Goal: Task Accomplishment & Management: Use online tool/utility

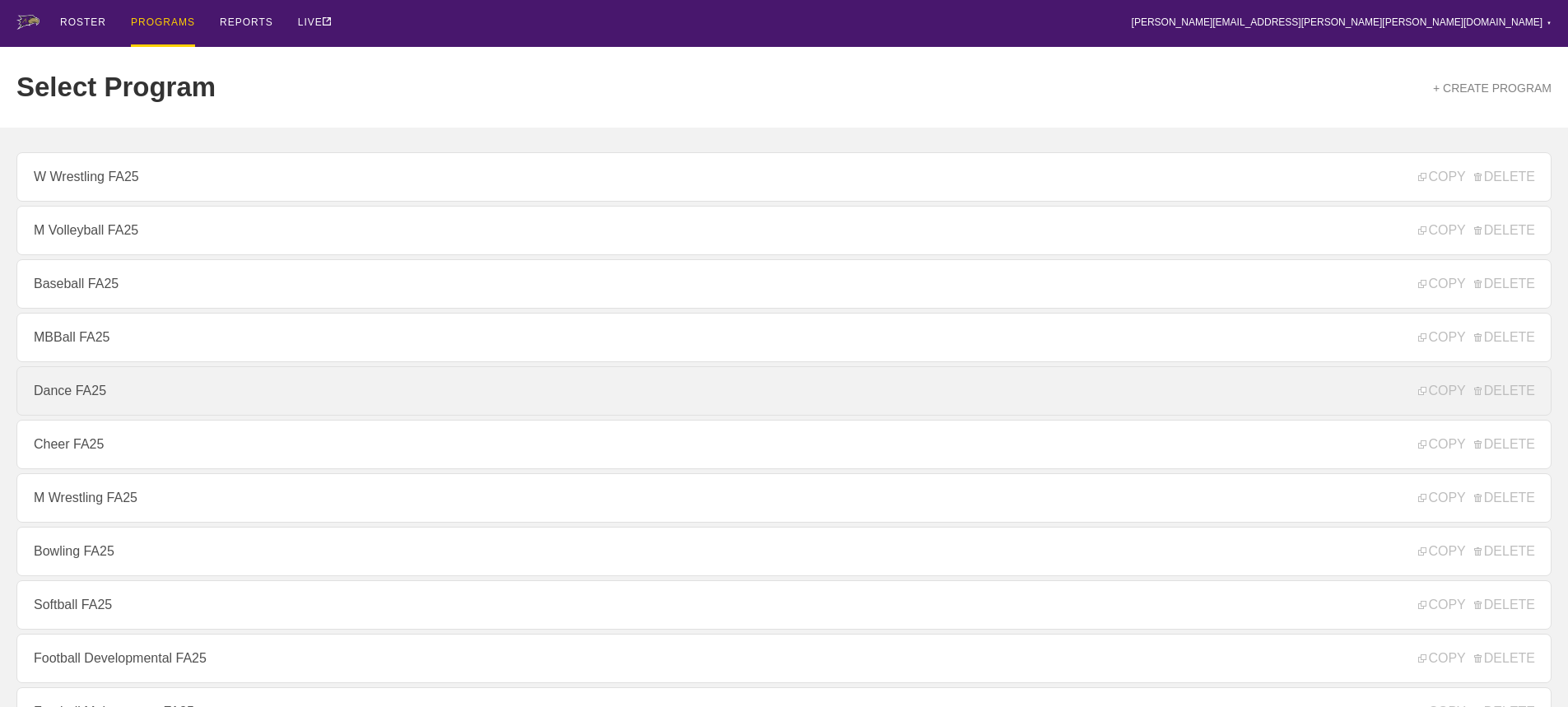
click at [58, 402] on link "Dance FA25" at bounding box center [784, 391] width 1535 height 49
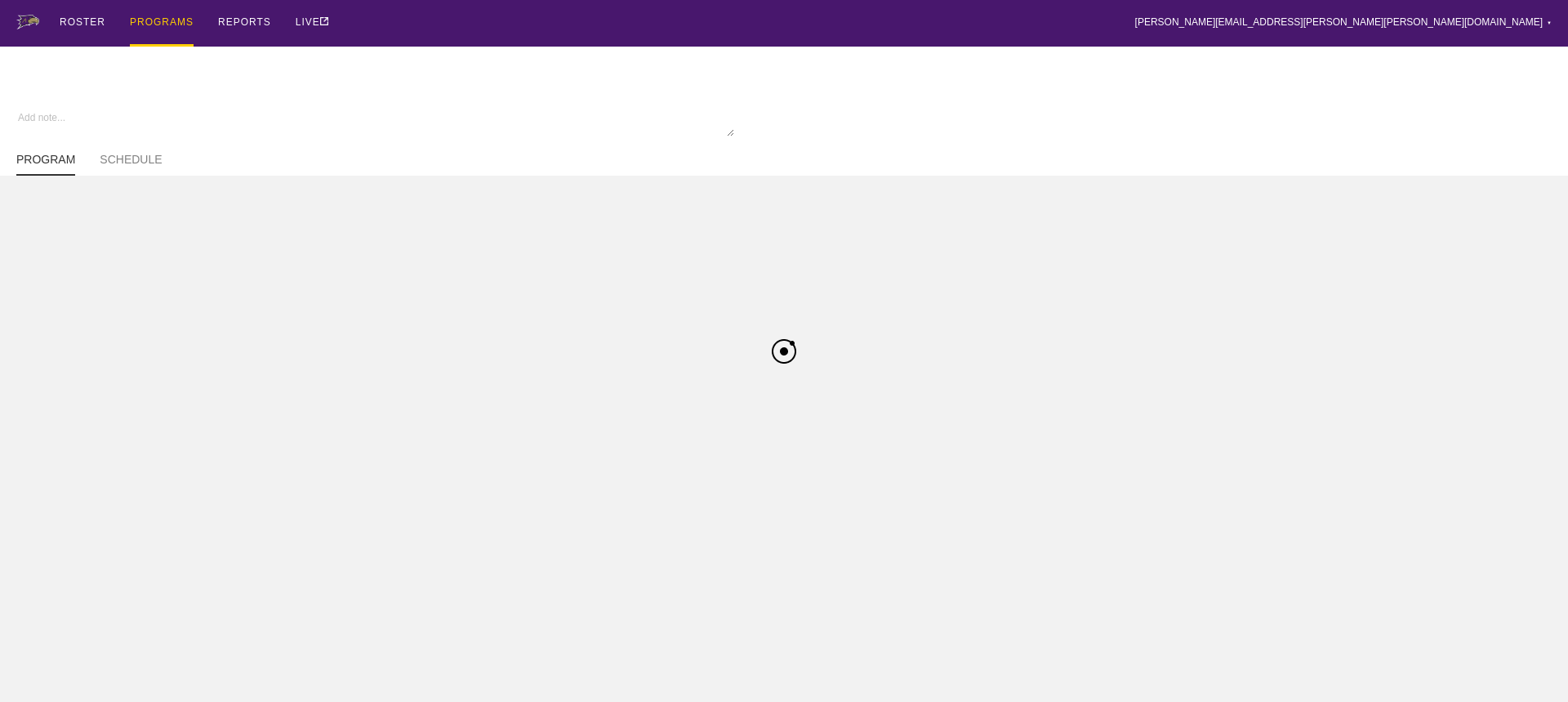
type textarea "x"
type input "Dance FA25"
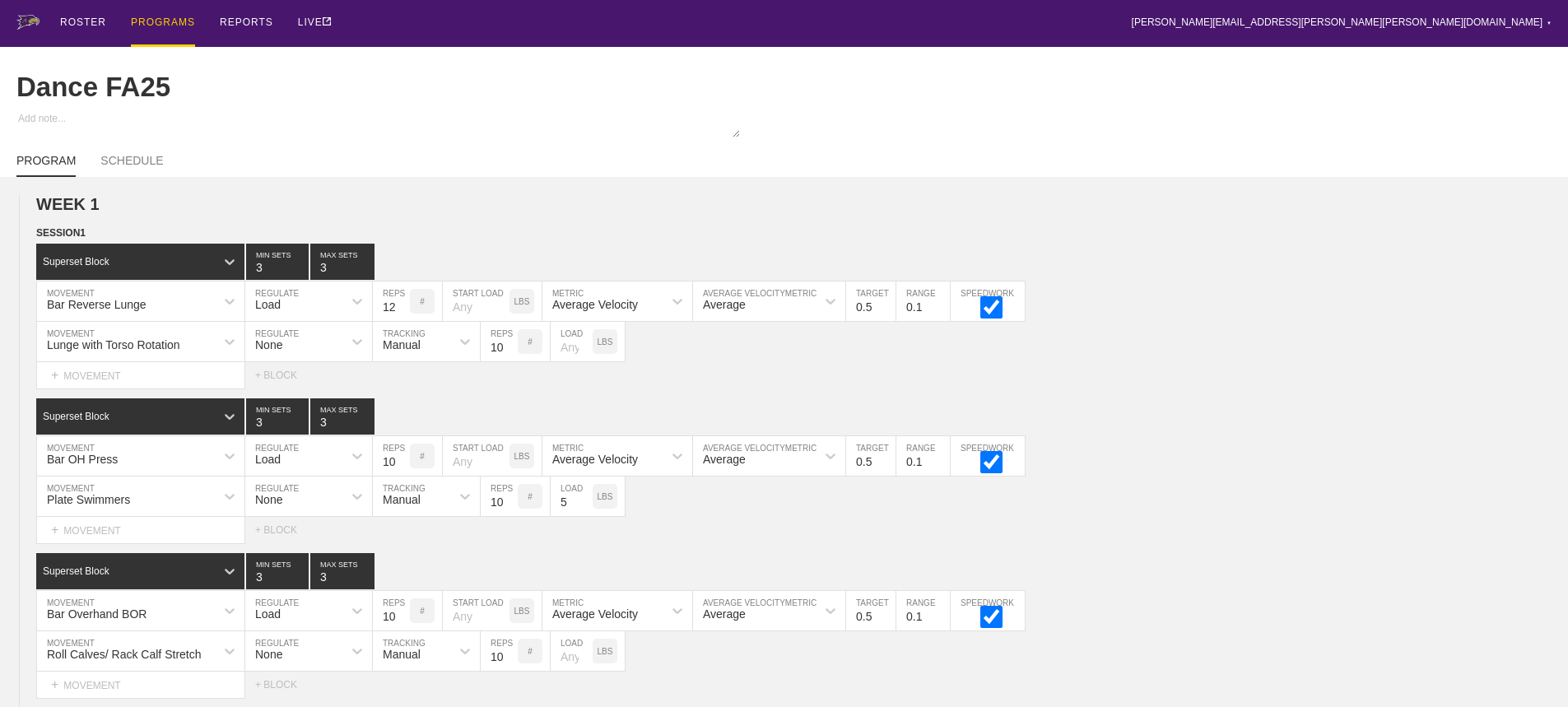
drag, startPoint x: 883, startPoint y: 18, endPoint x: 1197, endPoint y: 22, distance: 314.0
click at [899, 19] on div "ROSTER PROGRAMS REPORTS LIVE [PERSON_NAME][EMAIL_ADDRESS][PERSON_NAME][PERSON_N…" at bounding box center [784, 23] width 1535 height 47
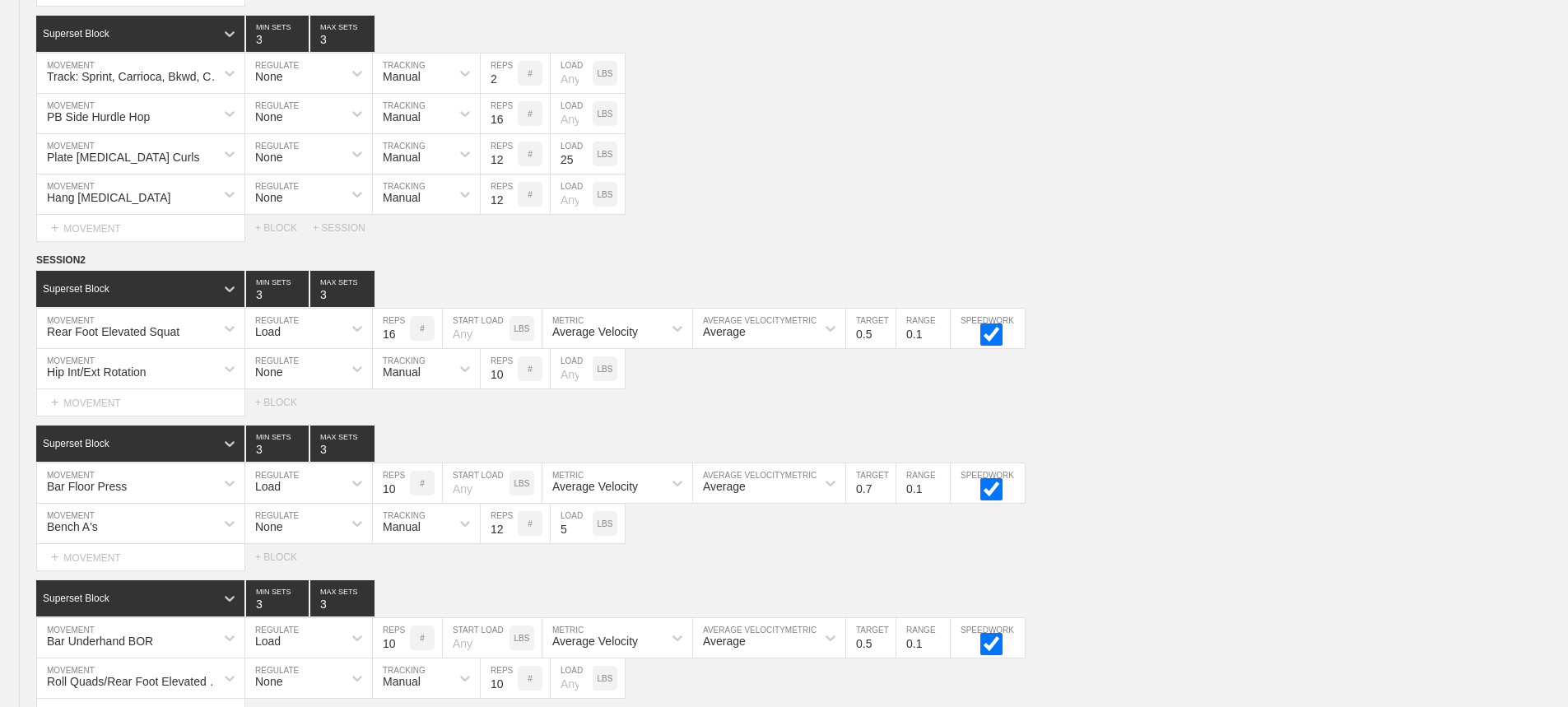
scroll to position [4955, 0]
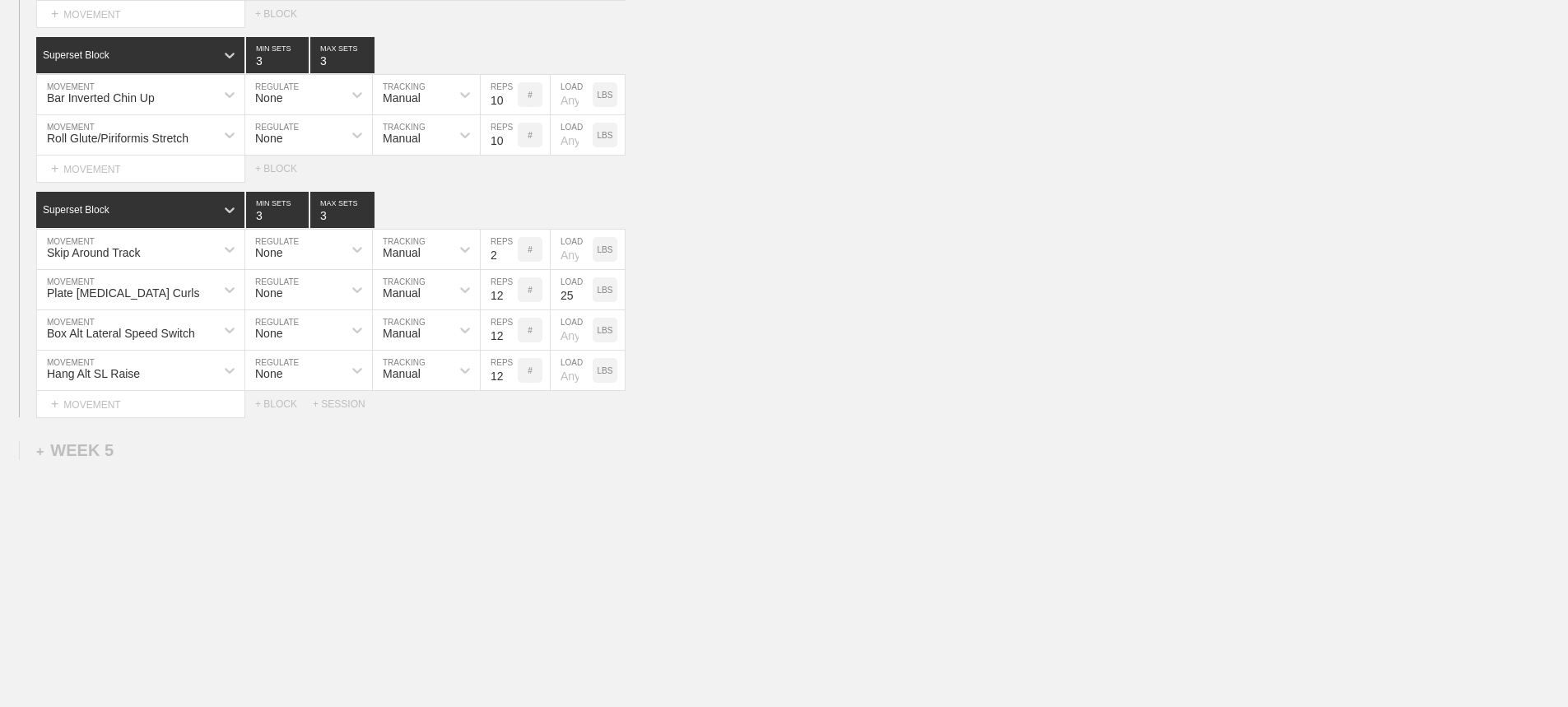
click at [921, 413] on div "Select... MOVEMENT + MOVEMENT + BLOCK + SESSION" at bounding box center [784, 403] width 1568 height 26
click at [79, 448] on div "+ WEEK 5" at bounding box center [75, 451] width 78 height 19
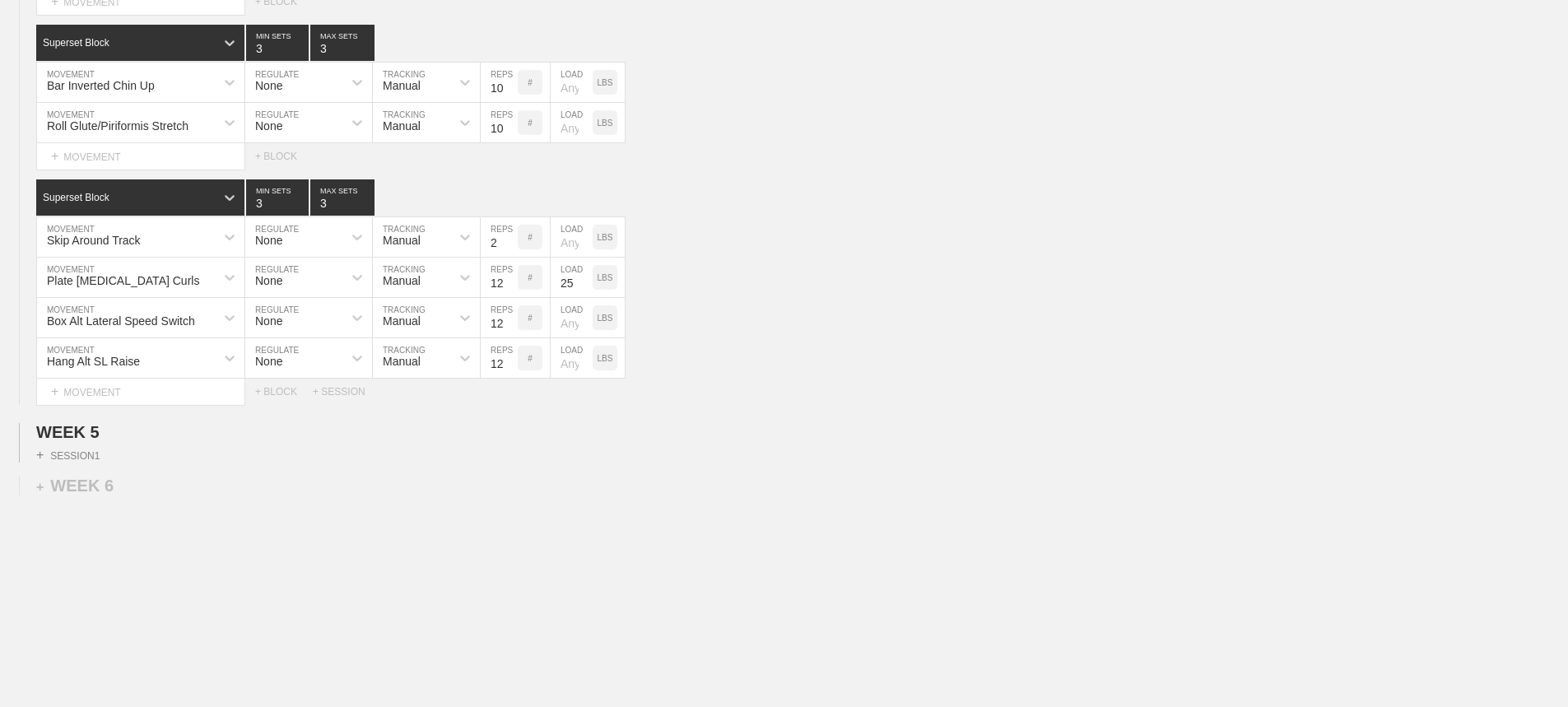
click at [79, 459] on div "+ SESSION 1" at bounding box center [784, 452] width 1568 height 20
click at [80, 463] on div "+ SESSION 1" at bounding box center [67, 455] width 63 height 15
click at [649, 490] on div "Select... + BLOCK + SESSION" at bounding box center [784, 484] width 1568 height 26
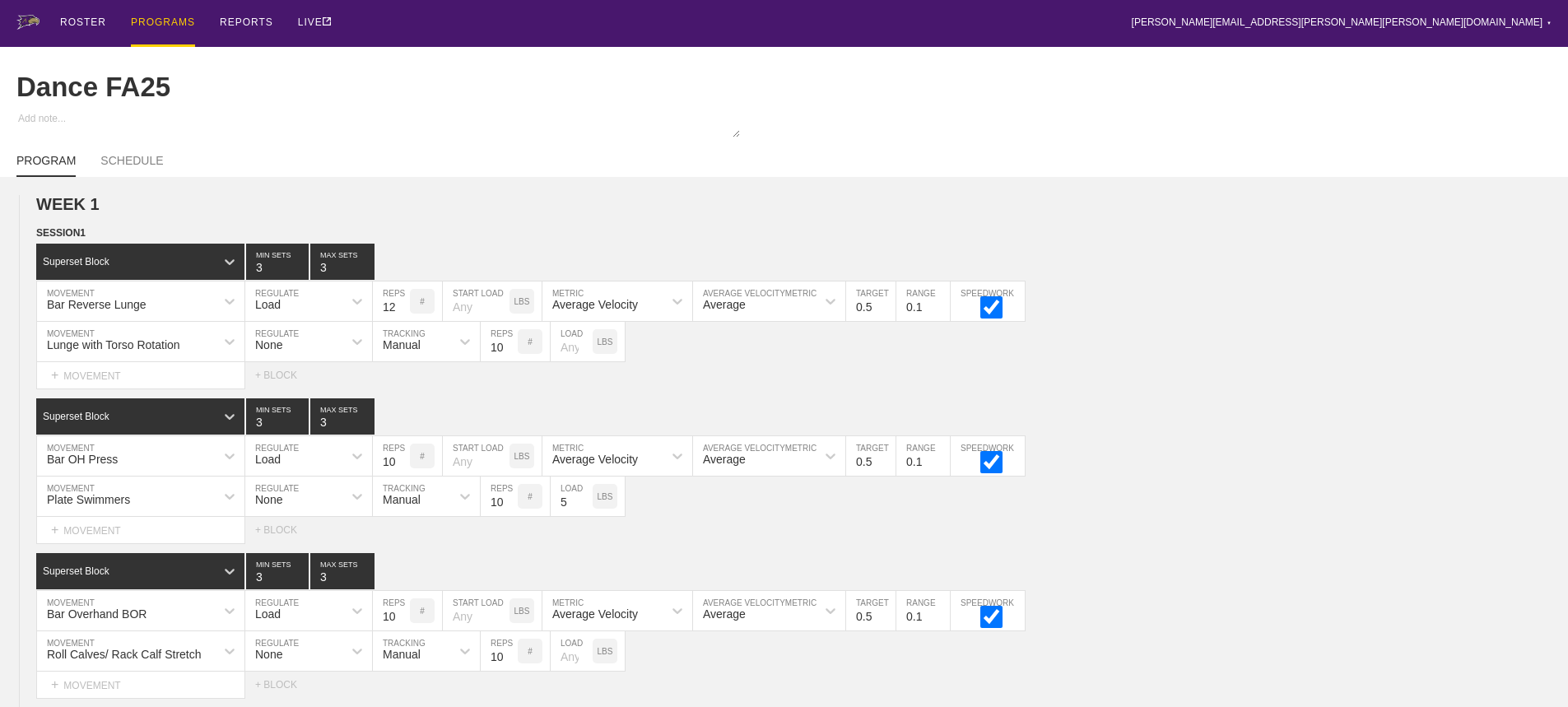
scroll to position [683, 0]
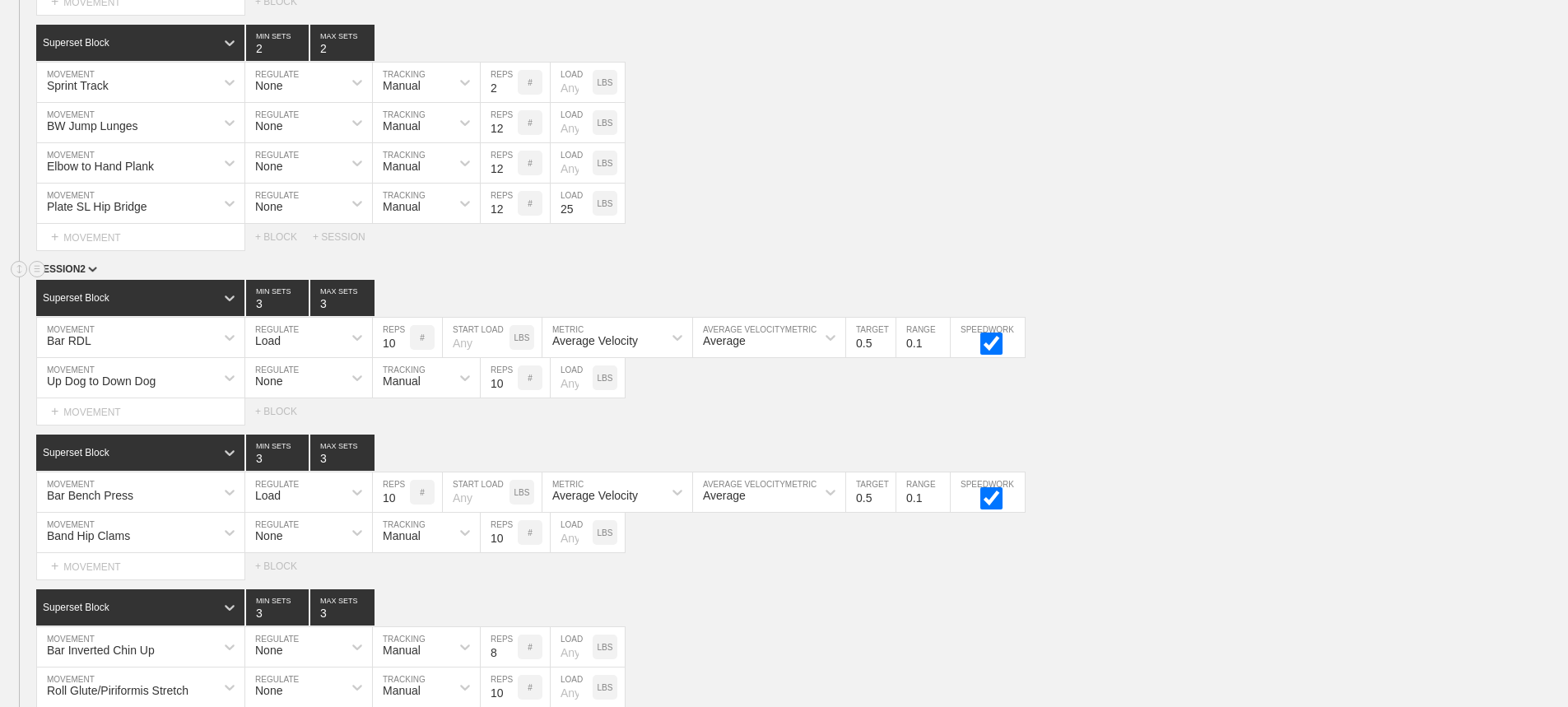
click at [1454, 280] on div "SESSION 2" at bounding box center [801, 271] width 1531 height 19
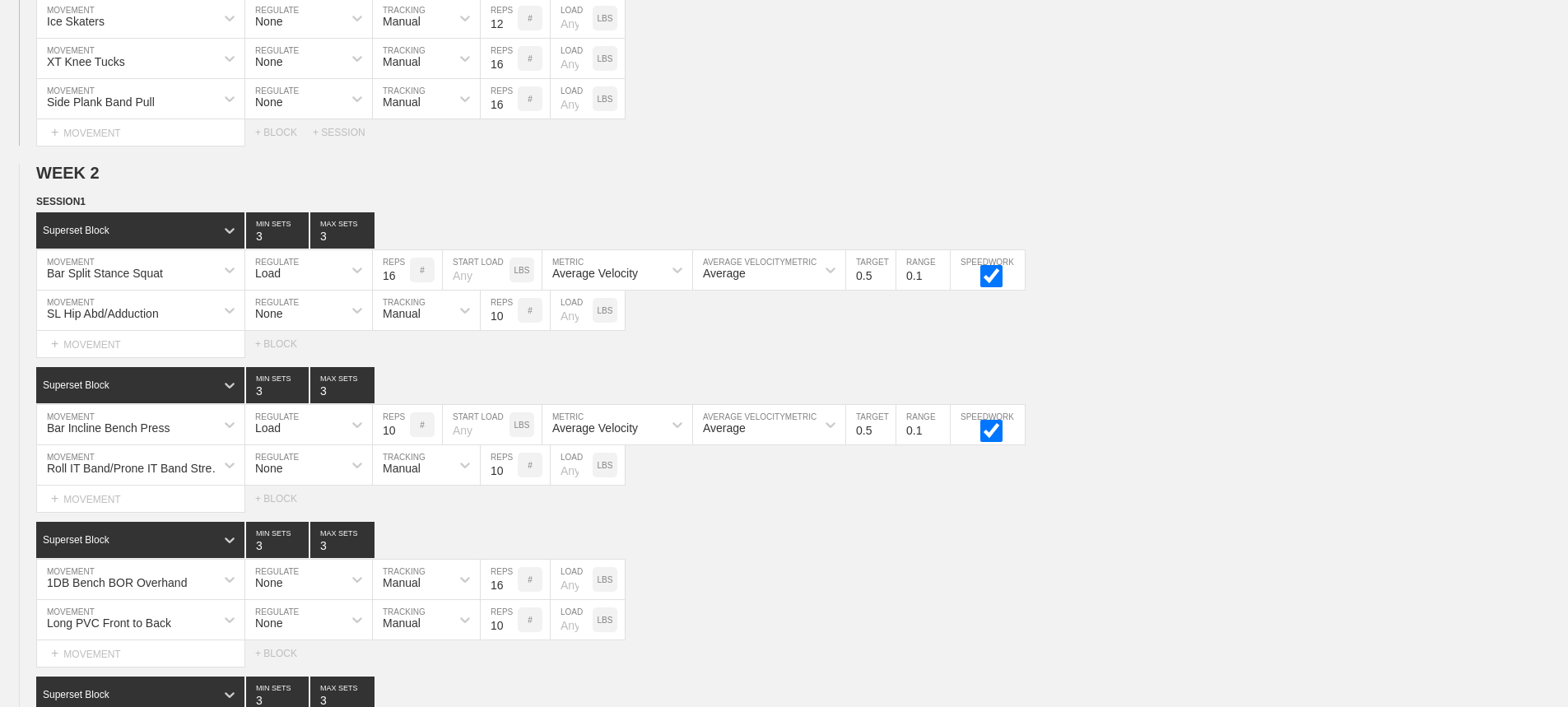
scroll to position [1516, 0]
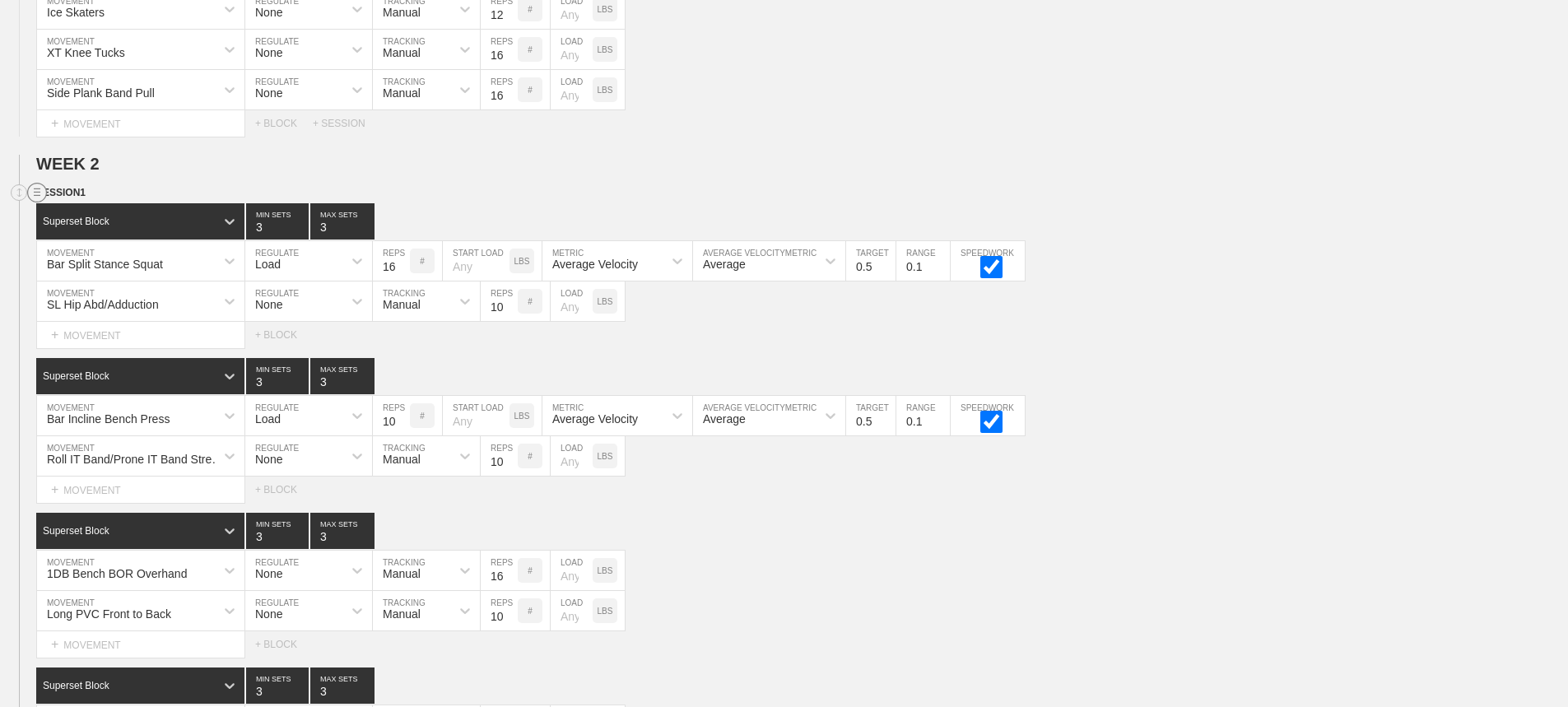
click at [37, 203] on circle at bounding box center [38, 193] width 19 height 19
click at [107, 219] on div "DUPLICATE" at bounding box center [115, 223] width 132 height 24
click at [943, 563] on div "1DB Bench BOR Overhand MOVEMENT None REGULATE Manual TRACKING 16 REPS # LOAD LBS" at bounding box center [784, 571] width 1568 height 41
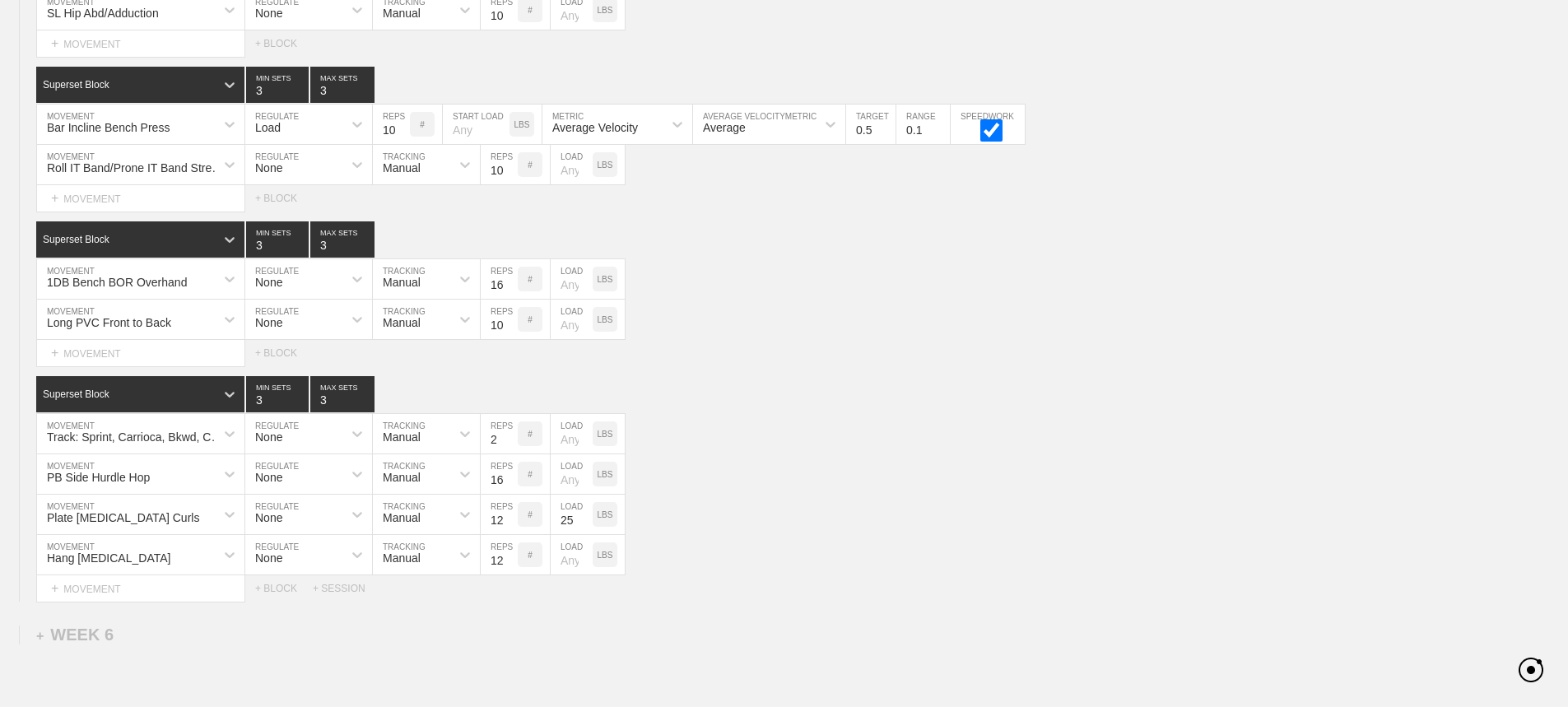
scroll to position [4851, 0]
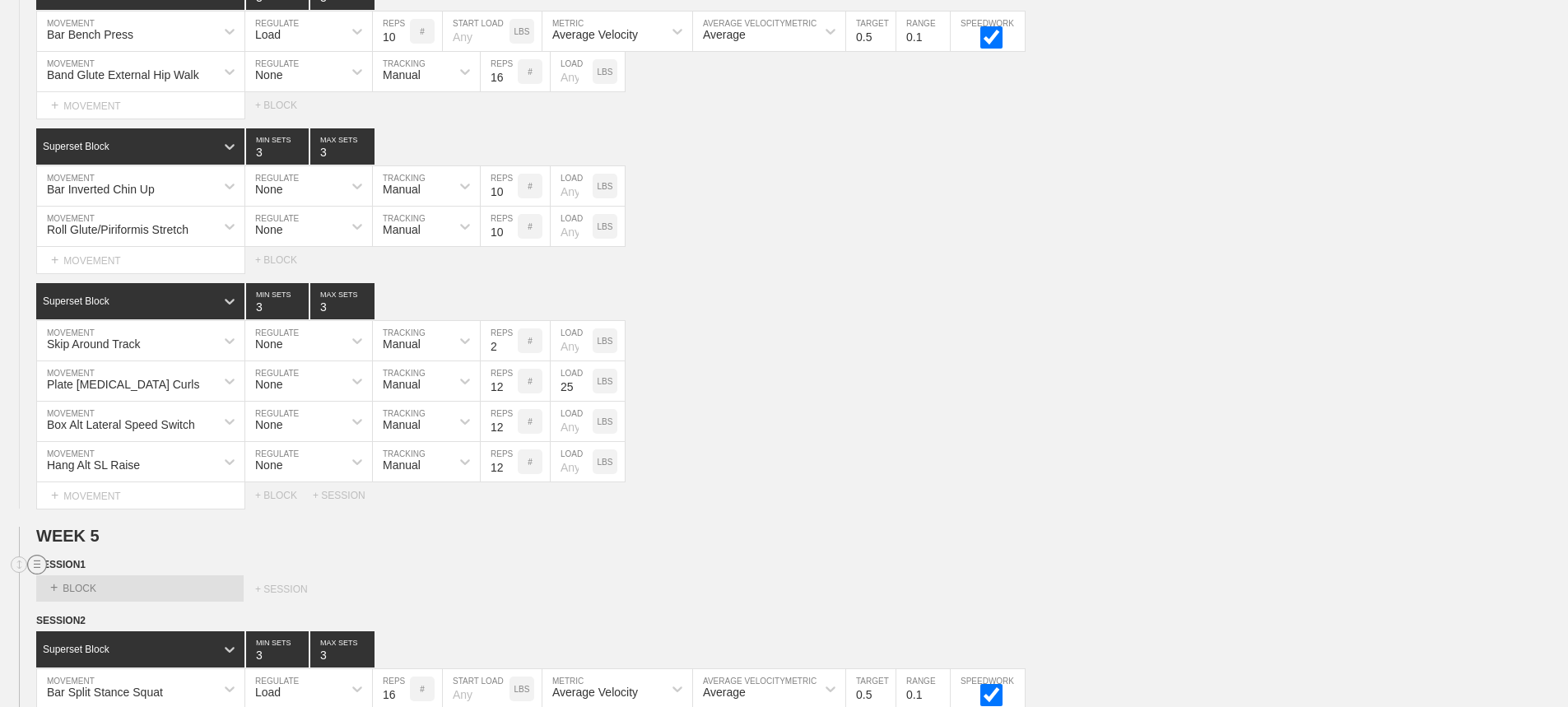
click at [38, 561] on line at bounding box center [37, 561] width 7 height 0
drag, startPoint x: 93, startPoint y: 617, endPoint x: 857, endPoint y: 30, distance: 963.5
click at [101, 616] on div "DELETE" at bounding box center [115, 620] width 132 height 24
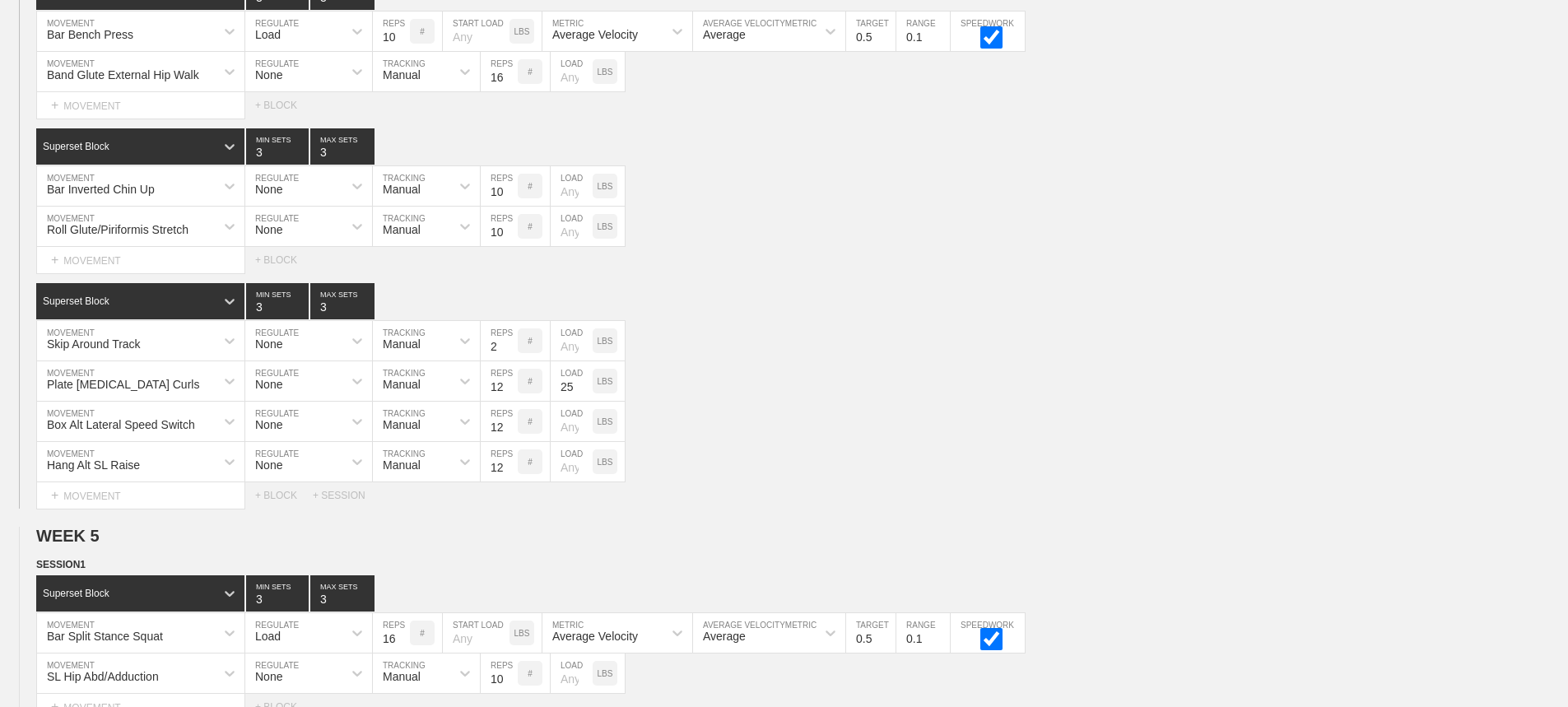
click at [927, 289] on div "SESSION 2 Superset Block 3 MIN SETS 3 MAX SETS DUPLICATE INSERT MOVEMENT AFTER …" at bounding box center [784, 154] width 1568 height 709
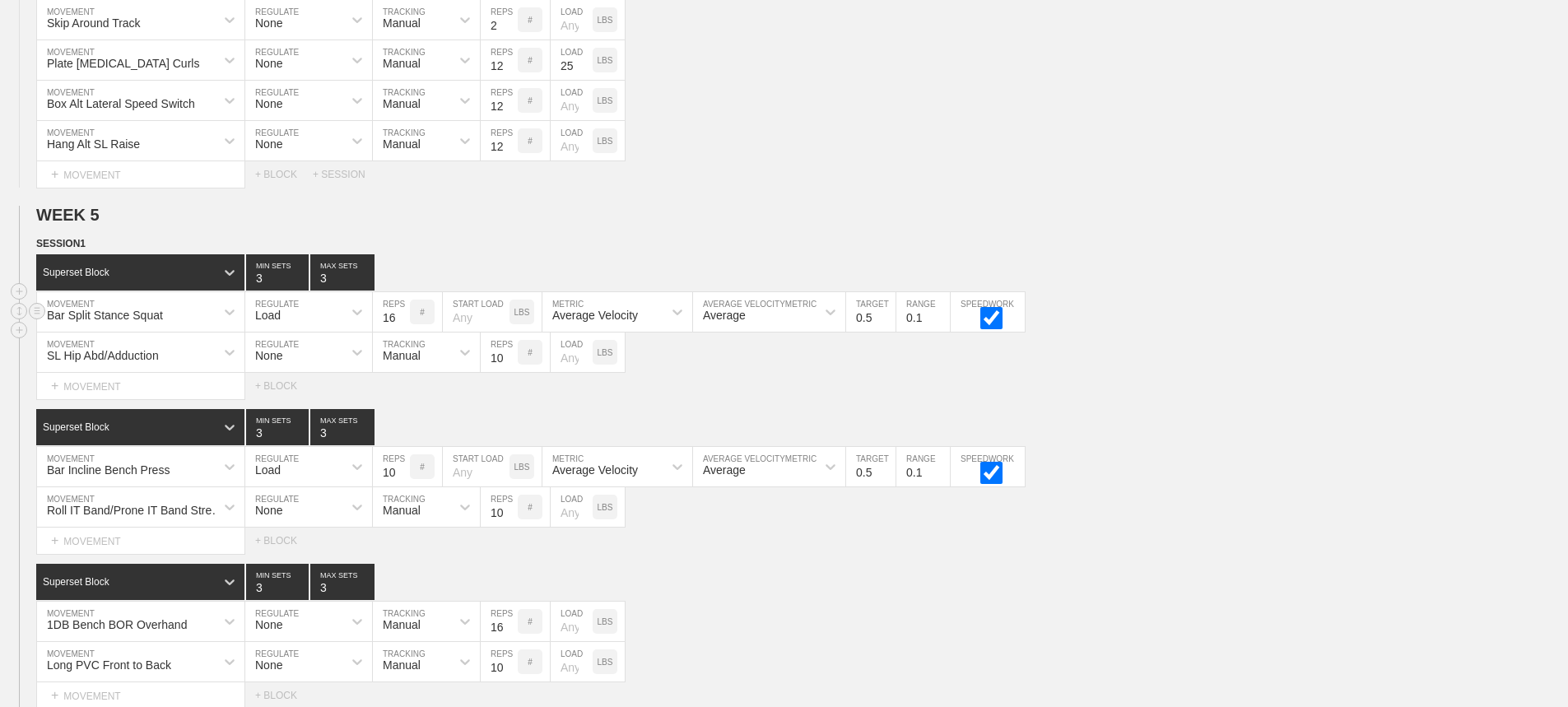
scroll to position [5181, 0]
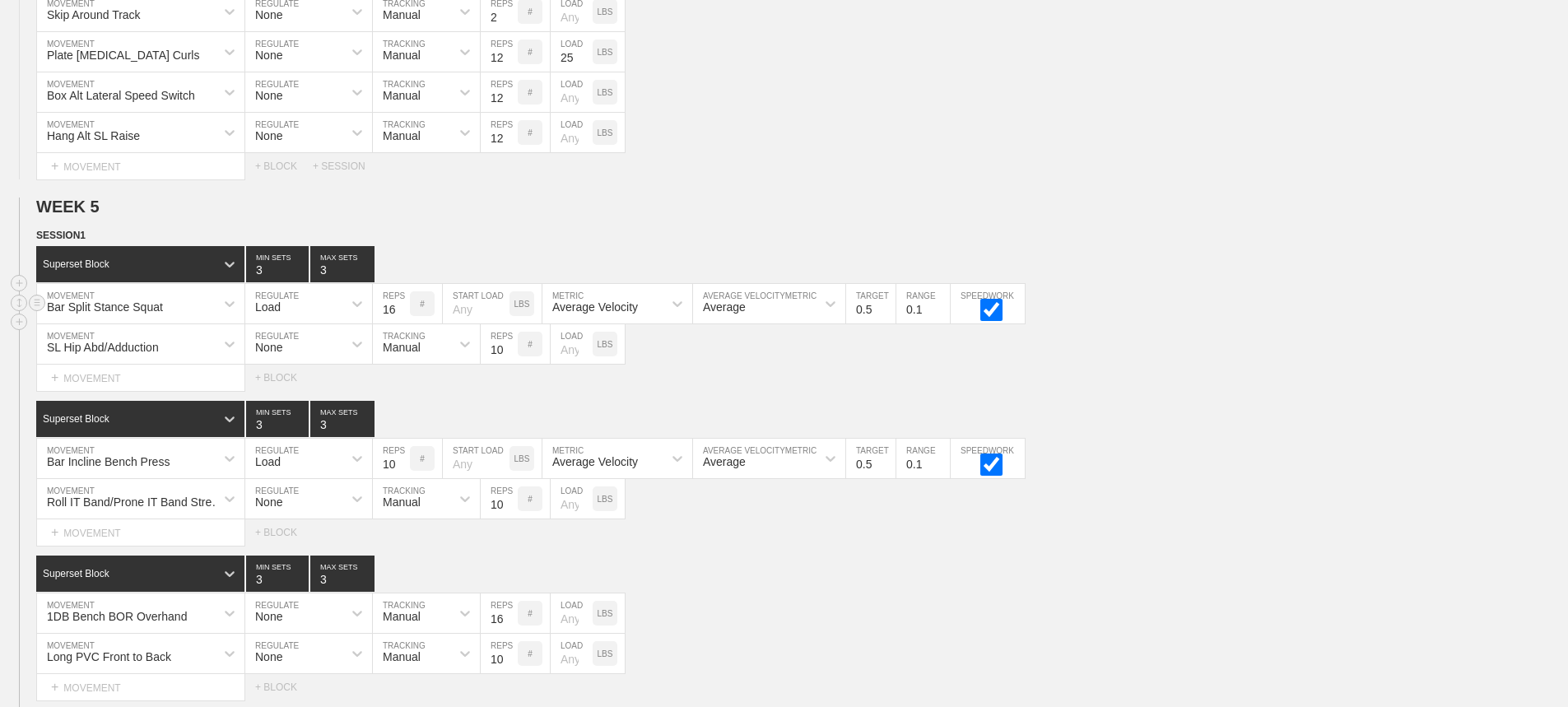
click at [214, 316] on div "Bar Split Stance Squat" at bounding box center [125, 304] width 177 height 28
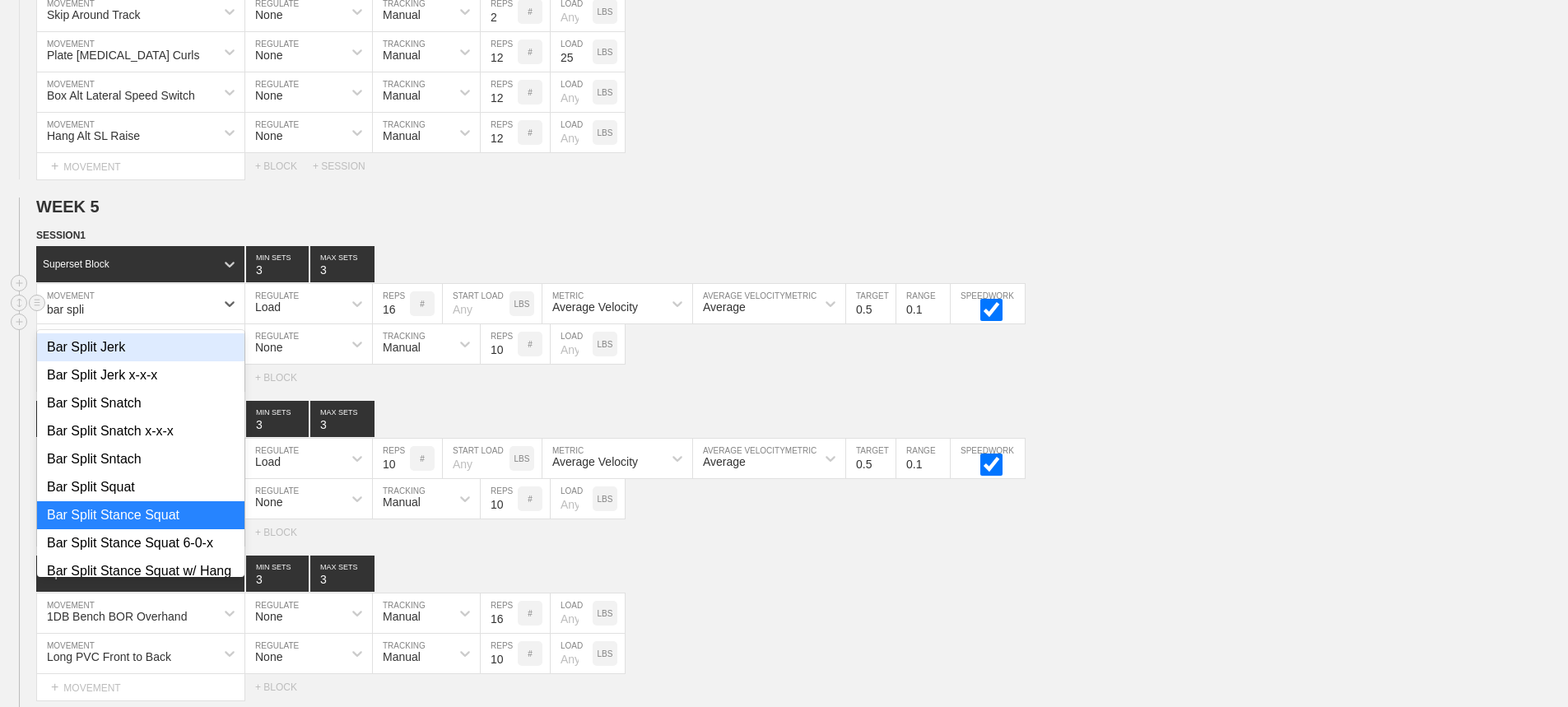
type input "bar split"
click at [187, 552] on div "Bar Split Stance Squat 6-0-x" at bounding box center [141, 543] width 208 height 28
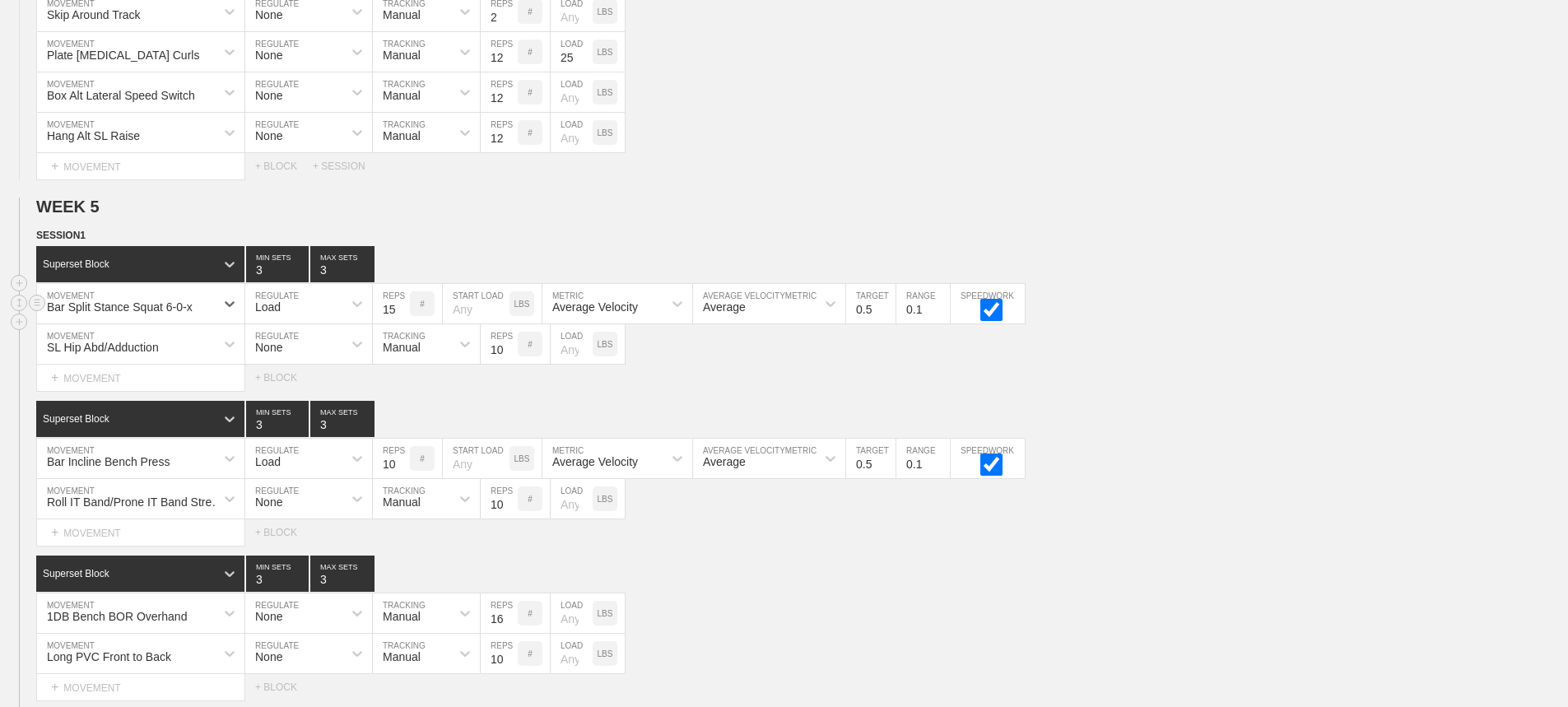
click at [402, 323] on input "15" at bounding box center [391, 304] width 37 height 40
click at [402, 323] on input "14" at bounding box center [391, 304] width 37 height 40
click at [402, 323] on input "13" at bounding box center [391, 304] width 37 height 40
click at [402, 323] on input "12" at bounding box center [391, 304] width 37 height 40
click at [402, 323] on input "11" at bounding box center [391, 304] width 37 height 40
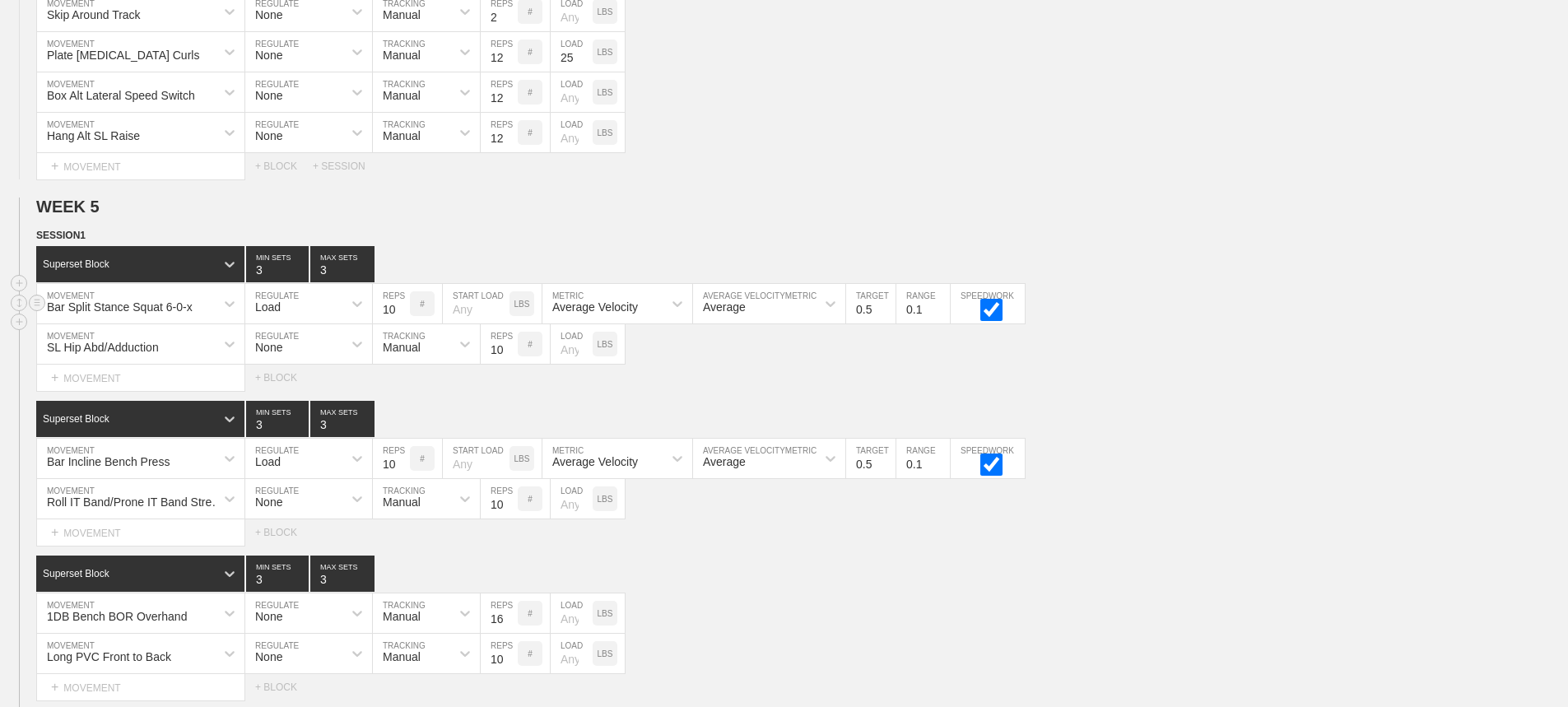
click at [402, 323] on input "10" at bounding box center [391, 304] width 37 height 40
click at [402, 323] on input "9" at bounding box center [391, 304] width 37 height 40
type input "8"
click at [402, 323] on input "8" at bounding box center [391, 304] width 37 height 40
click at [1294, 322] on div "Bar Split Stance Squat 6-0-x MOVEMENT Load REGULATE 8 REPS # START LOAD LBS Ave…" at bounding box center [784, 305] width 1568 height 41
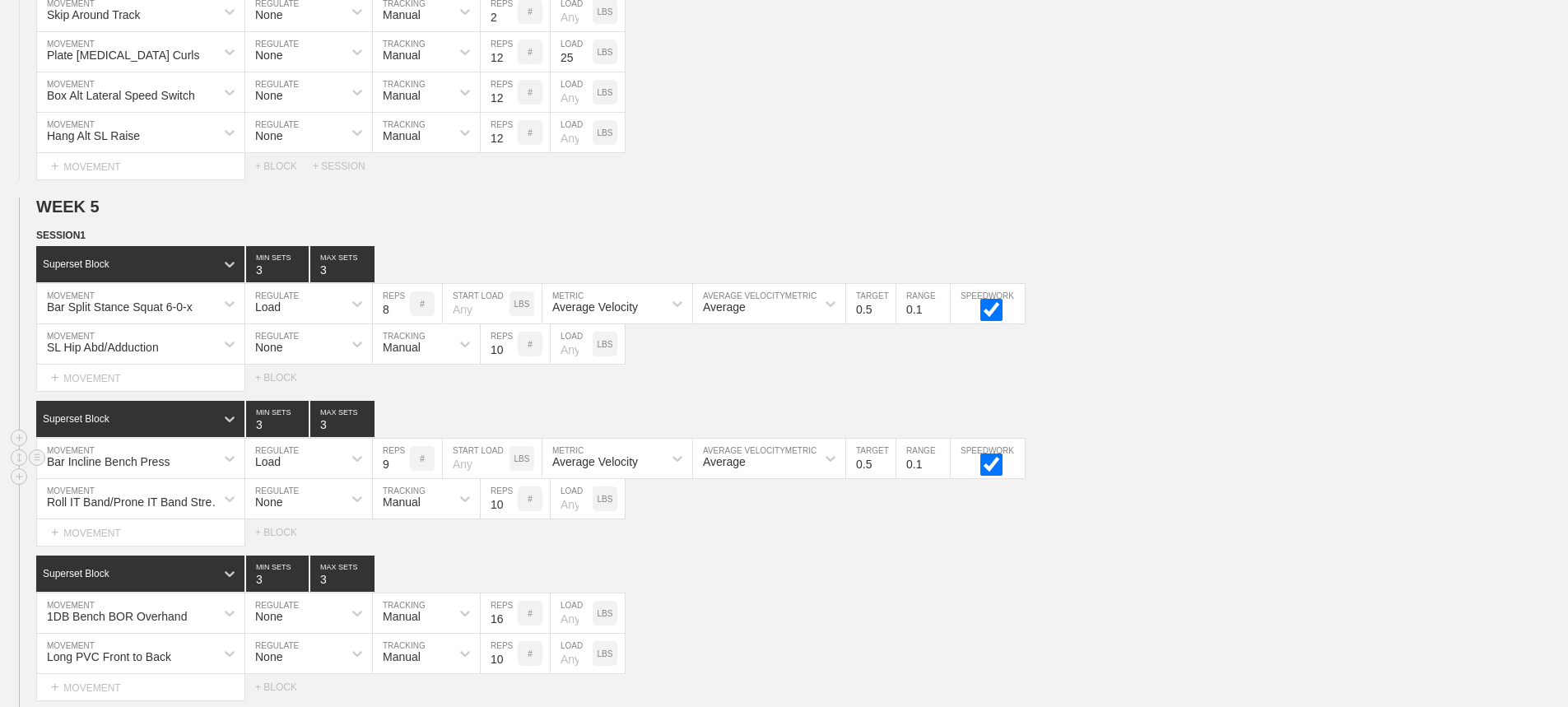
click at [400, 478] on input "9" at bounding box center [391, 458] width 37 height 40
click at [400, 478] on input "8" at bounding box center [391, 458] width 37 height 40
click at [400, 478] on input "7" at bounding box center [391, 458] width 37 height 40
type input "6"
click at [400, 478] on input "6" at bounding box center [391, 458] width 37 height 40
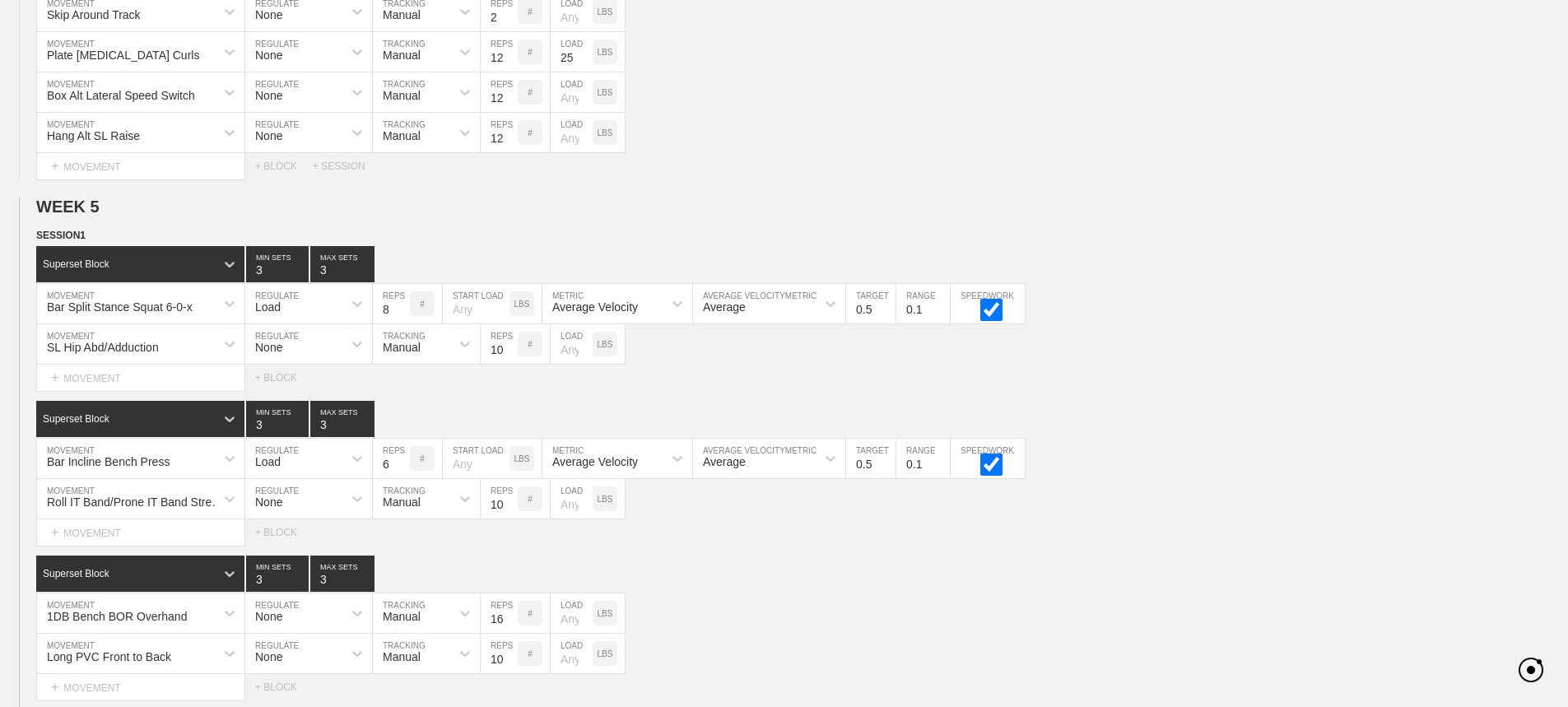
click at [922, 563] on div "SESSION 1 Superset Block 3 MIN SETS 3 MAX SETS DUPLICATE INSERT MOVEMENT AFTER …" at bounding box center [784, 581] width 1568 height 709
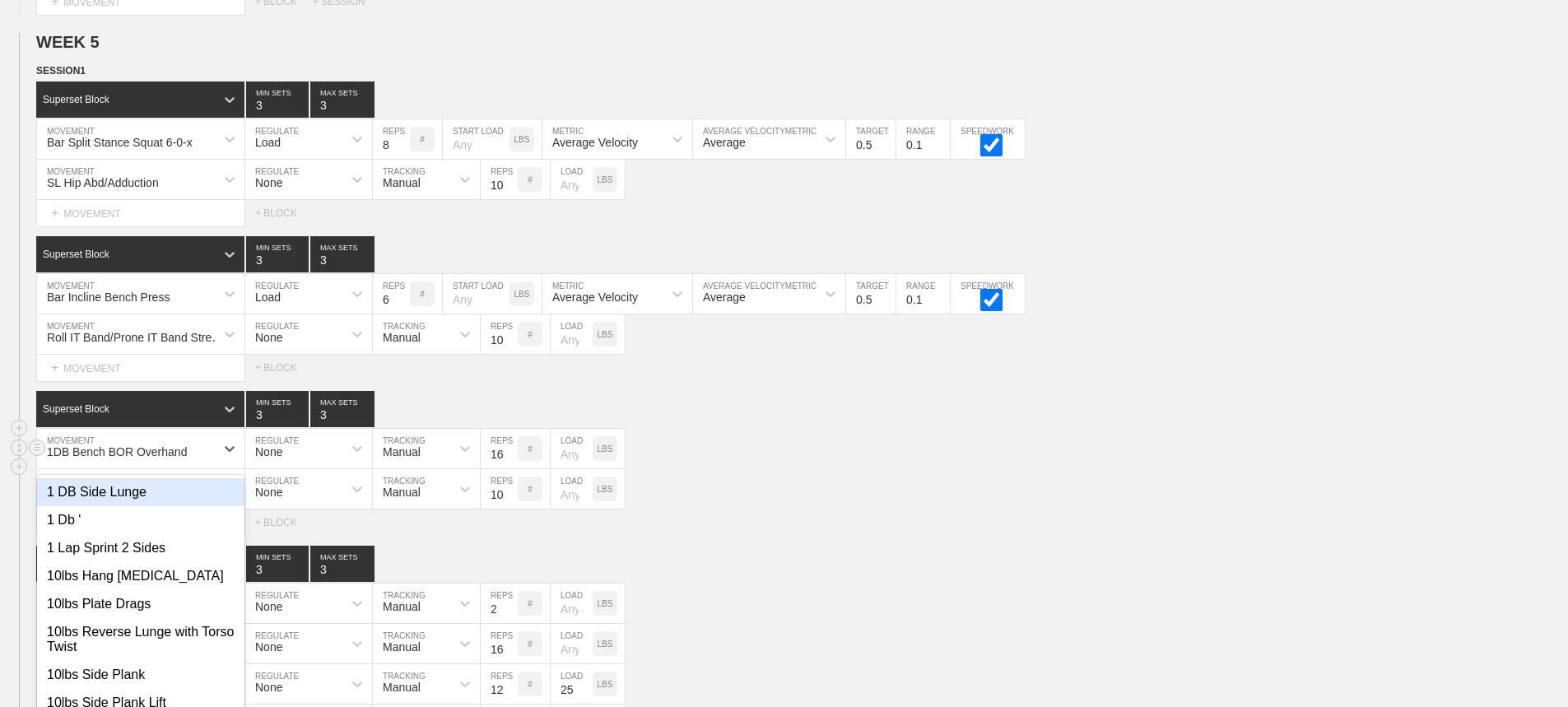
click at [208, 460] on div "option 1 DB Side Lunge focused, 1 of 801. 801 results available. Use Up and Dow…" at bounding box center [141, 448] width 208 height 40
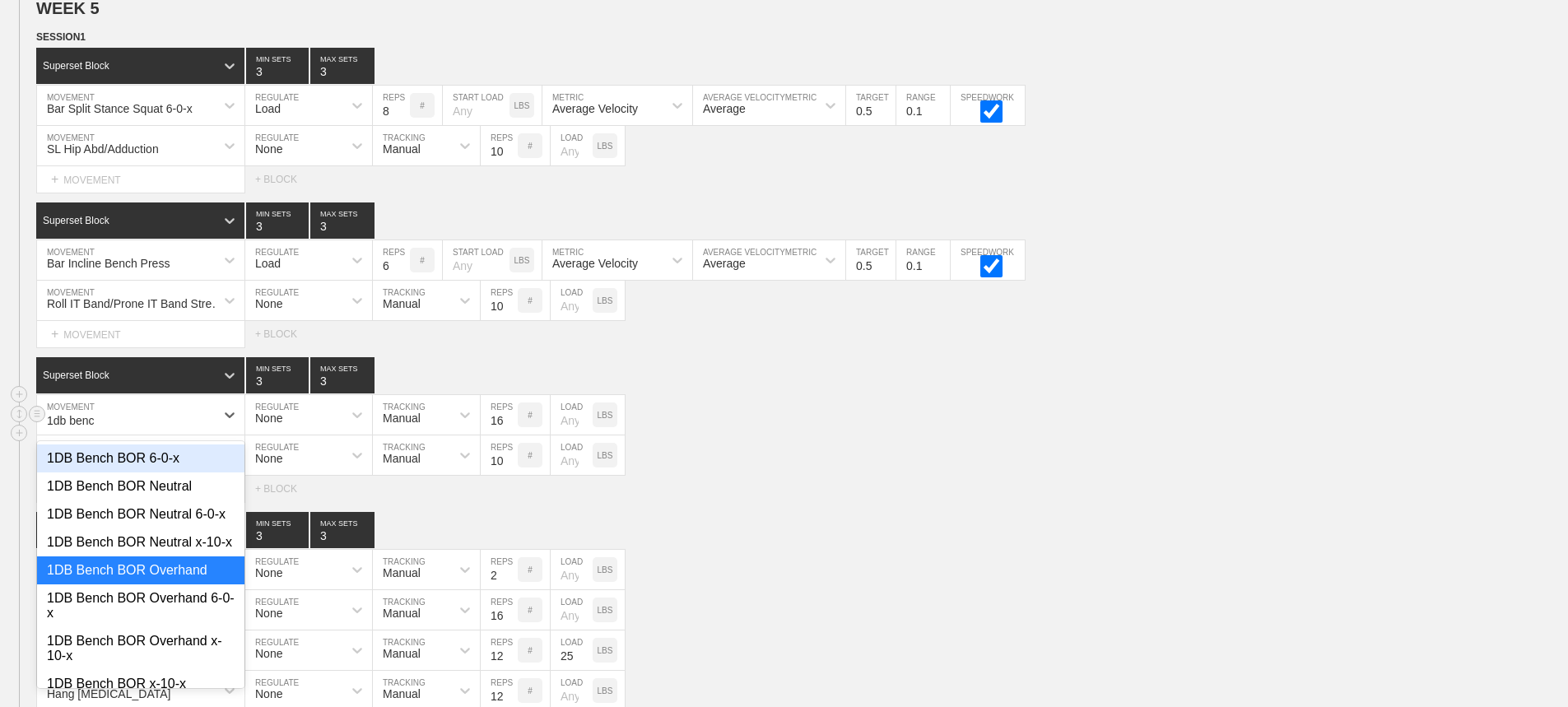
type input "1db bench"
click at [184, 529] on div "1DB Bench BOR Neutral 6-0-x" at bounding box center [141, 514] width 208 height 28
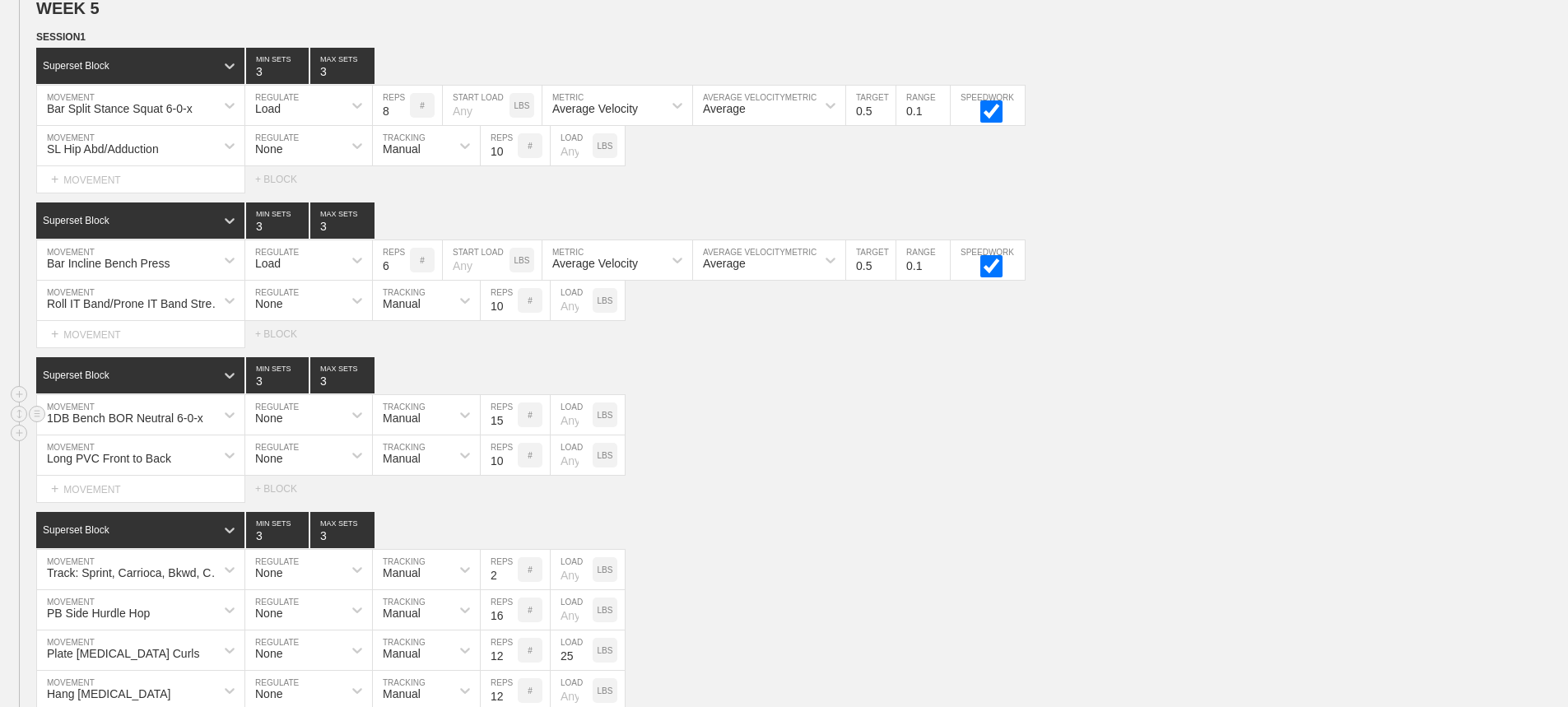
click at [508, 434] on input "15" at bounding box center [499, 414] width 37 height 40
click at [508, 434] on input "14" at bounding box center [499, 414] width 37 height 40
click at [508, 434] on input "13" at bounding box center [499, 414] width 37 height 40
click at [508, 434] on input "12" at bounding box center [499, 414] width 37 height 40
click at [508, 434] on input "11" at bounding box center [499, 414] width 37 height 40
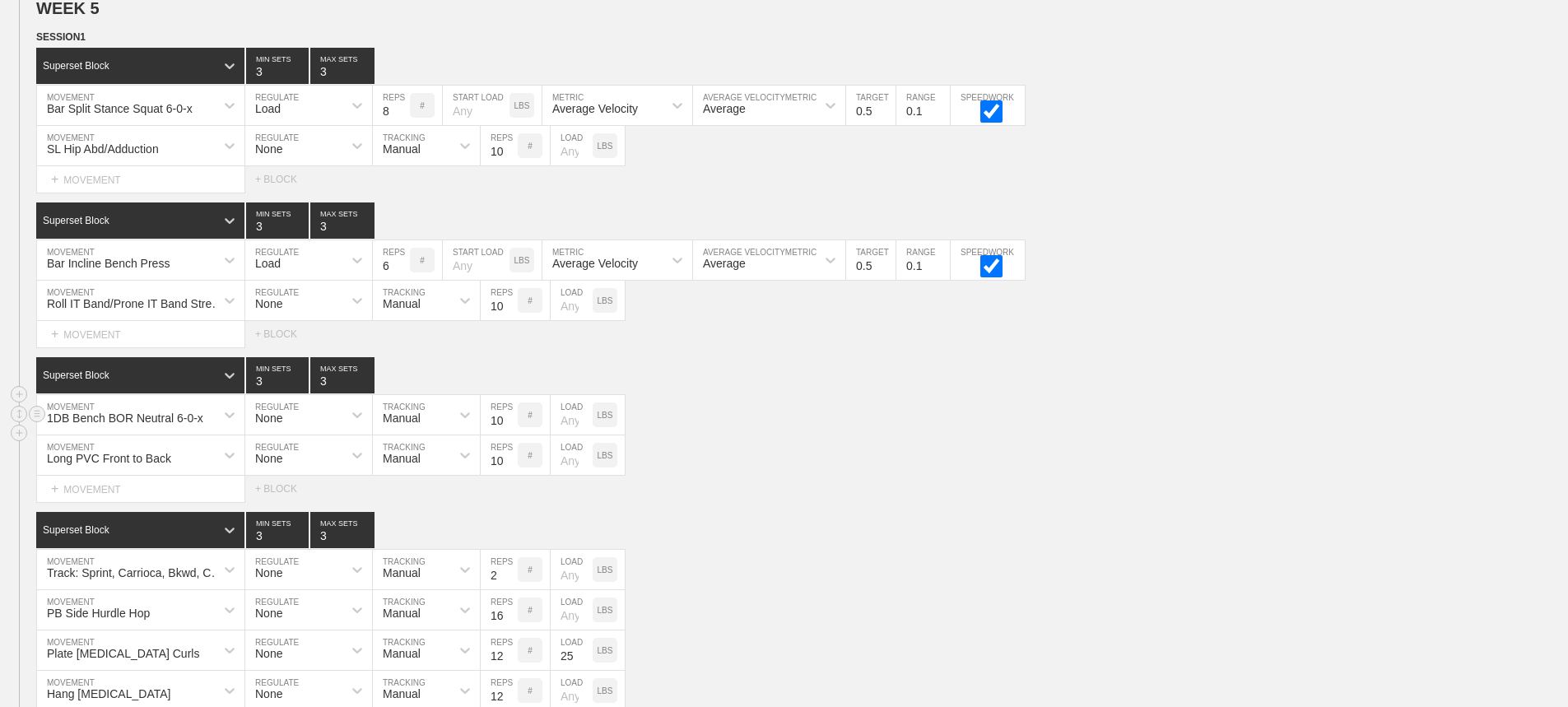
click at [508, 434] on input "10" at bounding box center [499, 414] width 37 height 40
click at [508, 434] on input "9" at bounding box center [499, 414] width 37 height 40
type input "8"
click at [508, 434] on input "8" at bounding box center [499, 414] width 37 height 40
click at [924, 435] on div "1DB Bench BOR Neutral 6-0-x MOVEMENT None REGULATE Manual TRACKING 8 REPS # LOA…" at bounding box center [784, 415] width 1568 height 41
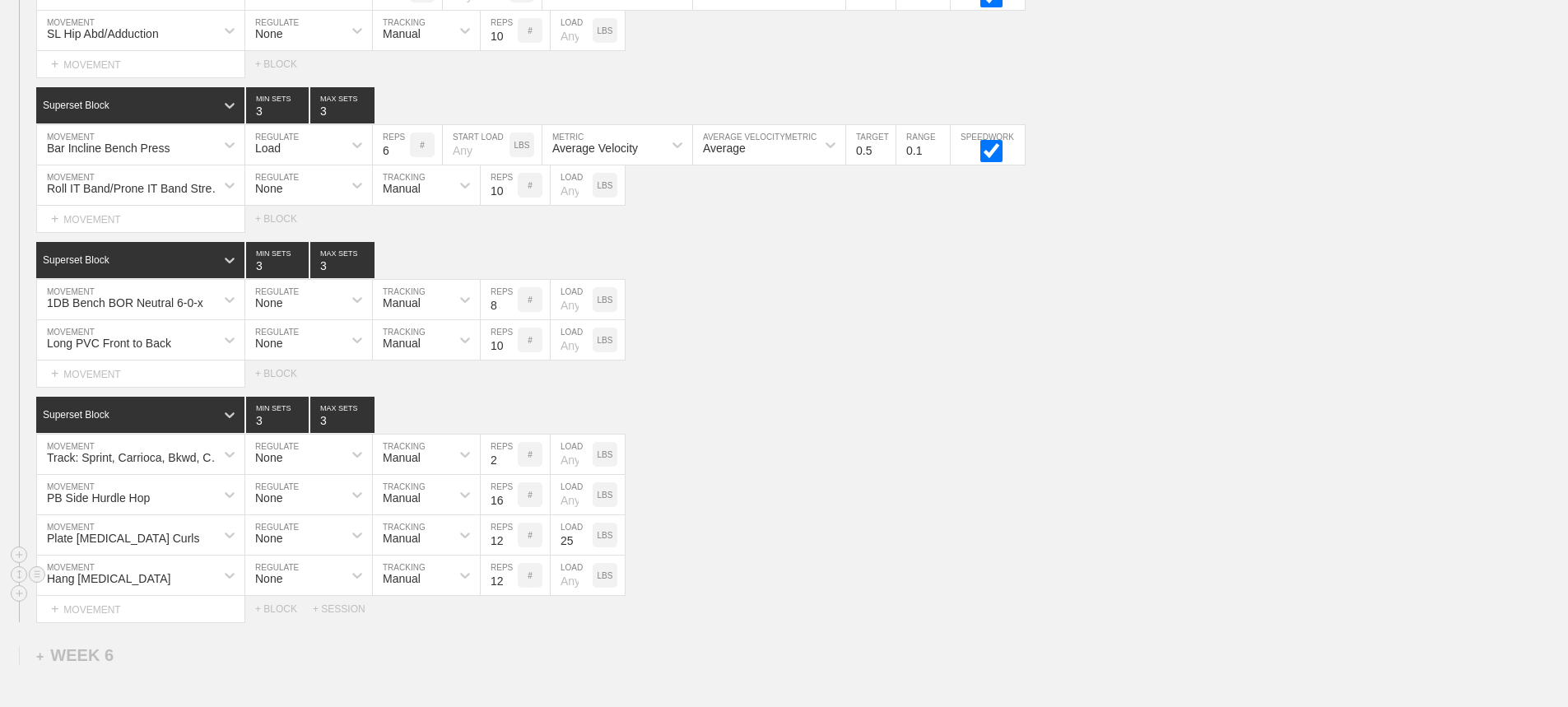
scroll to position [5711, 0]
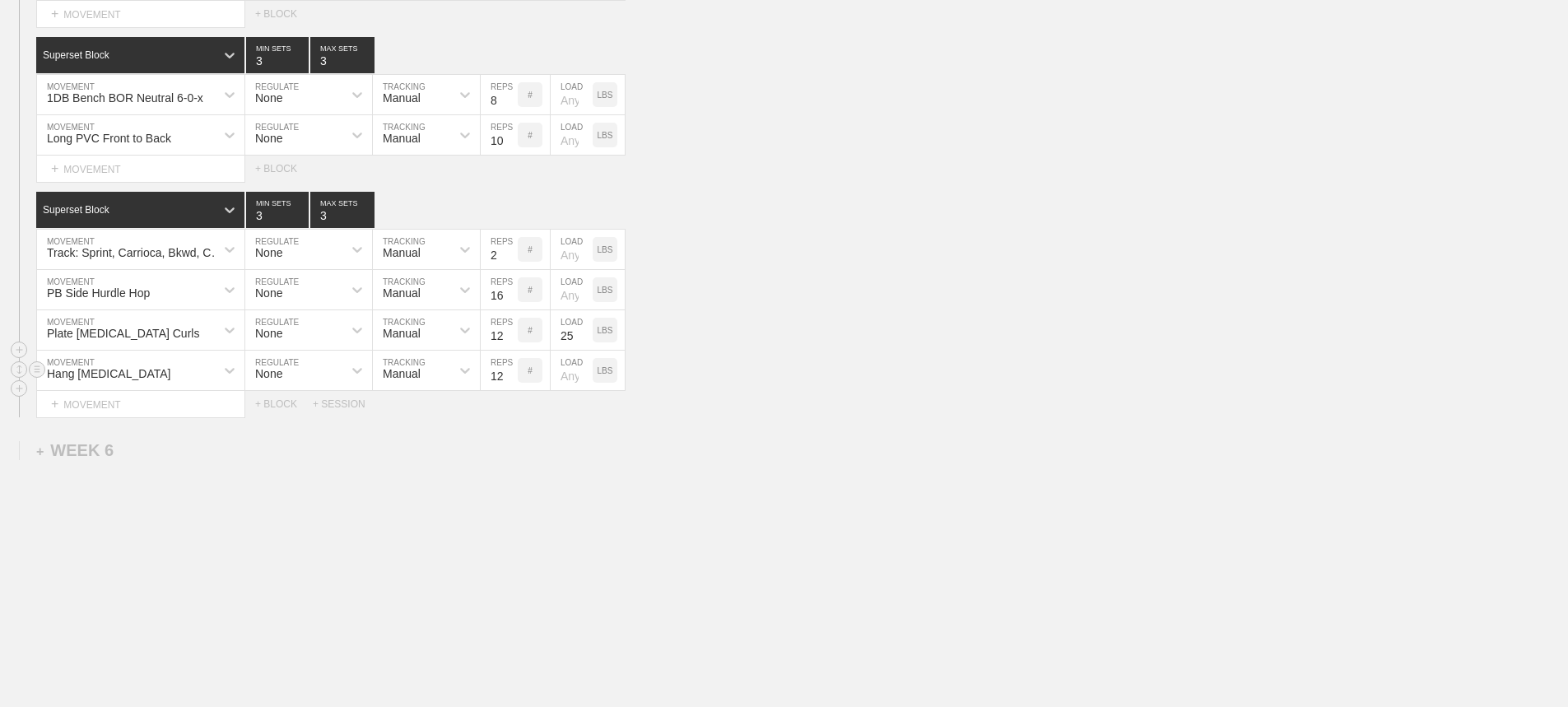
click at [934, 370] on div "Hang [MEDICAL_DATA] MOVEMENT None REGULATE Manual TRACKING 12 REPS # LOAD LBS" at bounding box center [784, 371] width 1568 height 41
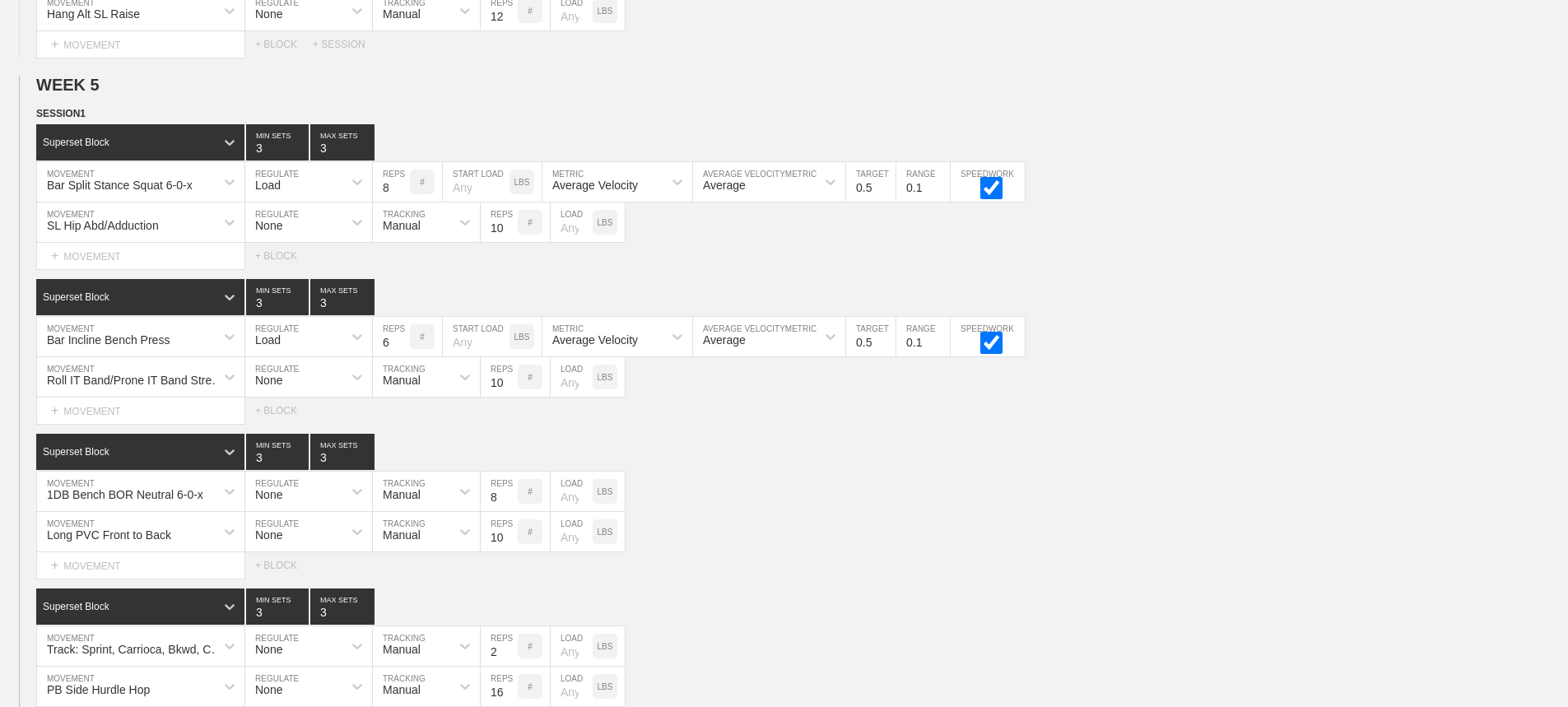
scroll to position [5300, 0]
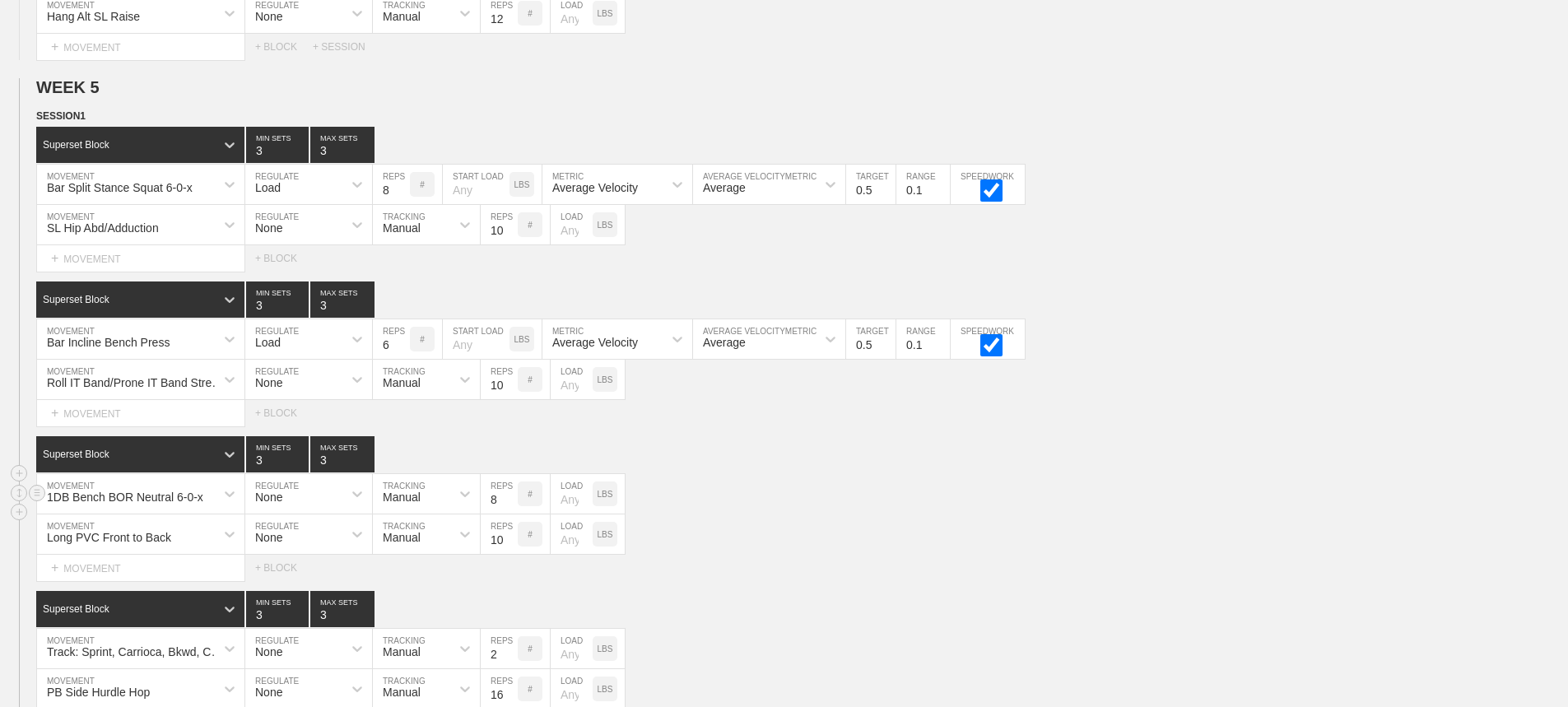
click at [850, 503] on div "1DB Bench BOR Neutral 6-0-x MOVEMENT None REGULATE Manual TRACKING 8 REPS # LOA…" at bounding box center [784, 495] width 1568 height 41
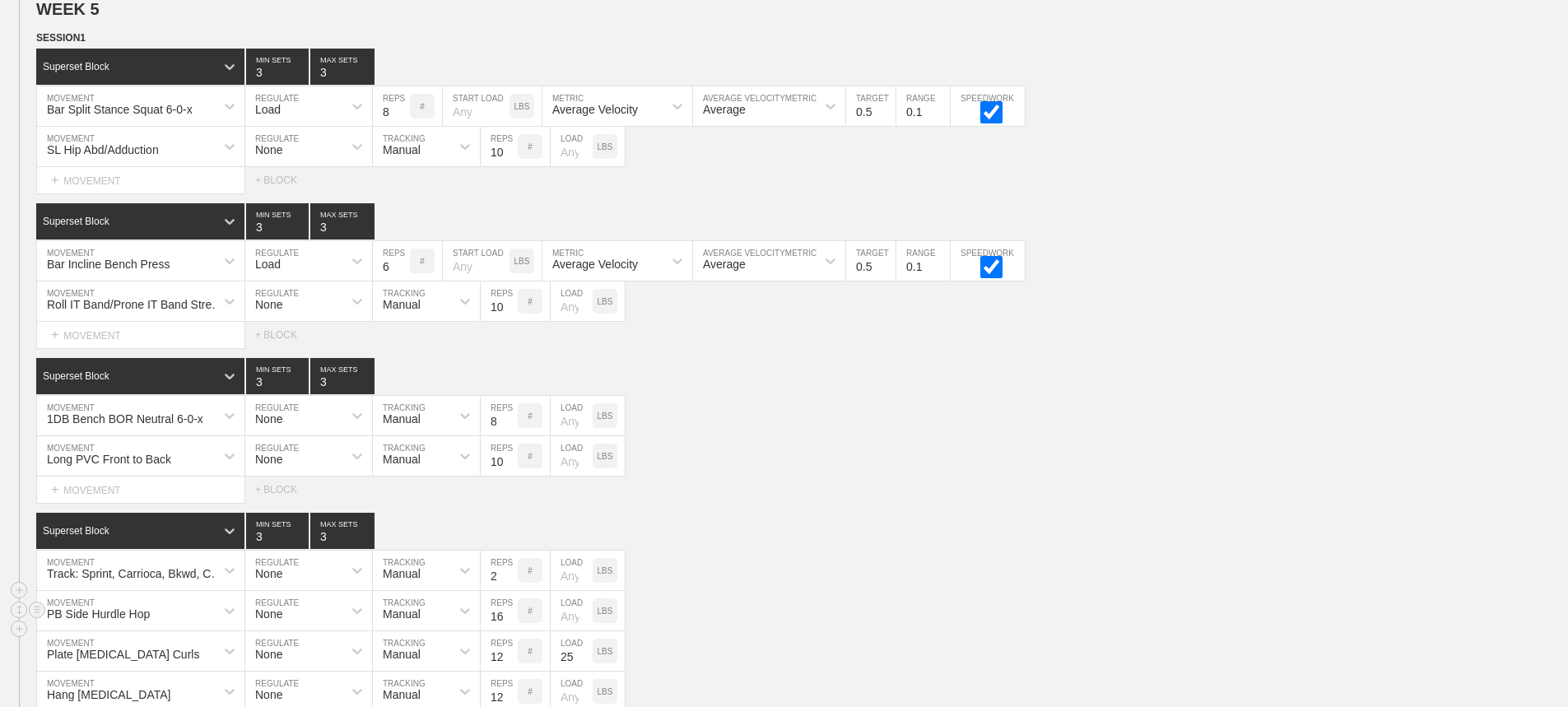
scroll to position [5629, 0]
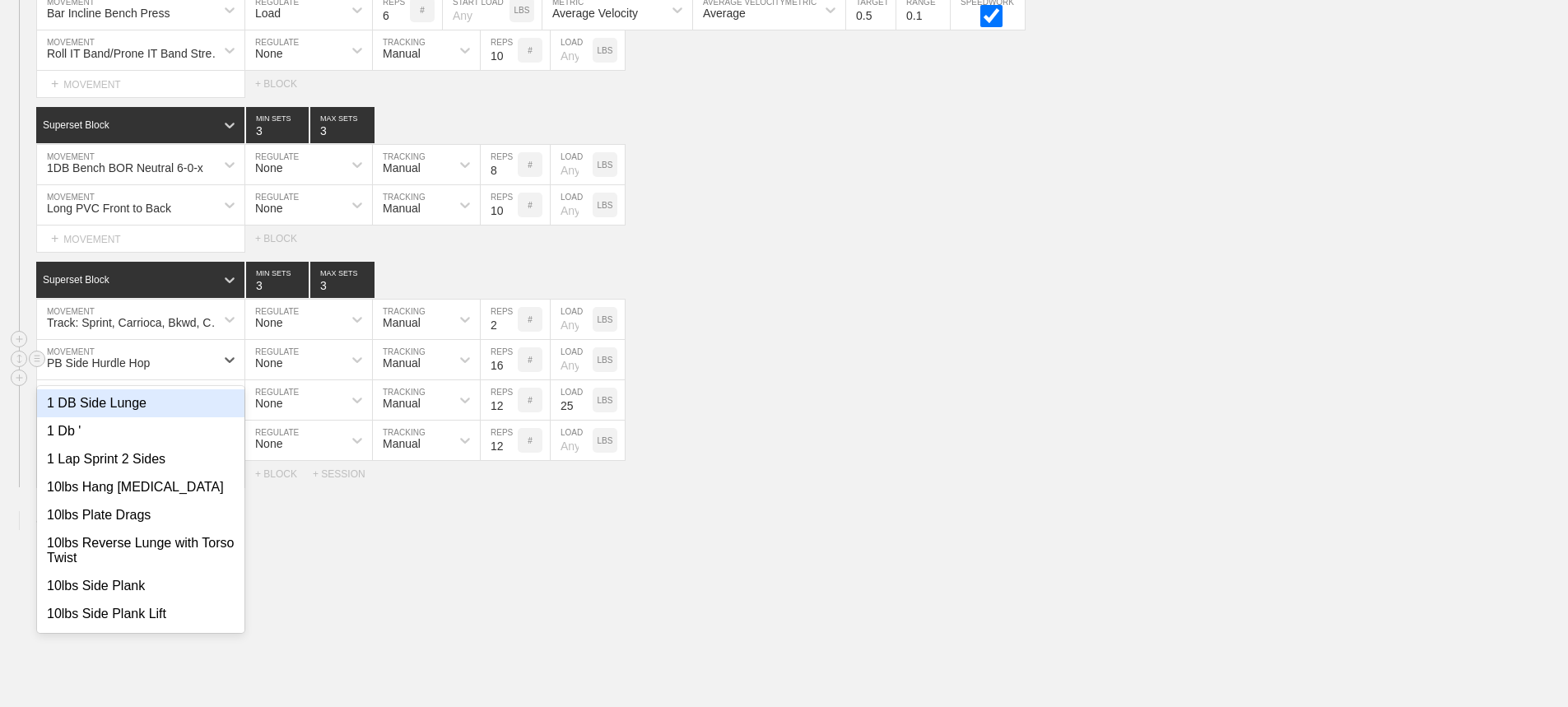
click at [209, 372] on div "PB Side Hurdle Hop" at bounding box center [125, 359] width 177 height 28
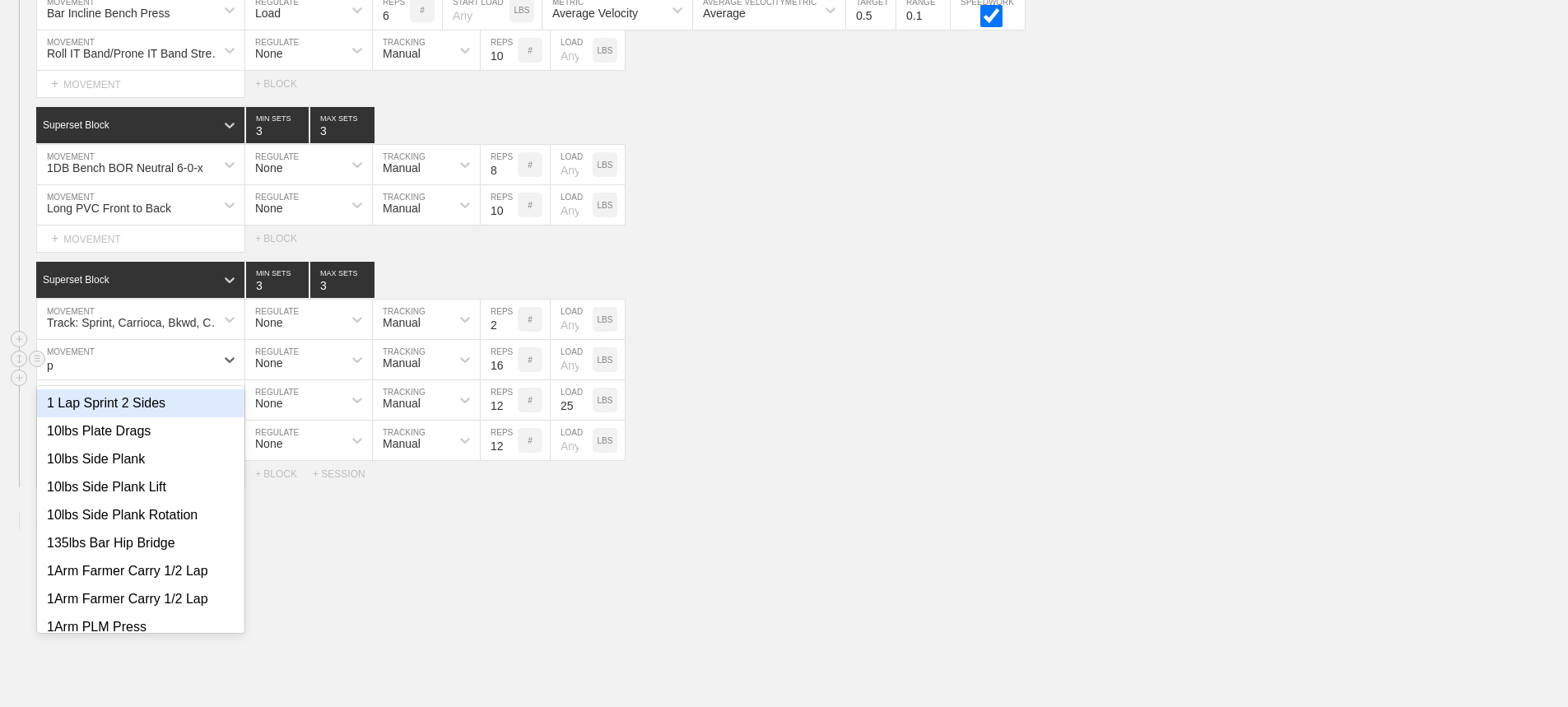
type input "pb"
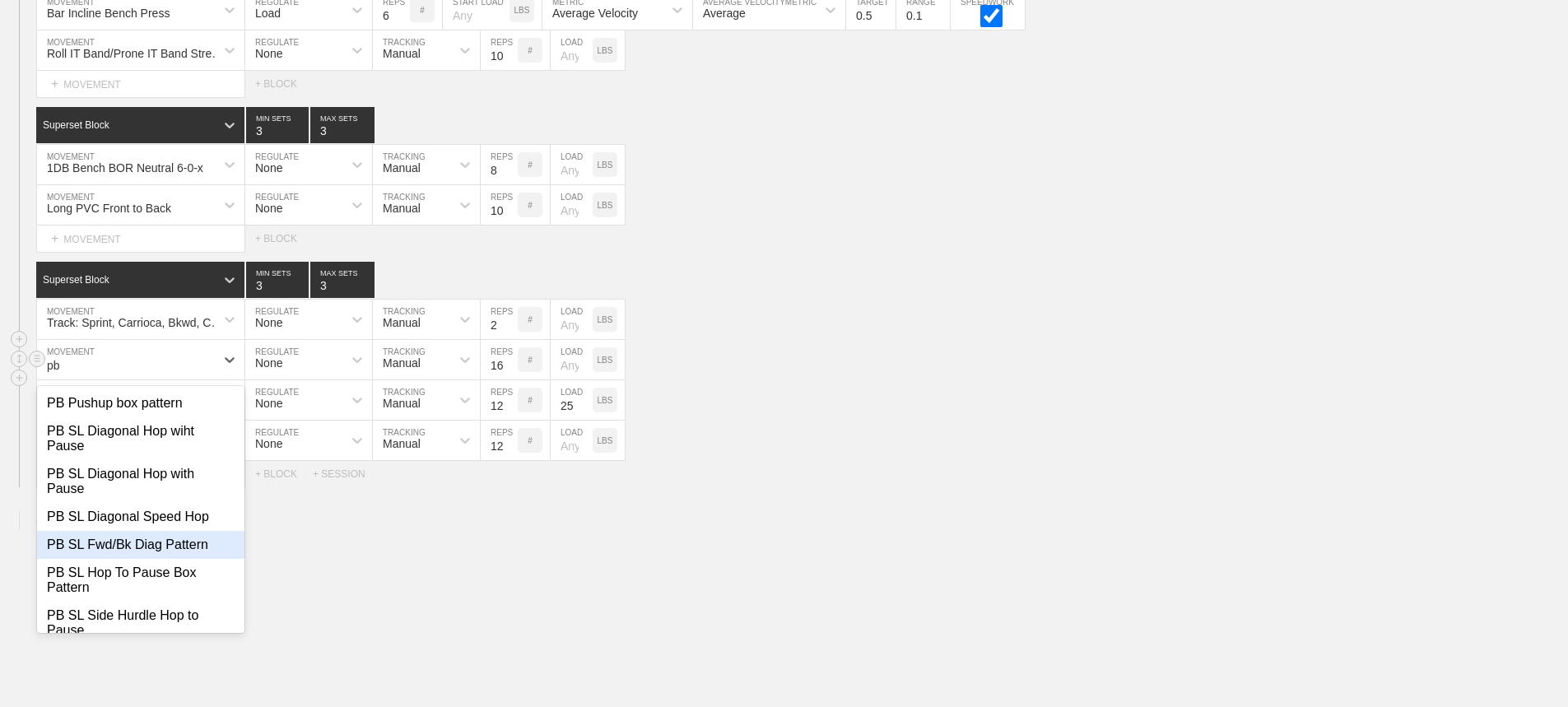
click at [138, 558] on div "PB SL Fwd/Bk Diag Pattern" at bounding box center [141, 544] width 208 height 28
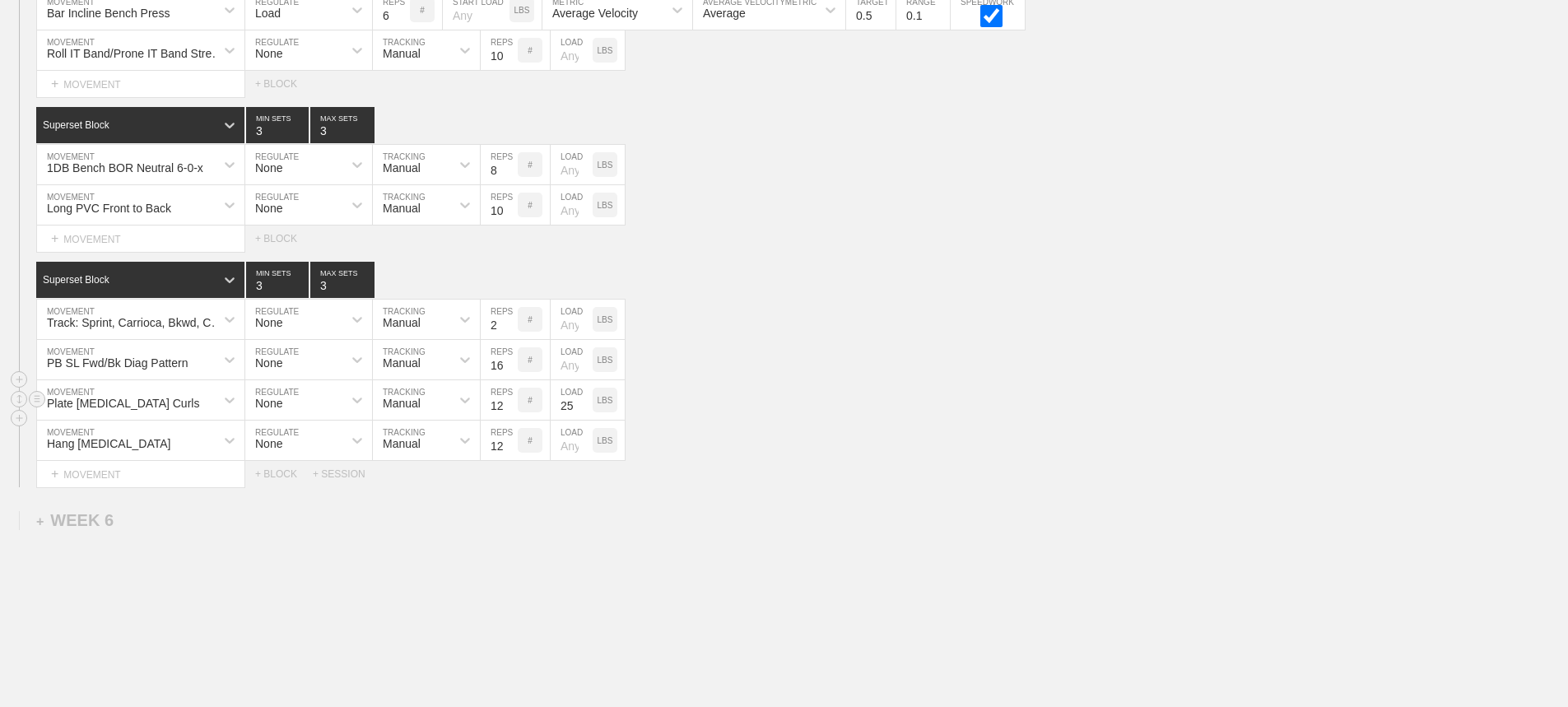
drag, startPoint x: 956, startPoint y: 361, endPoint x: 514, endPoint y: 405, distance: 444.2
click at [928, 361] on div "PB SL Fwd/Bk Diag Pattern MOVEMENT None REGULATE Manual TRACKING 16 REPS # LOAD…" at bounding box center [784, 360] width 1568 height 41
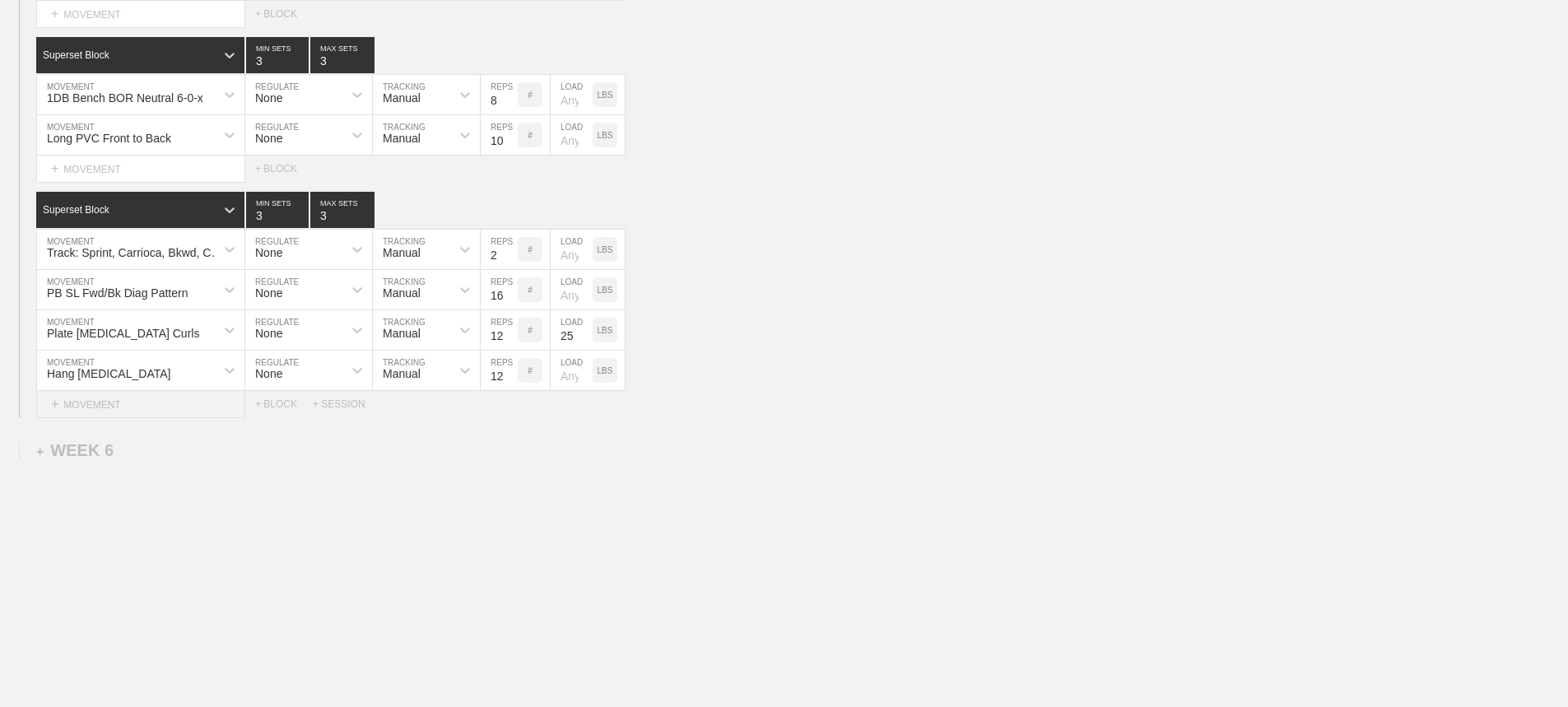
scroll to position [5711, 0]
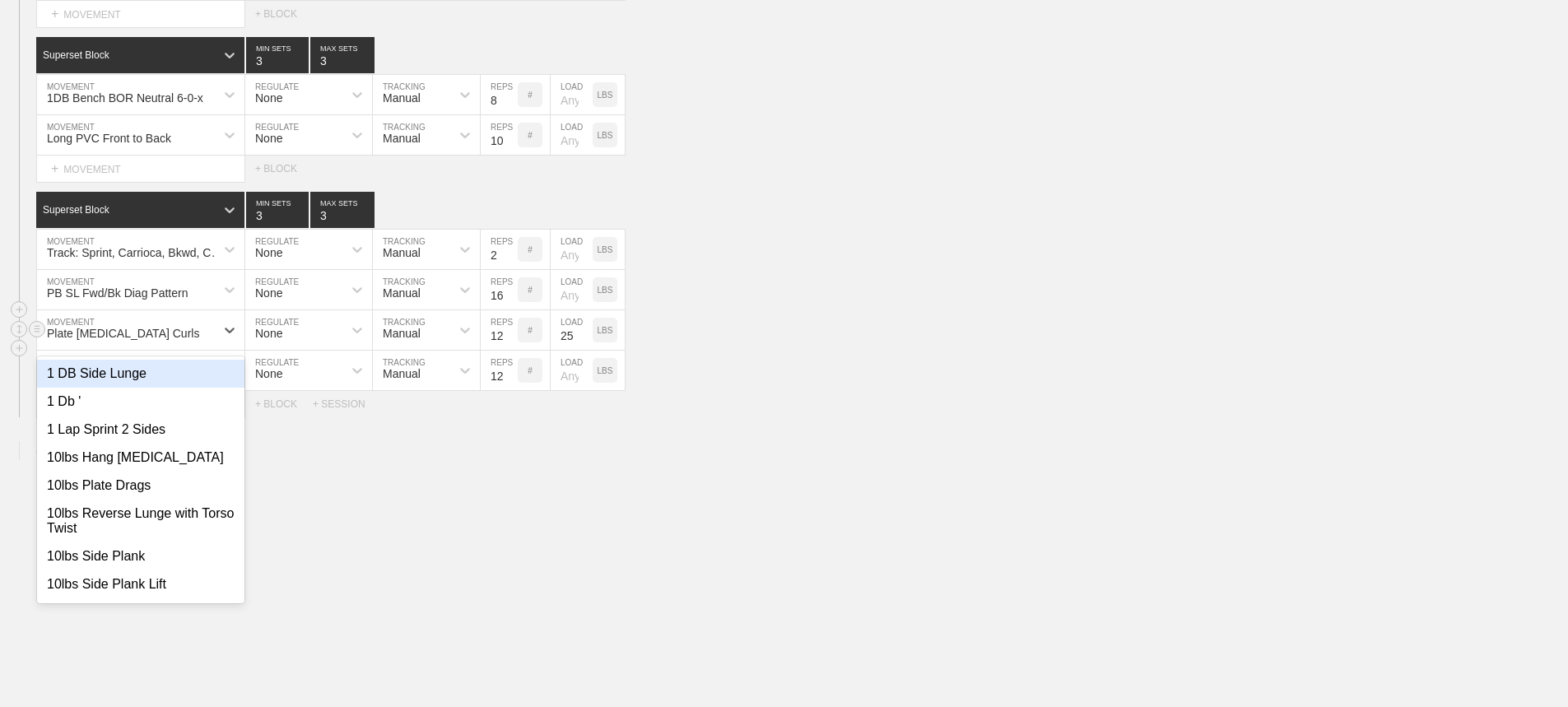
click at [208, 335] on div "Plate [MEDICAL_DATA] Curls" at bounding box center [125, 330] width 177 height 28
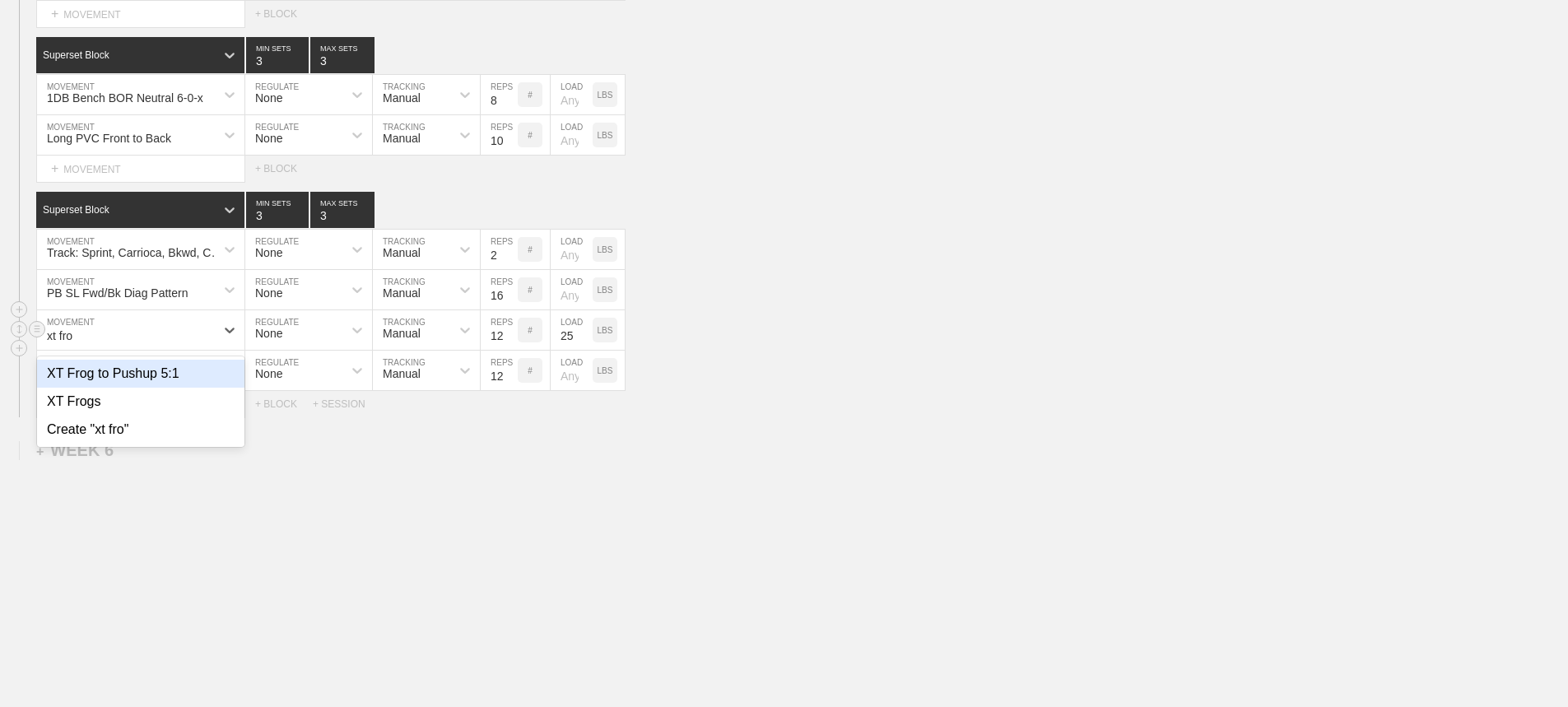
type input "xt frog"
click at [93, 400] on div "XT Frogs" at bounding box center [141, 402] width 208 height 28
click at [573, 337] on input "25" at bounding box center [571, 330] width 42 height 40
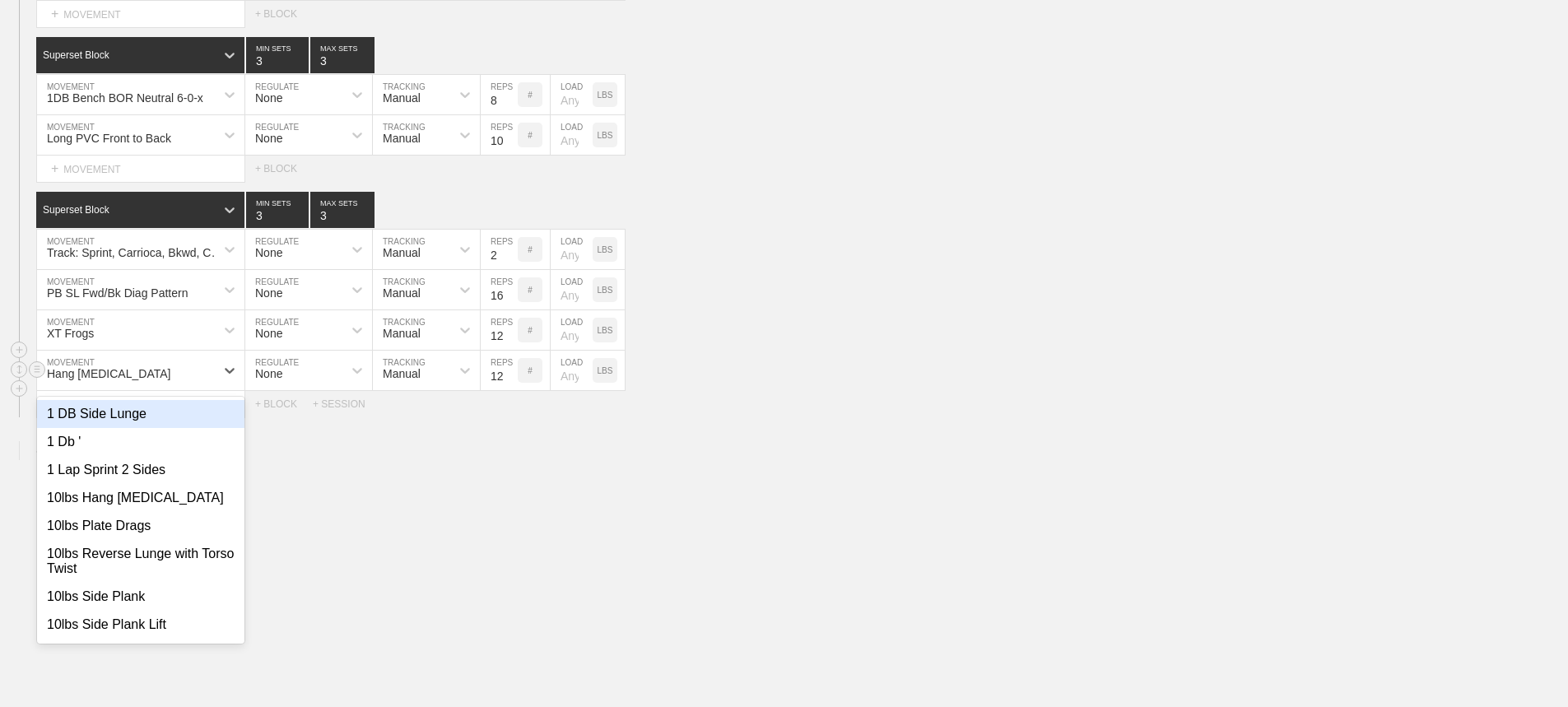
click at [203, 371] on div "Hang [MEDICAL_DATA]" at bounding box center [125, 370] width 177 height 28
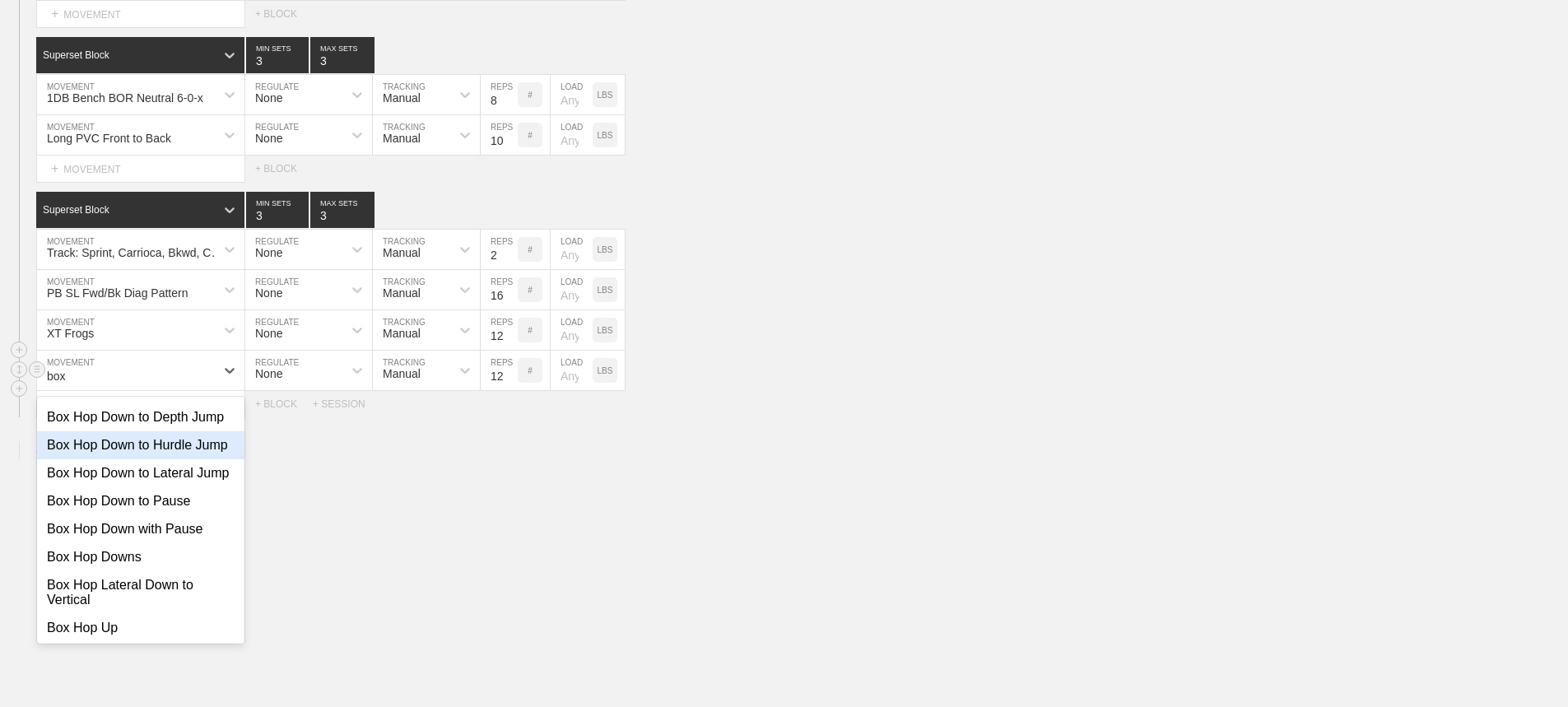
scroll to position [823, 0]
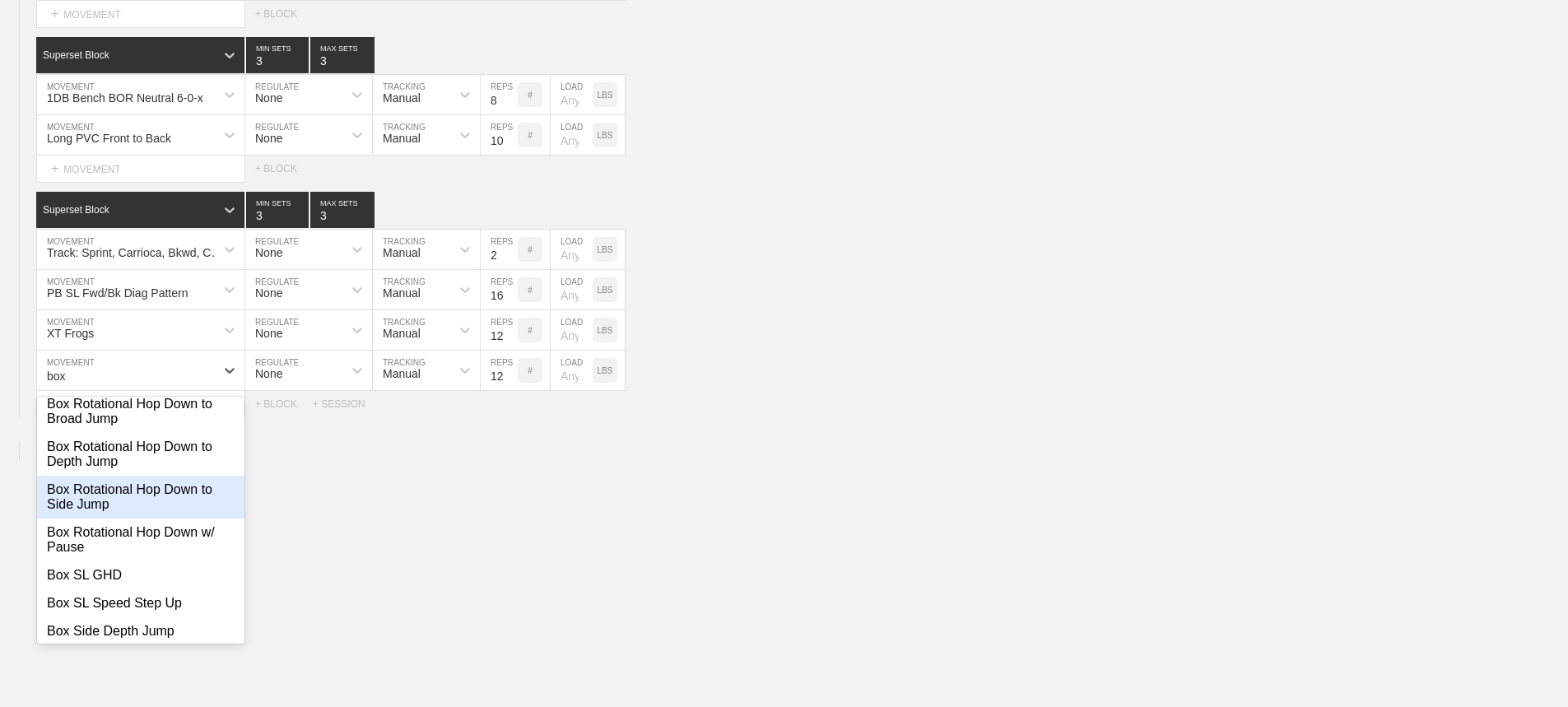
type input "box"
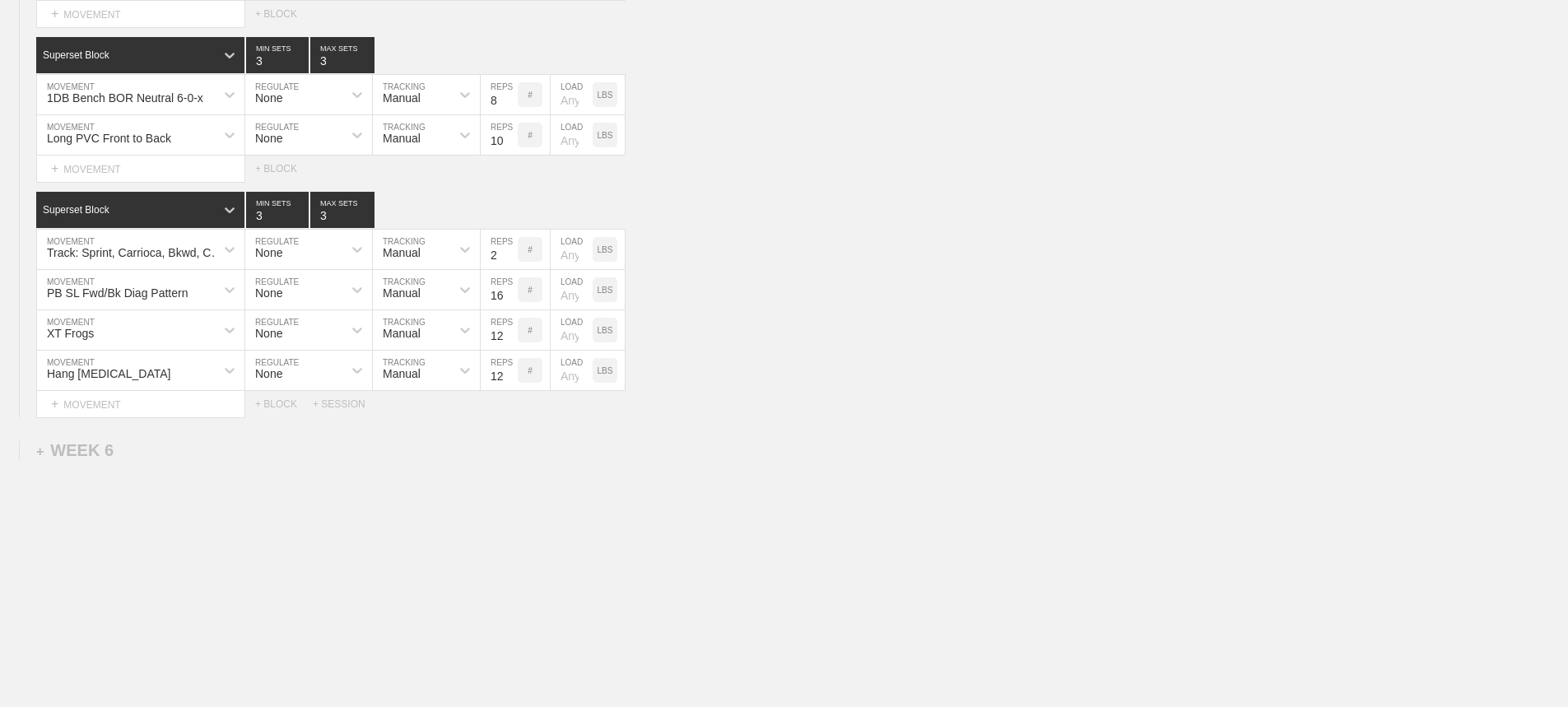
drag, startPoint x: 1014, startPoint y: 410, endPoint x: 1007, endPoint y: 411, distance: 7.1
click at [1008, 411] on div "Select... MOVEMENT + MOVEMENT + BLOCK + SESSION" at bounding box center [784, 403] width 1568 height 26
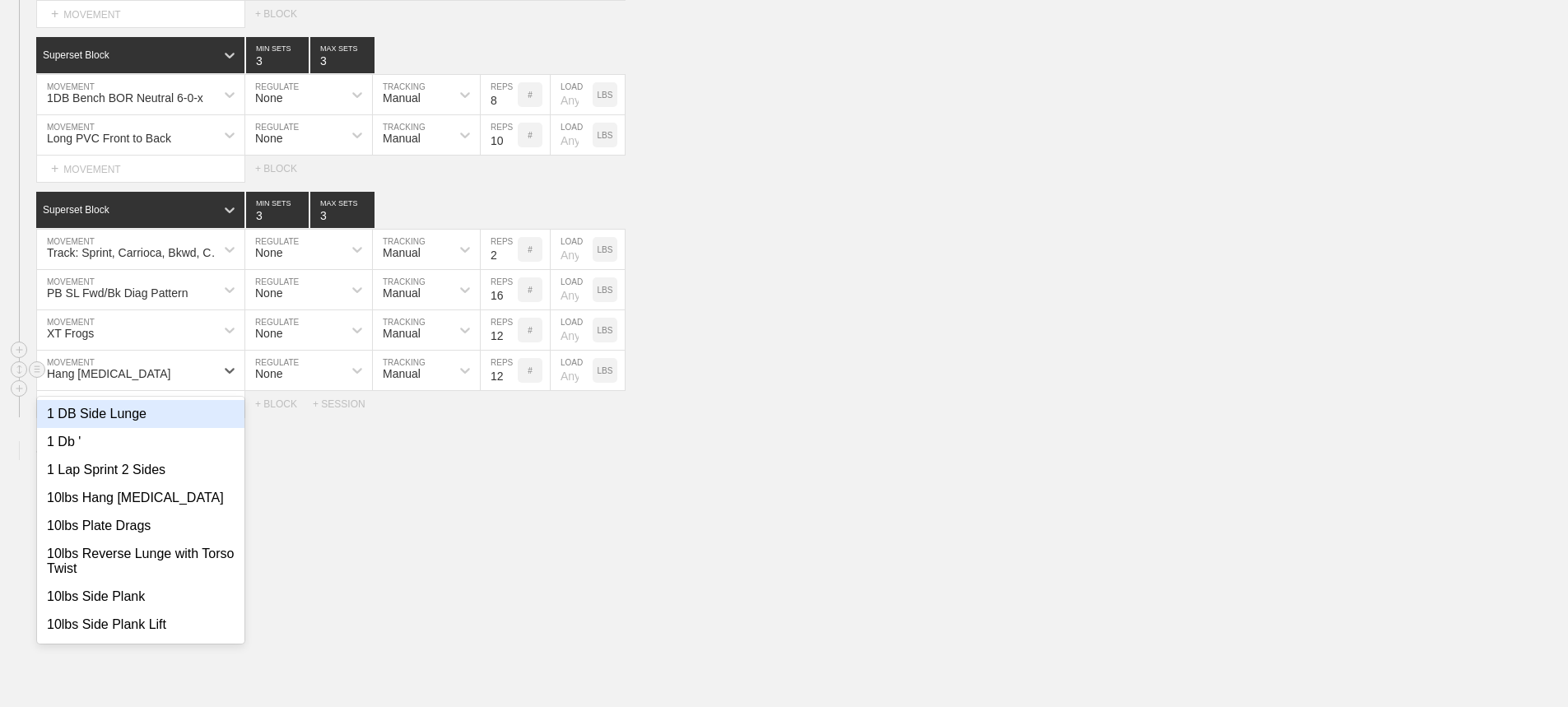
click at [204, 370] on div "Hang [MEDICAL_DATA]" at bounding box center [125, 370] width 177 height 28
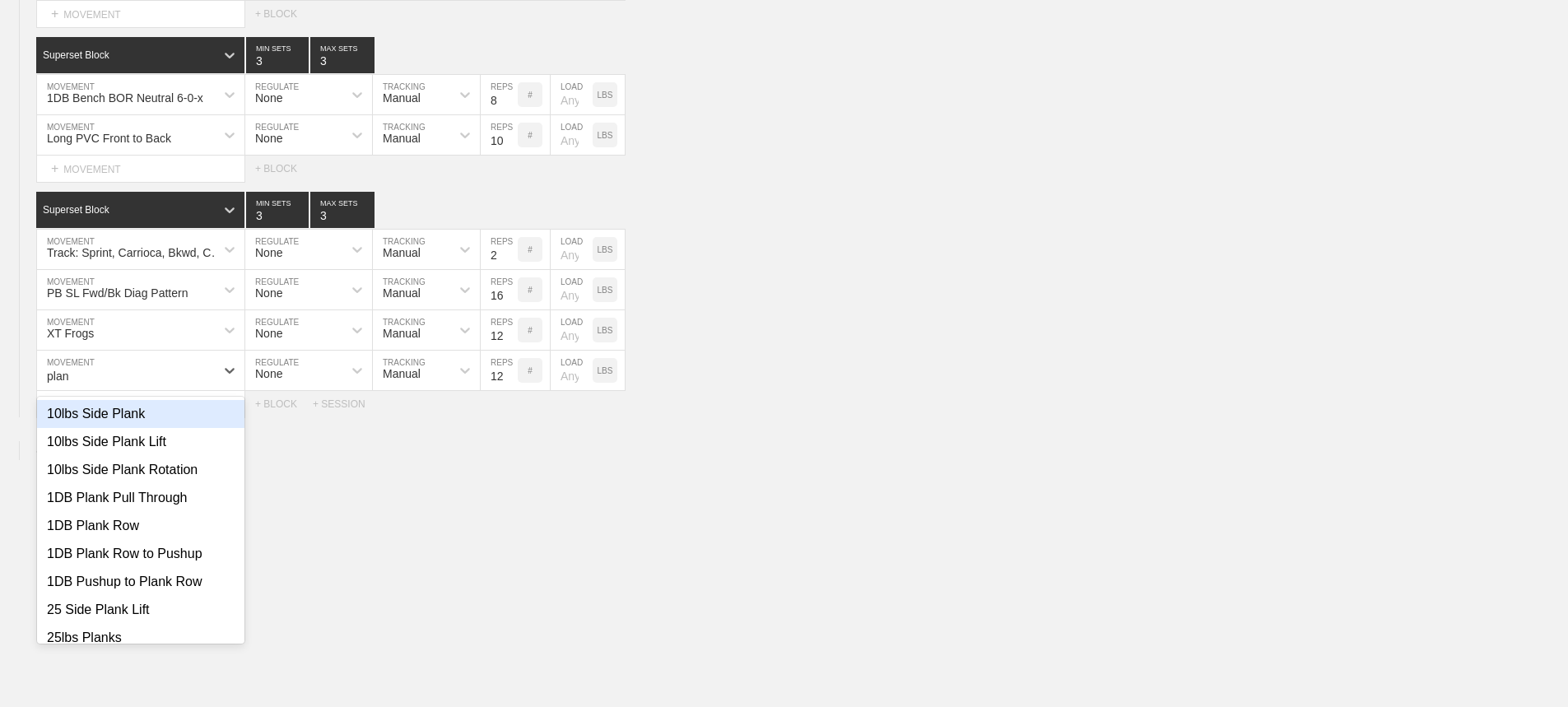
type input "plank"
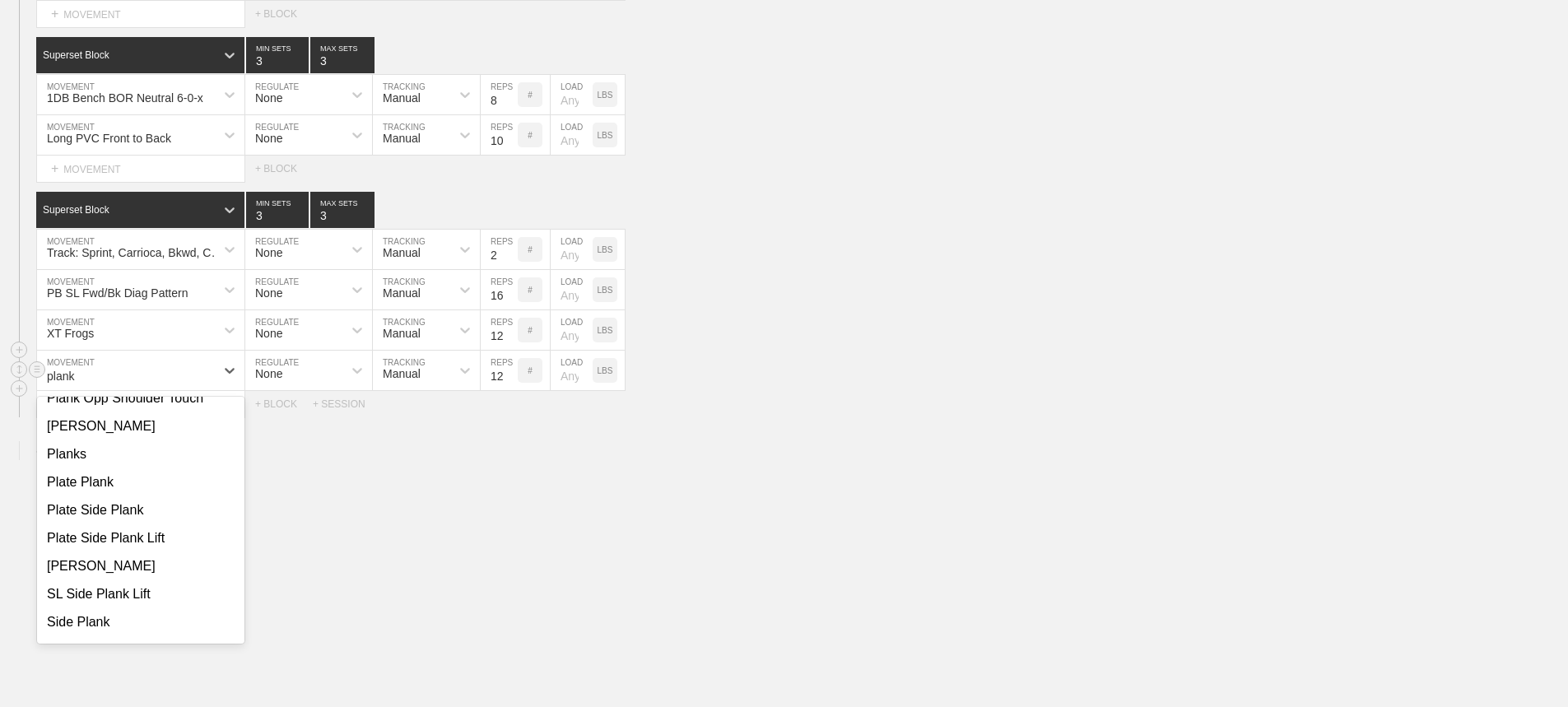
scroll to position [576, 0]
click at [70, 453] on div "Planks" at bounding box center [141, 453] width 208 height 28
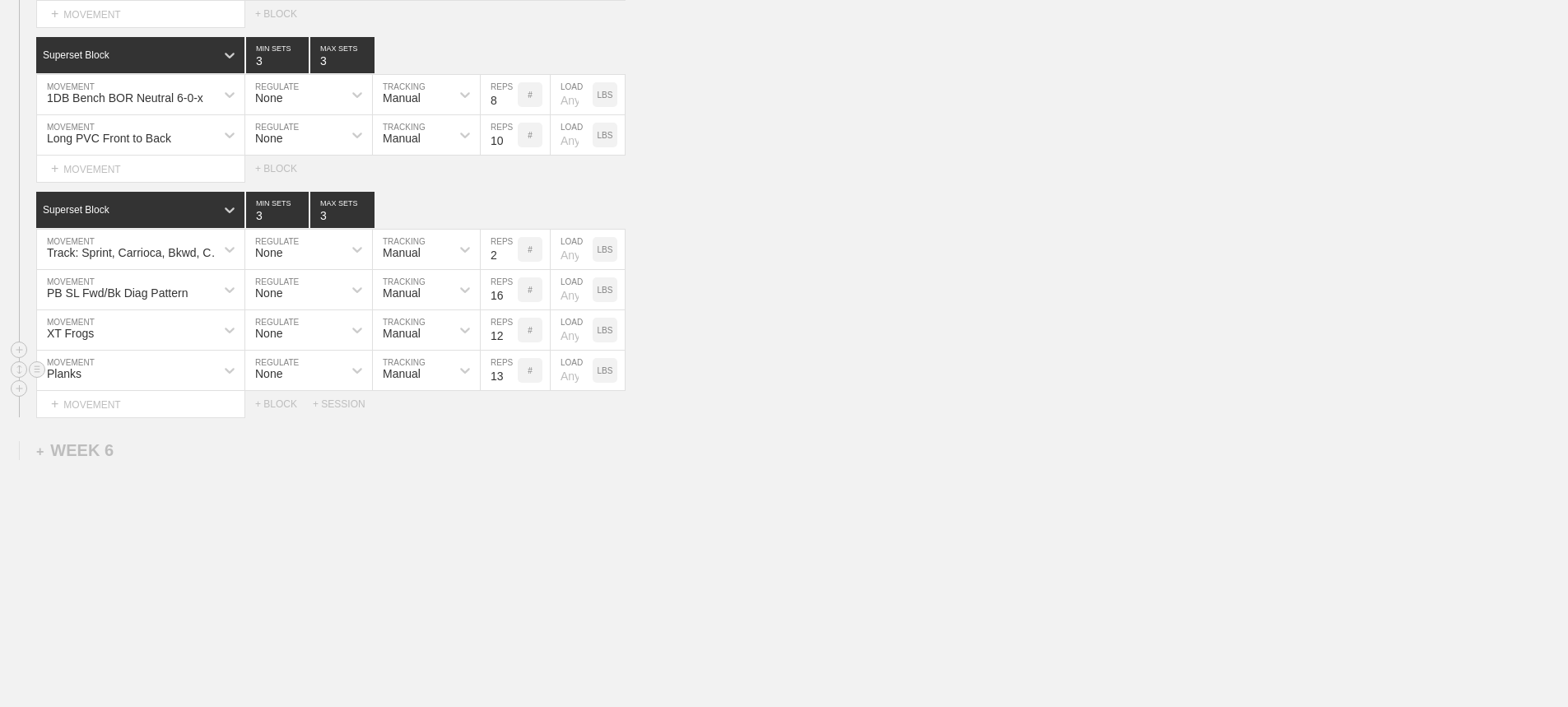
click at [507, 370] on input "13" at bounding box center [499, 370] width 37 height 40
click at [507, 370] on input "14" at bounding box center [499, 370] width 37 height 40
click at [507, 370] on input "15" at bounding box center [499, 370] width 37 height 40
click at [507, 370] on input "16" at bounding box center [499, 370] width 37 height 40
click at [507, 370] on input "17" at bounding box center [499, 370] width 37 height 40
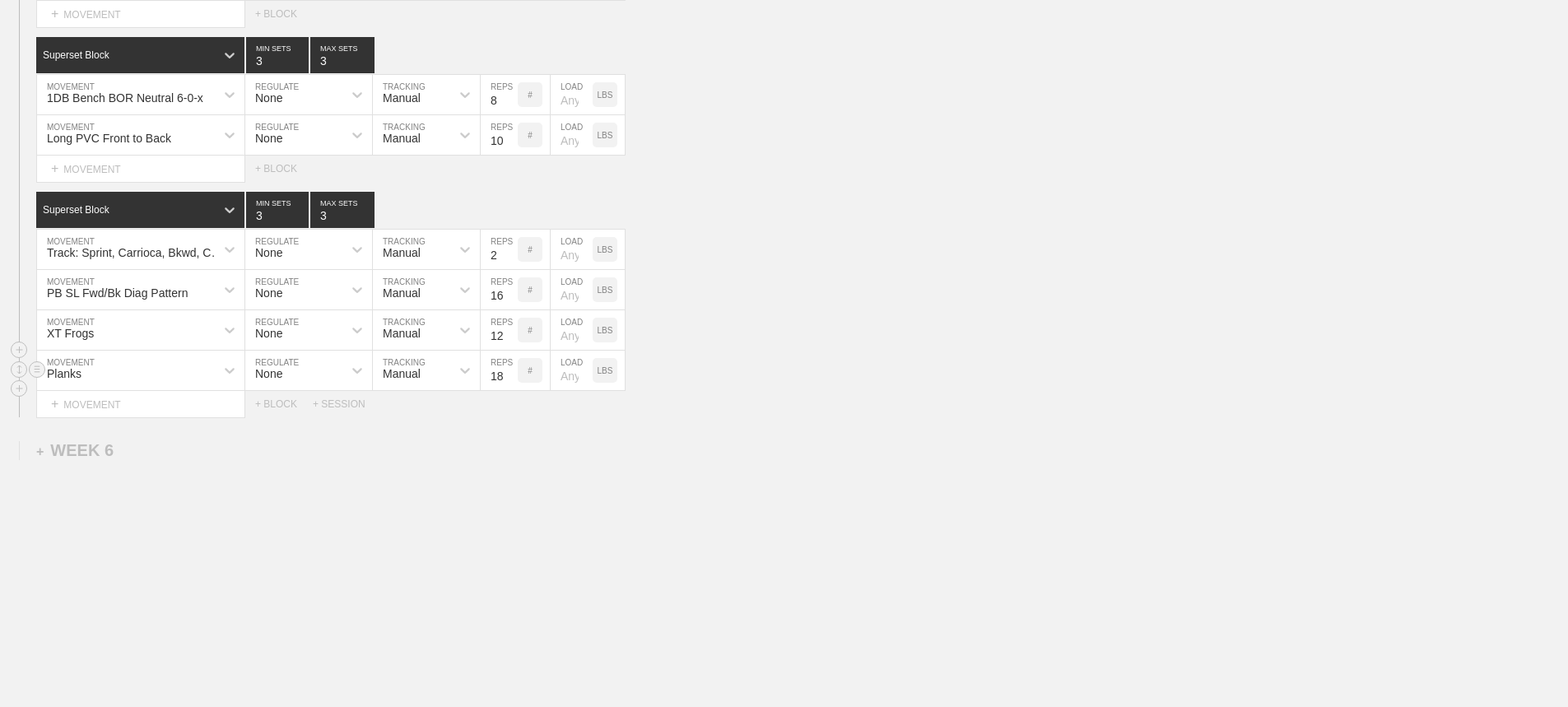
click at [507, 370] on input "18" at bounding box center [499, 370] width 37 height 40
click at [507, 370] on input "19" at bounding box center [499, 370] width 37 height 40
type input "20"
click at [507, 370] on input "20" at bounding box center [499, 370] width 37 height 40
click at [571, 377] on input "number" at bounding box center [571, 370] width 42 height 40
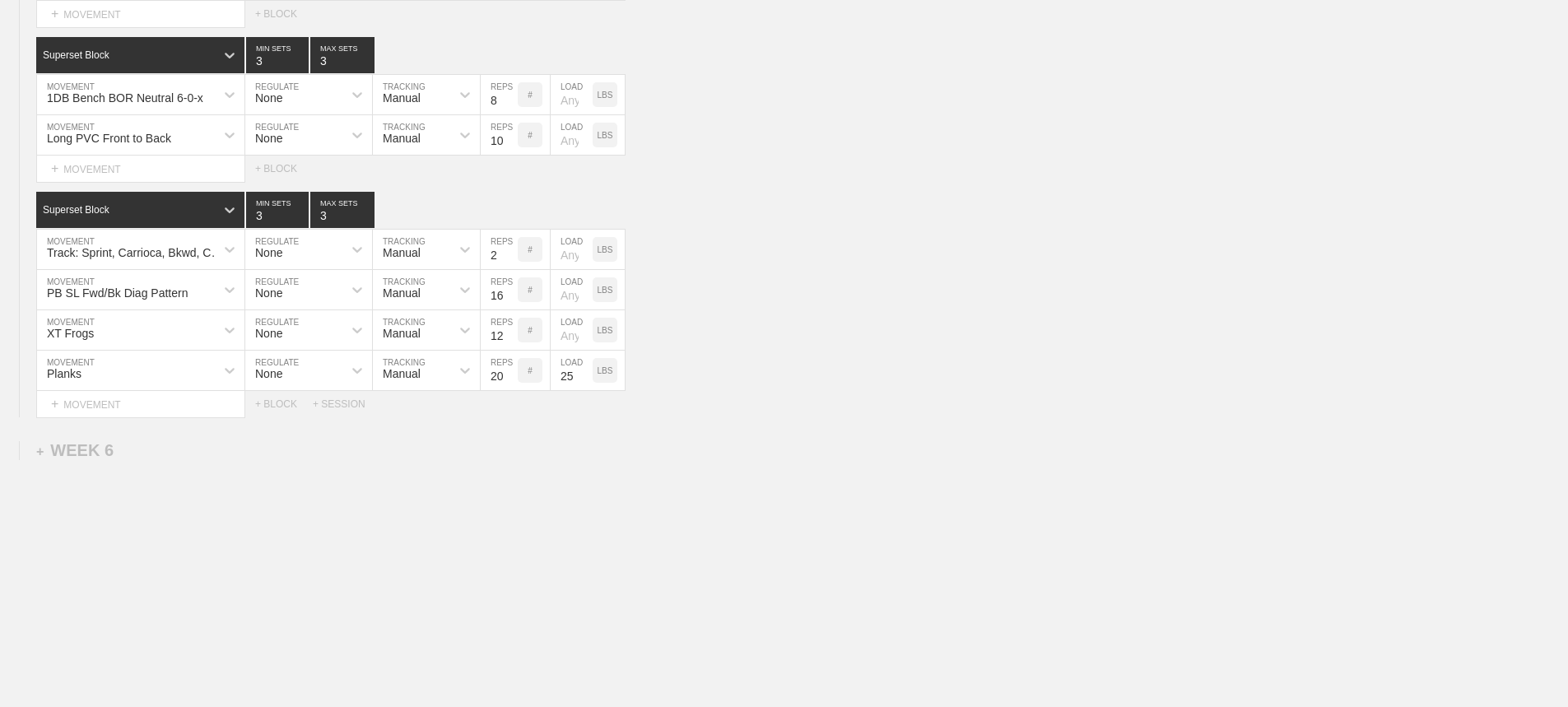
type input "25"
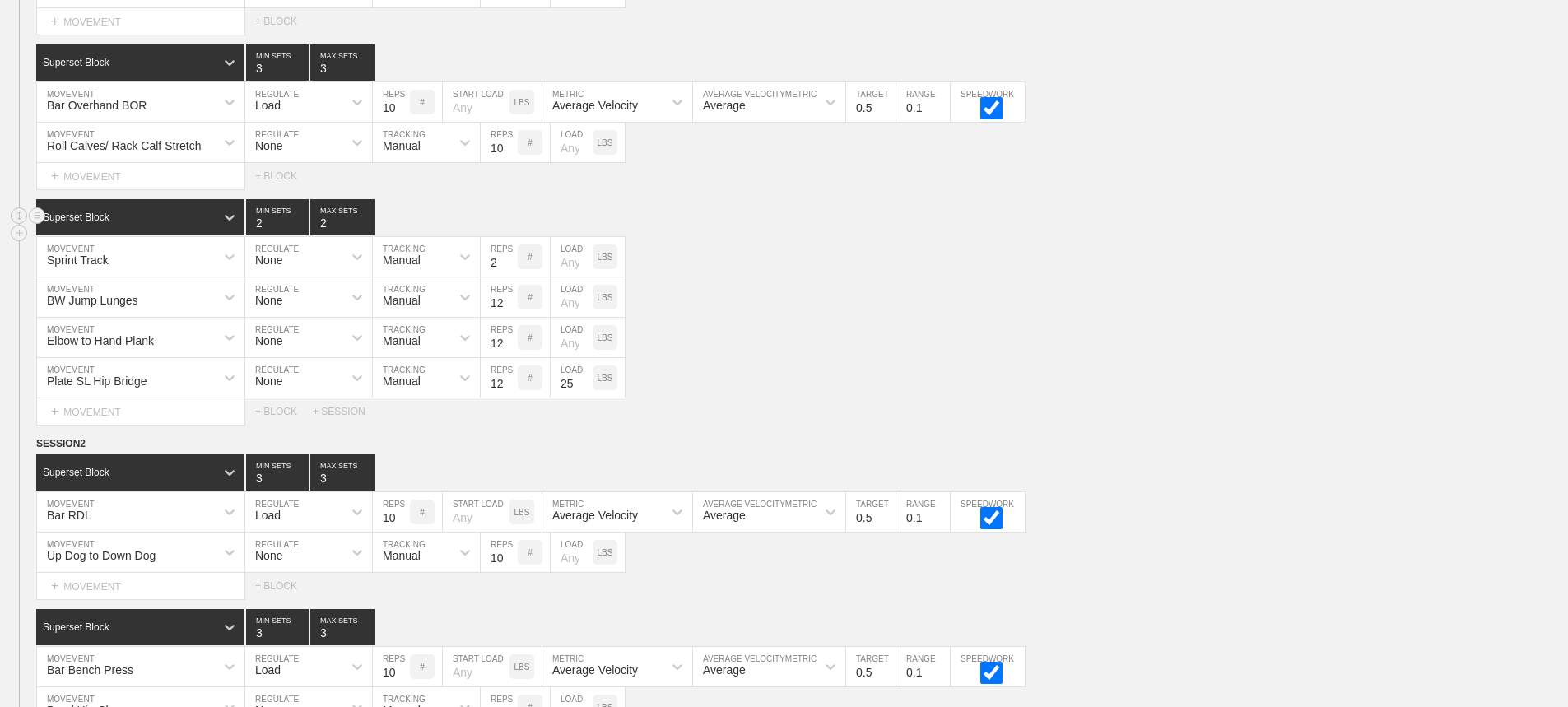
click at [1341, 229] on div "Superset Block 2 MIN SETS 2 MAX SETS" at bounding box center [801, 216] width 1531 height 36
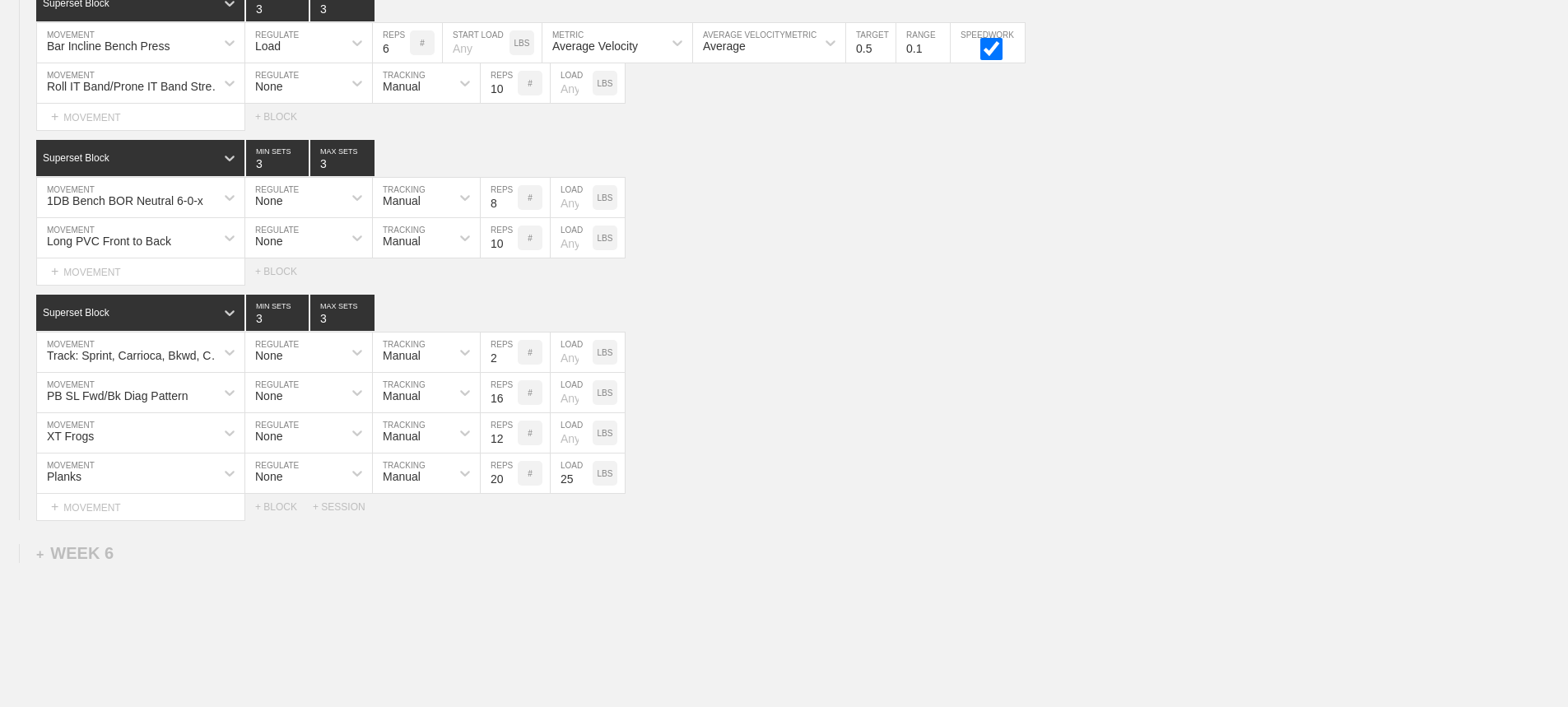
scroll to position [5635, 0]
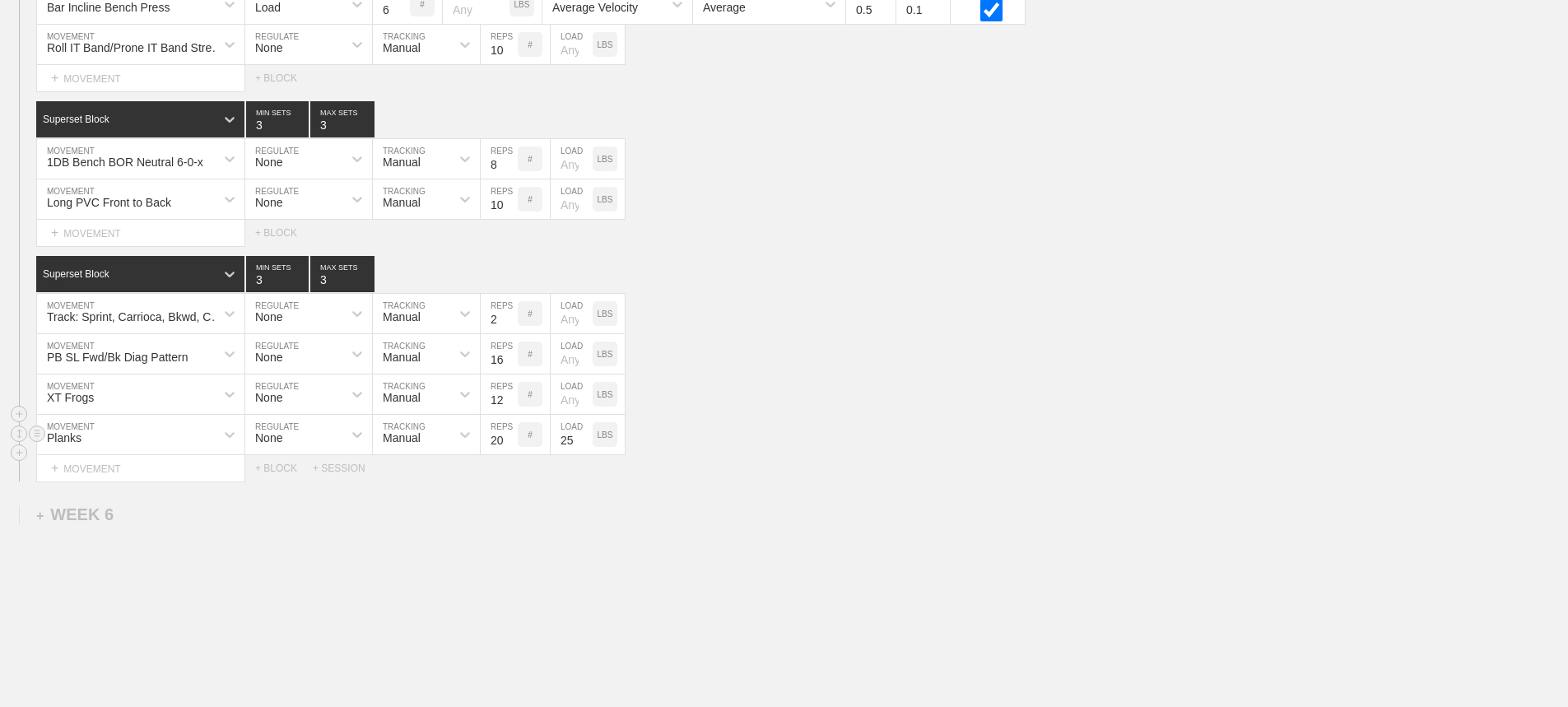
click at [1034, 455] on div "Planks MOVEMENT None REGULATE Manual TRACKING 20 REPS # 25 LOAD LBS" at bounding box center [784, 435] width 1568 height 41
click at [875, 481] on div "Select... MOVEMENT + MOVEMENT + BLOCK + SESSION" at bounding box center [784, 467] width 1568 height 26
click at [802, 455] on div "Planks MOVEMENT None REGULATE Manual TRACKING 20 REPS # 25 LOAD LBS" at bounding box center [784, 435] width 1568 height 41
click at [848, 434] on div "Planks MOVEMENT None REGULATE Manual TRACKING 20 REPS # 25 LOAD LBS" at bounding box center [784, 435] width 1568 height 41
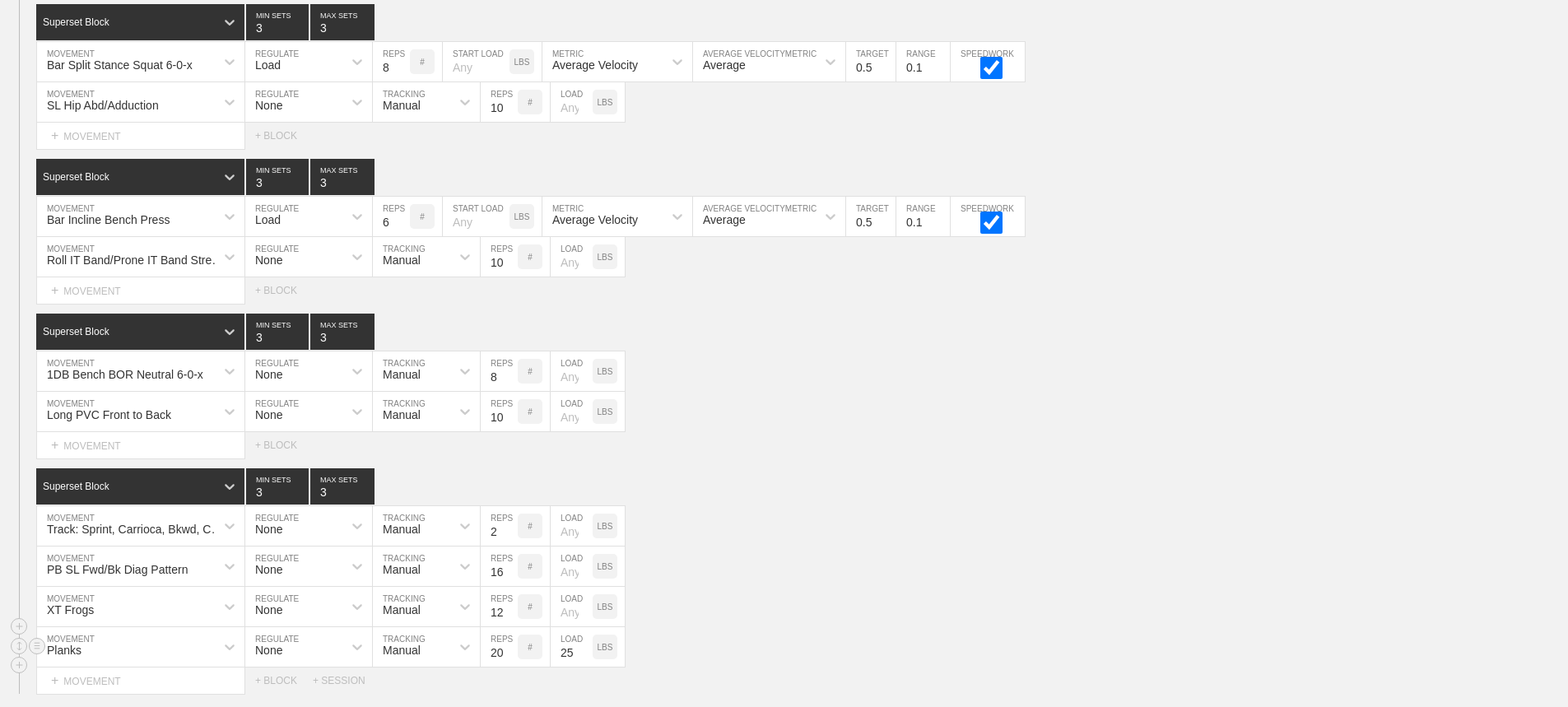
scroll to position [5388, 0]
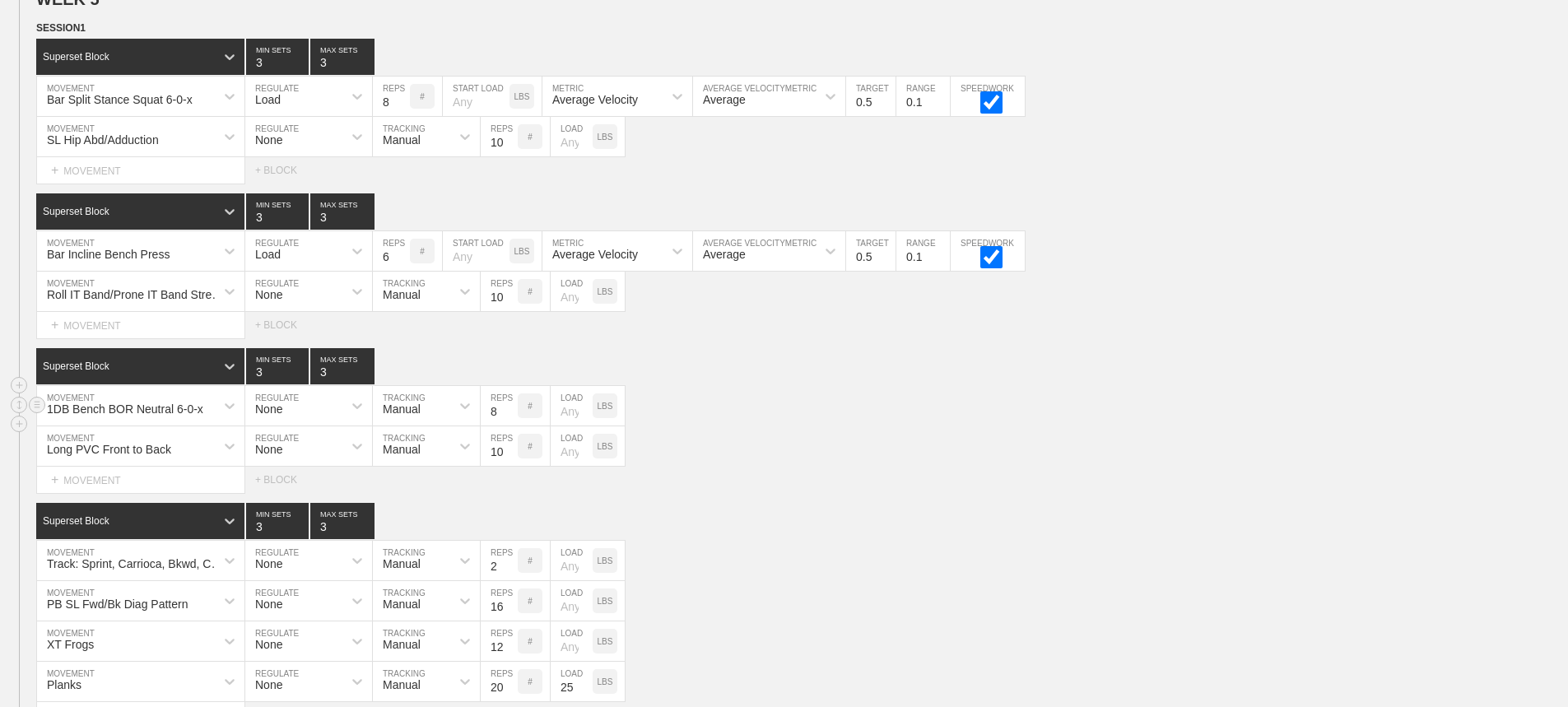
click at [857, 427] on div "1DB Bench BOR Neutral 6-0-x MOVEMENT None REGULATE Manual TRACKING 8 REPS # LOA…" at bounding box center [784, 406] width 1568 height 41
click at [829, 438] on div "Long PVC Front to Back MOVEMENT None REGULATE Manual TRACKING 10 REPS # LOAD LBS" at bounding box center [784, 447] width 1568 height 41
drag, startPoint x: 1340, startPoint y: 217, endPoint x: 1446, endPoint y: 224, distance: 106.2
click at [1370, 222] on div "Superset Block 3 MIN SETS 3 MAX SETS" at bounding box center [801, 210] width 1531 height 36
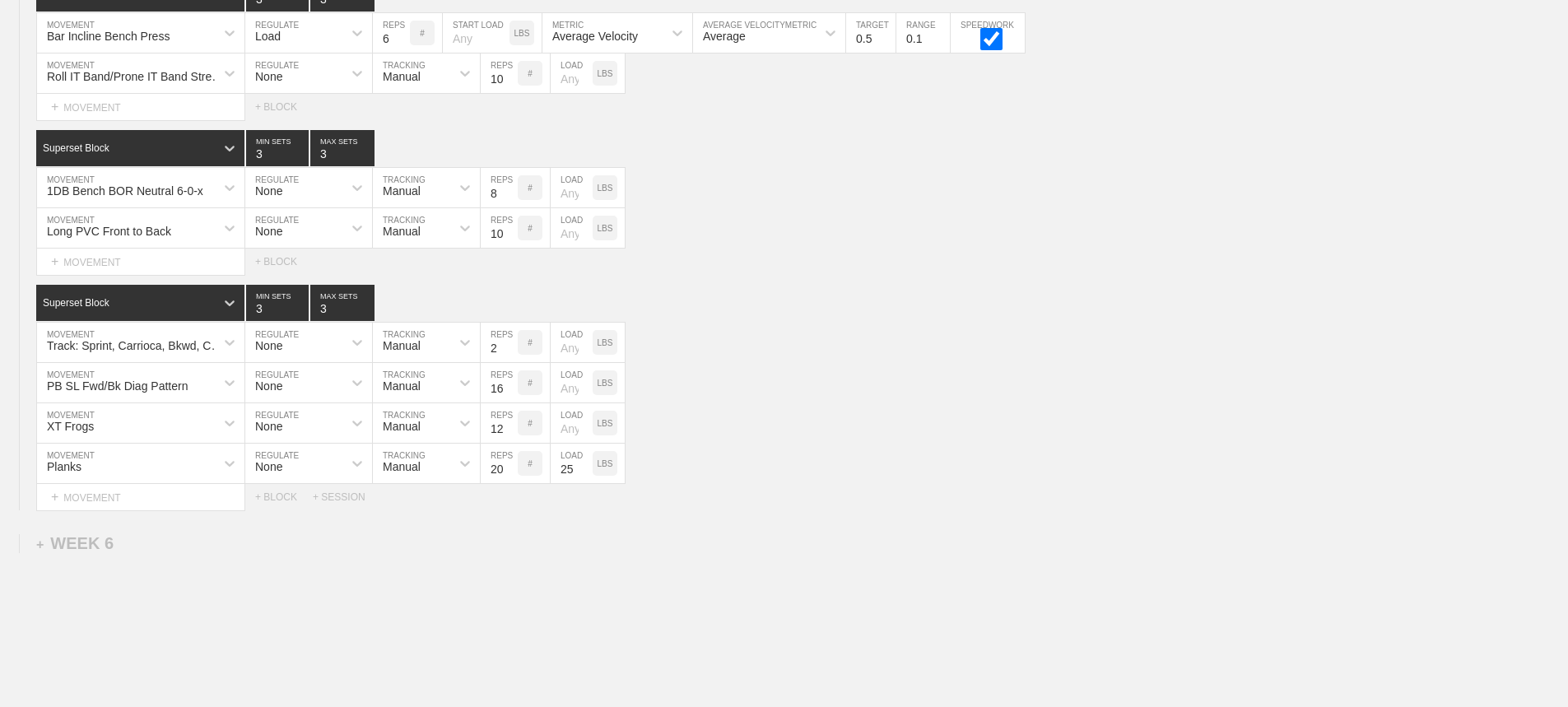
scroll to position [5711, 0]
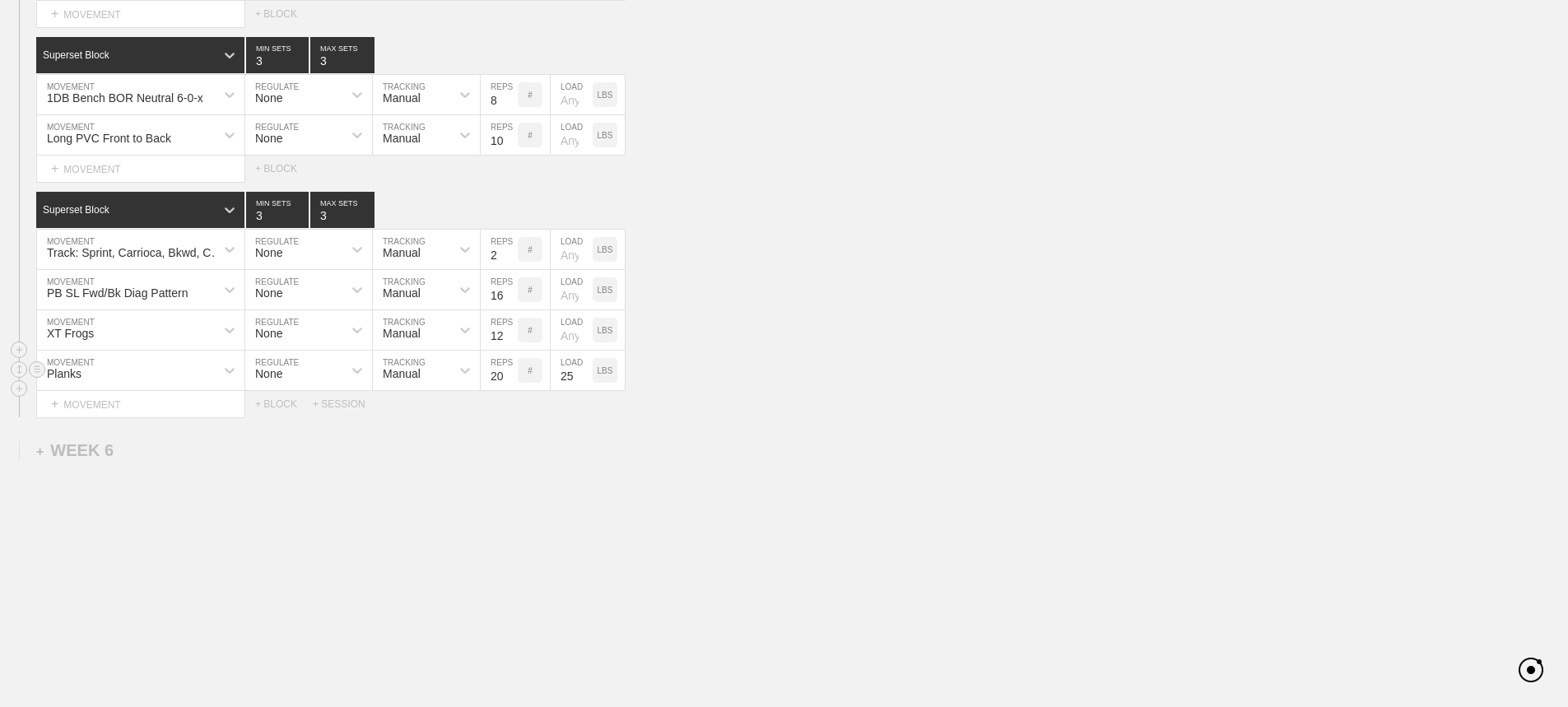
click at [1152, 352] on div "Planks MOVEMENT None REGULATE Manual TRACKING 20 REPS # 25 LOAD LBS" at bounding box center [784, 371] width 1568 height 41
click at [1056, 412] on div "Select... MOVEMENT + MOVEMENT + BLOCK + SESSION" at bounding box center [784, 403] width 1568 height 26
click at [1035, 405] on div "Select... MOVEMENT + MOVEMENT + BLOCK + SESSION" at bounding box center [784, 403] width 1568 height 26
click at [808, 372] on div "Planks MOVEMENT None REGULATE Manual TRACKING 20 REPS # 25 LOAD LBS" at bounding box center [784, 371] width 1568 height 41
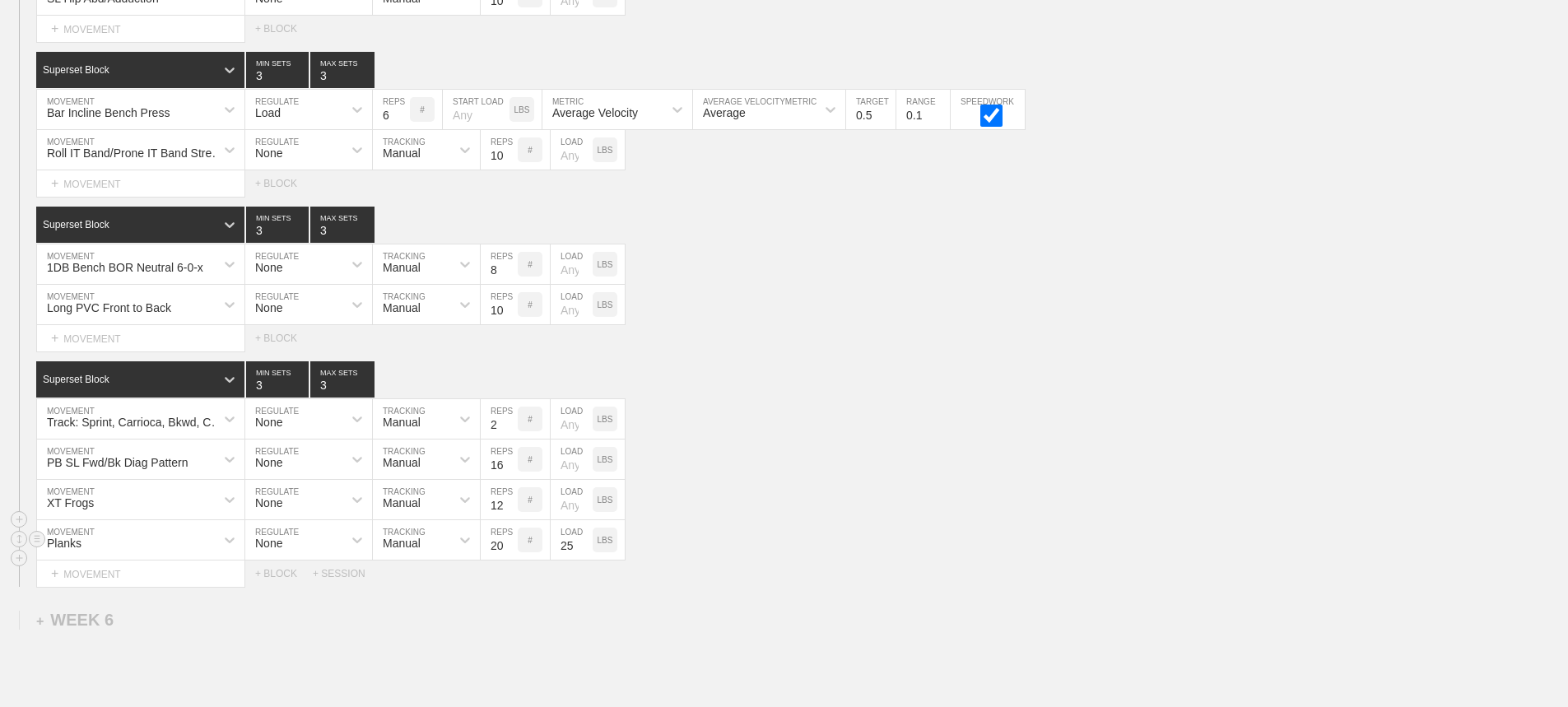
scroll to position [5465, 0]
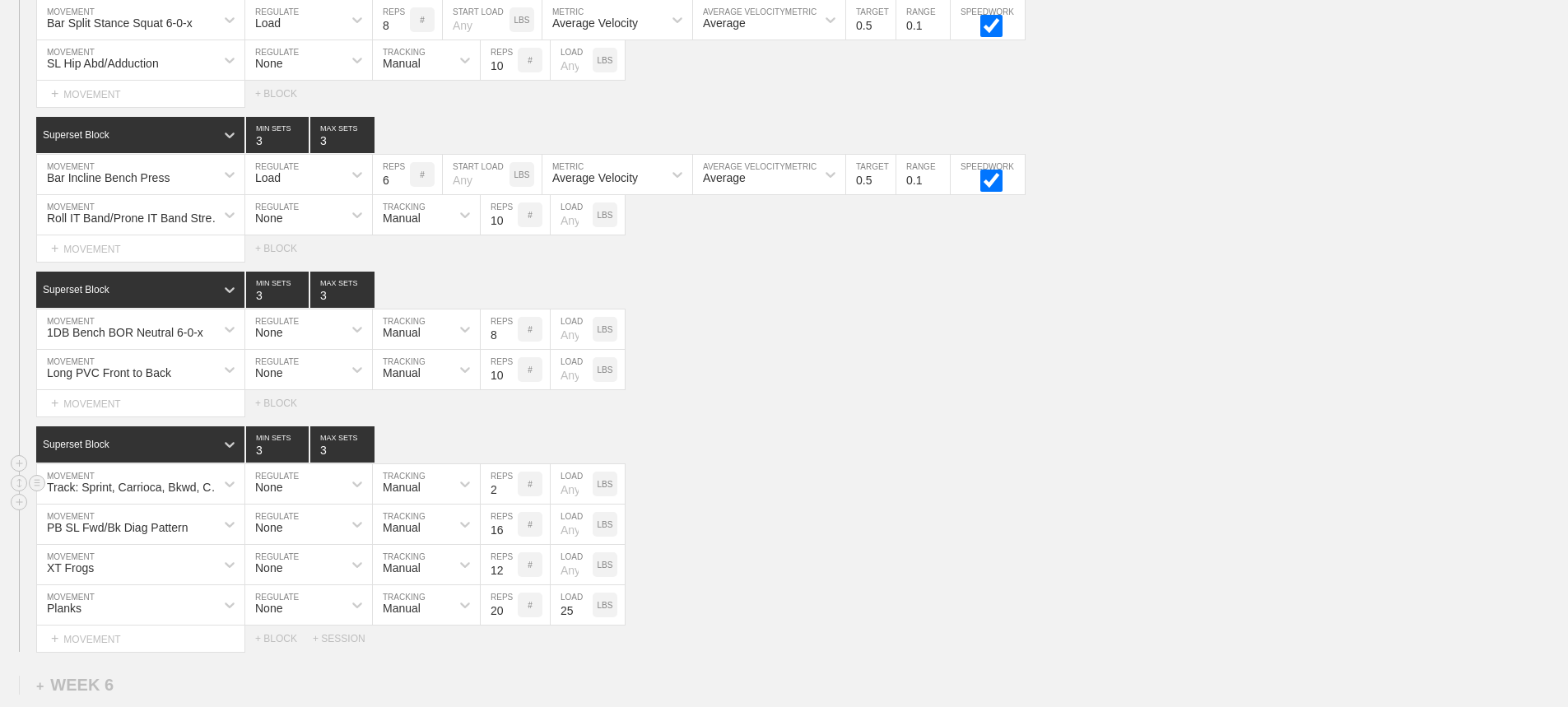
click at [840, 478] on div "Track: Sprint, Carrioca, Bkwd, Carrioca MOVEMENT None REGULATE Manual TRACKING …" at bounding box center [784, 485] width 1568 height 41
click at [839, 477] on div "Track: Sprint, Carrioca, Bkwd, Carrioca MOVEMENT None REGULATE Manual TRACKING …" at bounding box center [784, 485] width 1568 height 41
click at [839, 476] on div "Track: Sprint, Carrioca, Bkwd, Carrioca MOVEMENT None REGULATE Manual TRACKING …" at bounding box center [784, 485] width 1568 height 41
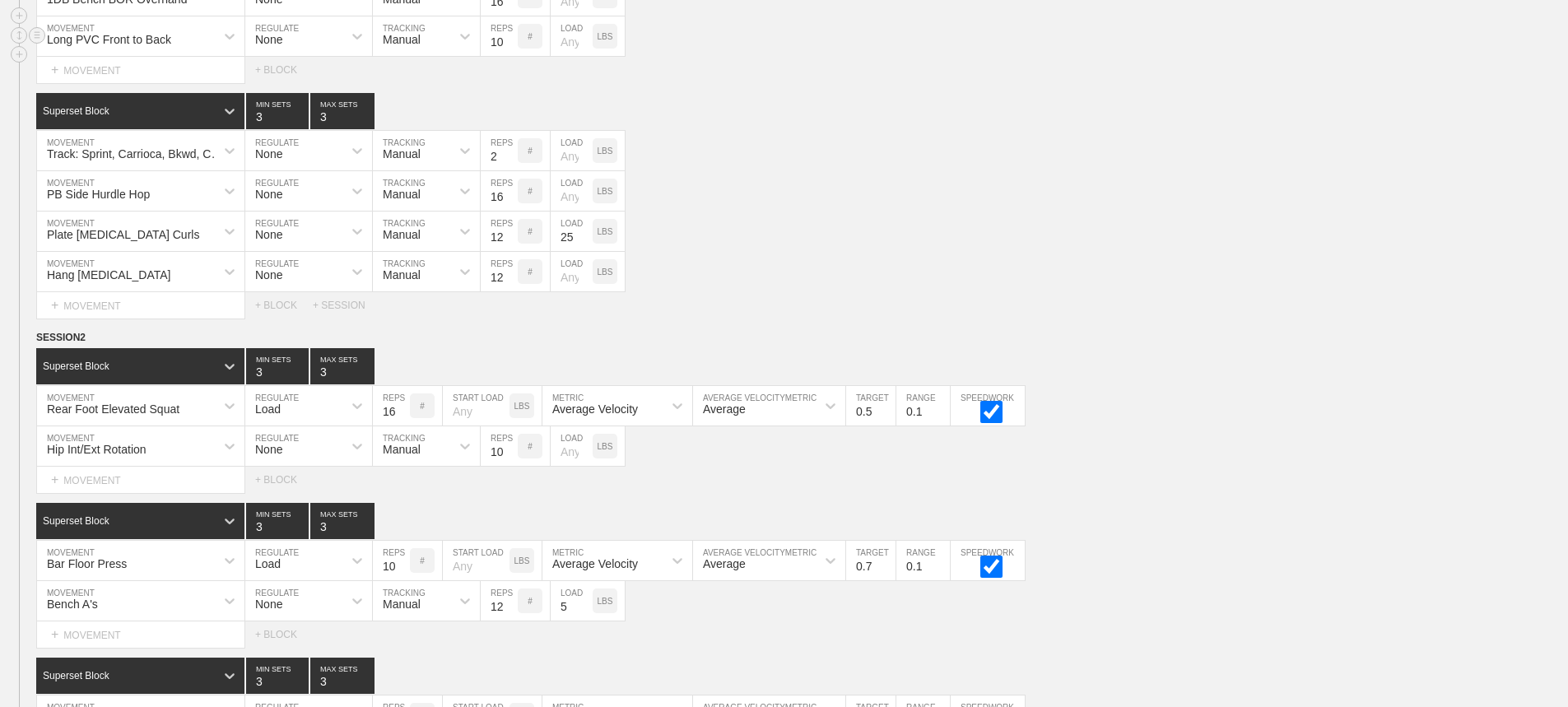
scroll to position [5653, 0]
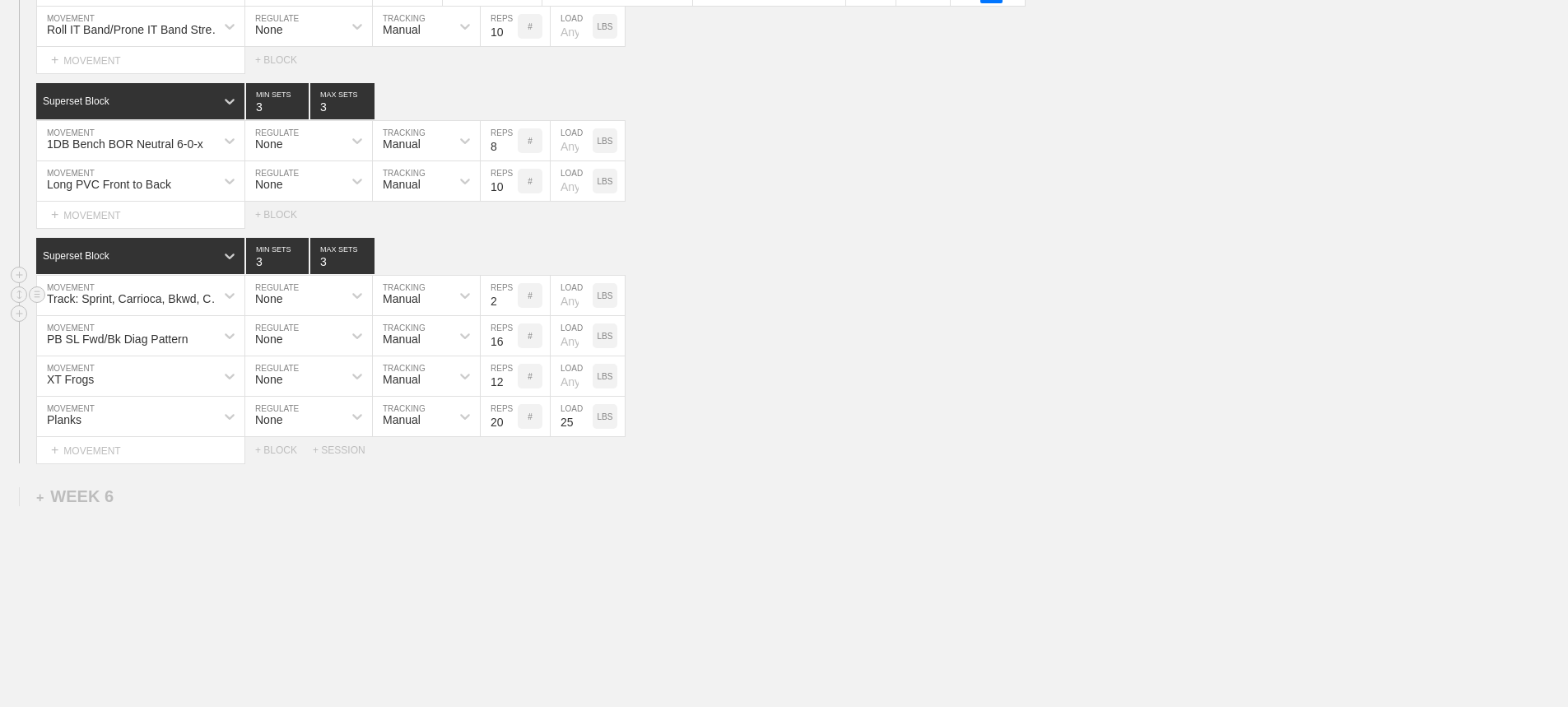
click at [980, 296] on div "Track: Sprint, Carrioca, Bkwd, Carrioca MOVEMENT None REGULATE Manual TRACKING …" at bounding box center [784, 296] width 1568 height 41
click at [1040, 437] on div "Planks MOVEMENT None REGULATE Manual TRACKING 20 REPS # 25 LOAD LBS" at bounding box center [784, 417] width 1568 height 41
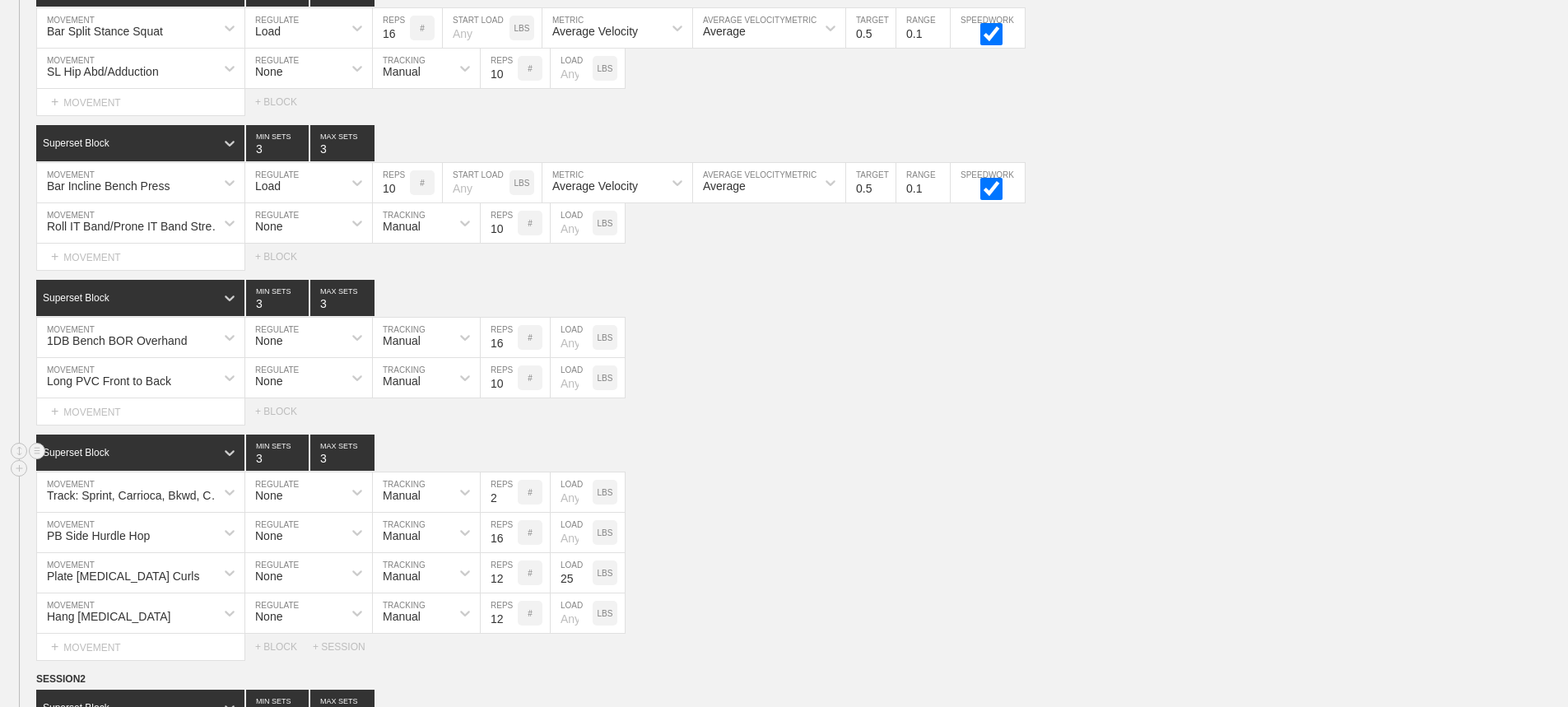
drag, startPoint x: 1237, startPoint y: 477, endPoint x: 1255, endPoint y: 463, distance: 22.8
click at [1242, 470] on div "Superset Block 3 MIN SETS 3 MAX SETS" at bounding box center [801, 452] width 1531 height 36
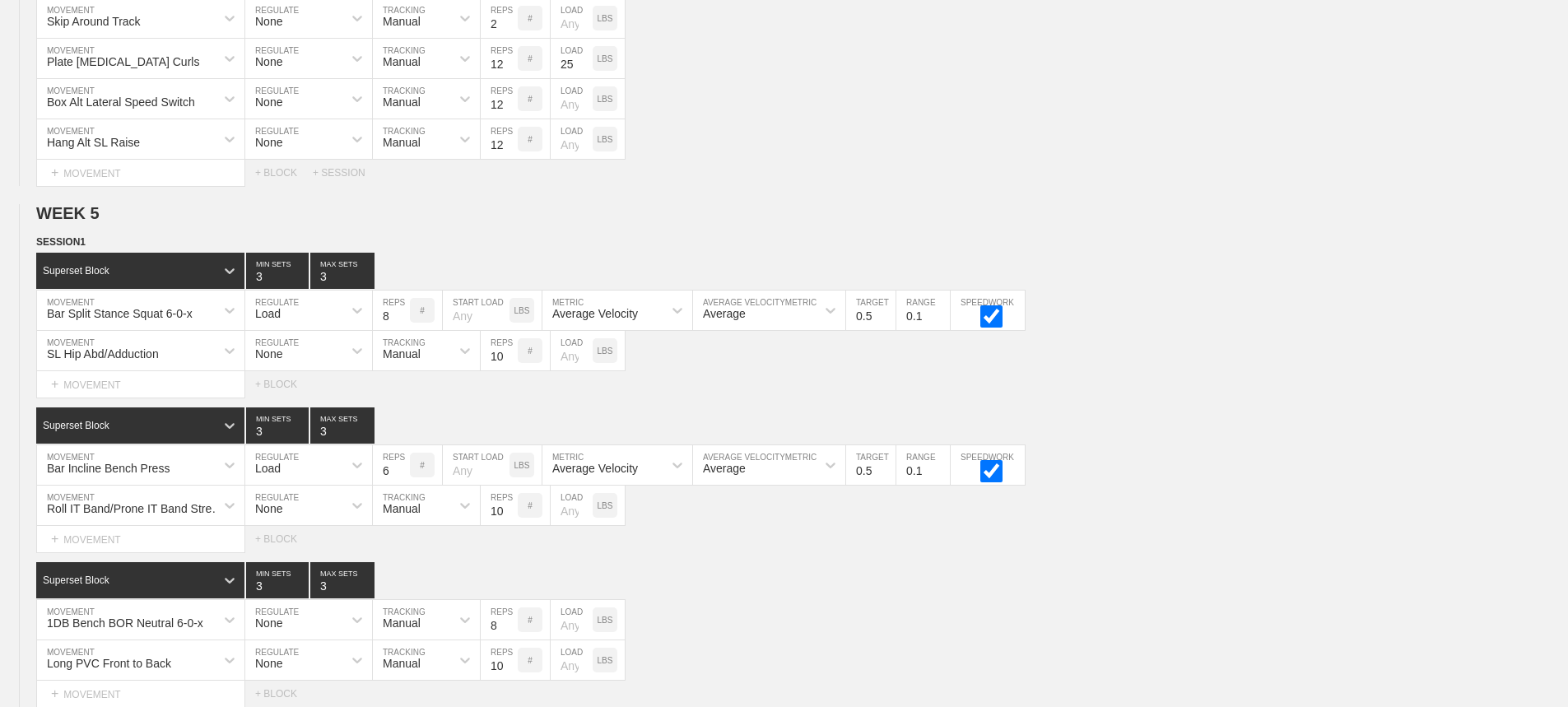
scroll to position [5711, 0]
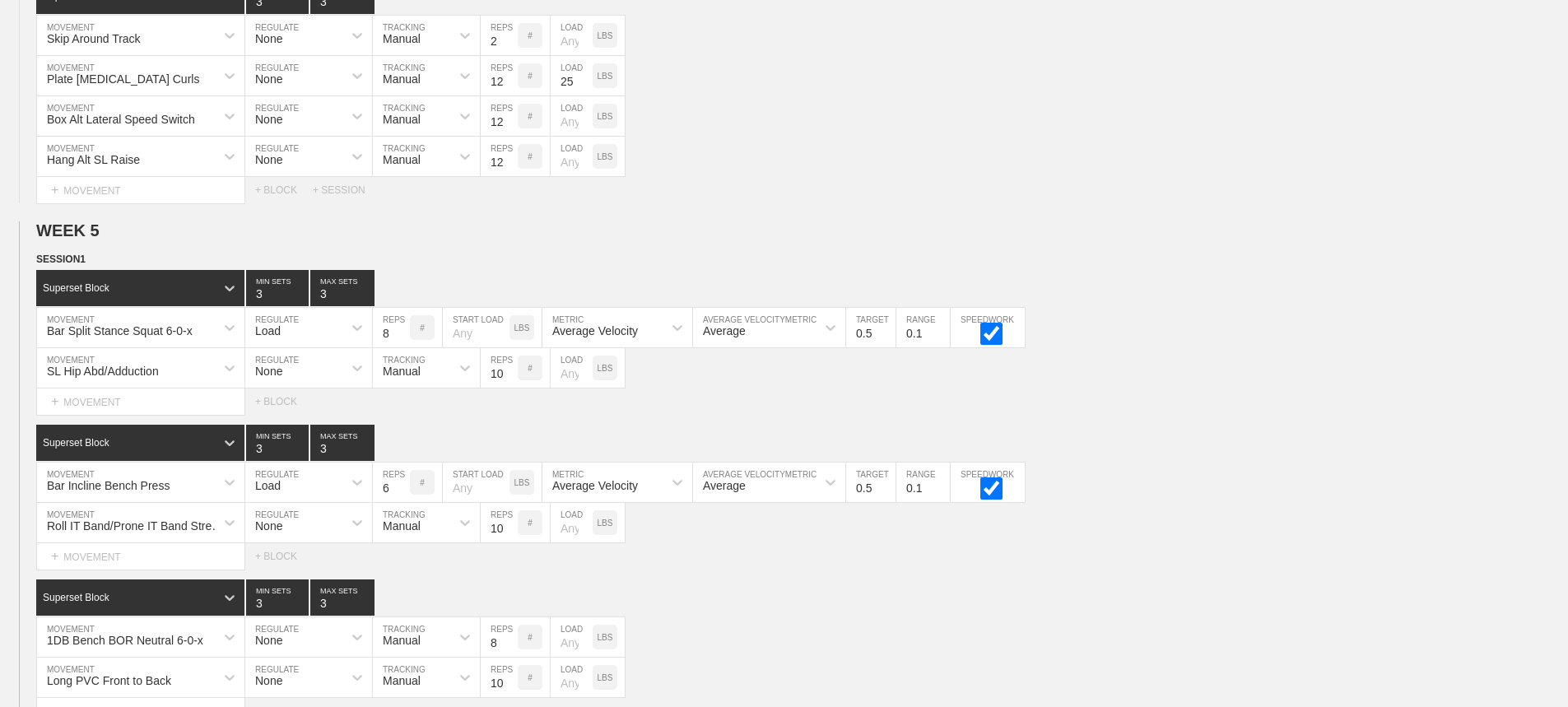
scroll to position [5135, 0]
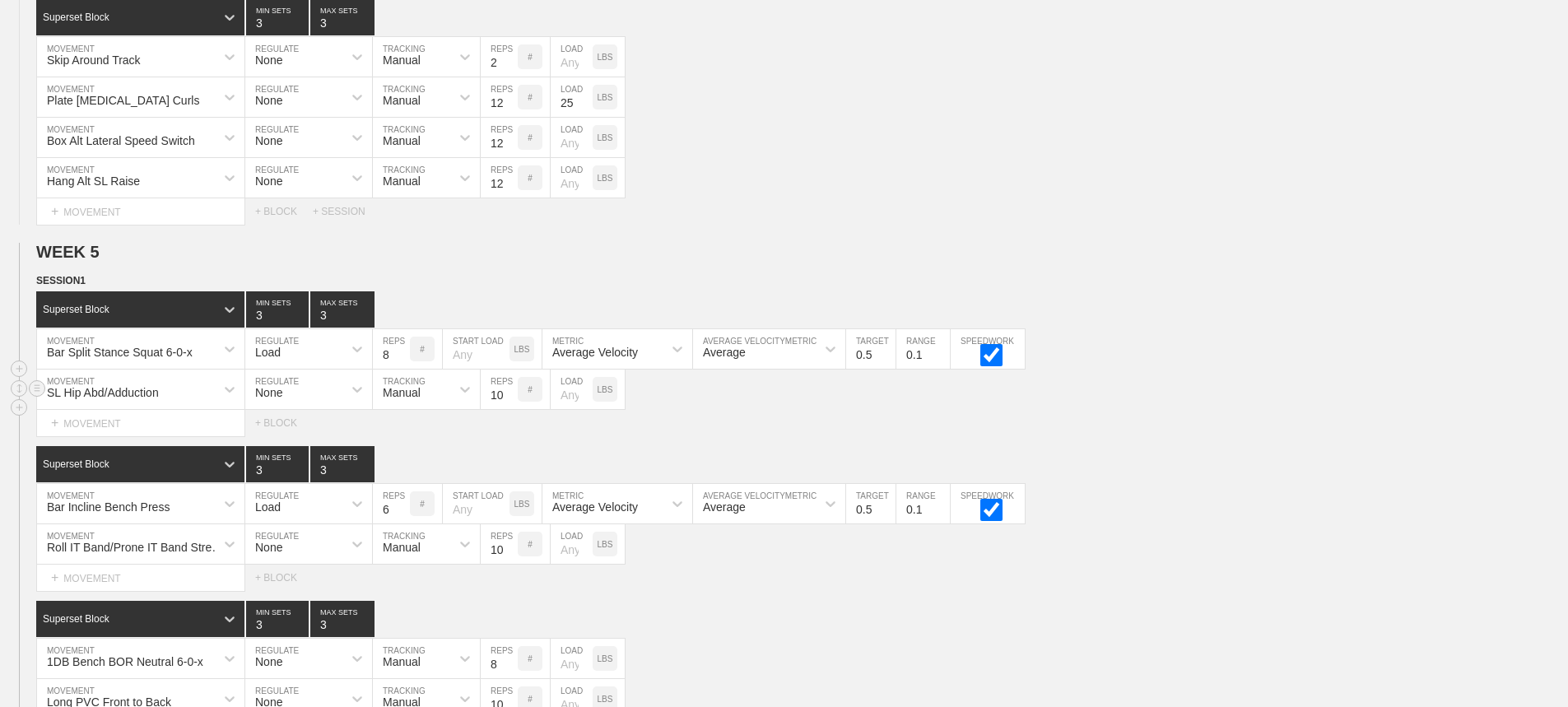
click at [1200, 410] on div "SL Hip Abd/Adduction MOVEMENT None REGULATE Manual TRACKING 10 REPS # LOAD LBS" at bounding box center [784, 390] width 1568 height 41
click at [1257, 436] on div "Select... MOVEMENT + MOVEMENT + BLOCK" at bounding box center [784, 423] width 1568 height 26
click at [1119, 177] on div "Hang Alt SL Raise MOVEMENT None REGULATE Manual TRACKING 12 REPS # LOAD LBS" at bounding box center [784, 178] width 1568 height 41
click at [927, 177] on div "Hang Alt SL Raise MOVEMENT None REGULATE Manual TRACKING 12 REPS # LOAD LBS" at bounding box center [784, 178] width 1568 height 41
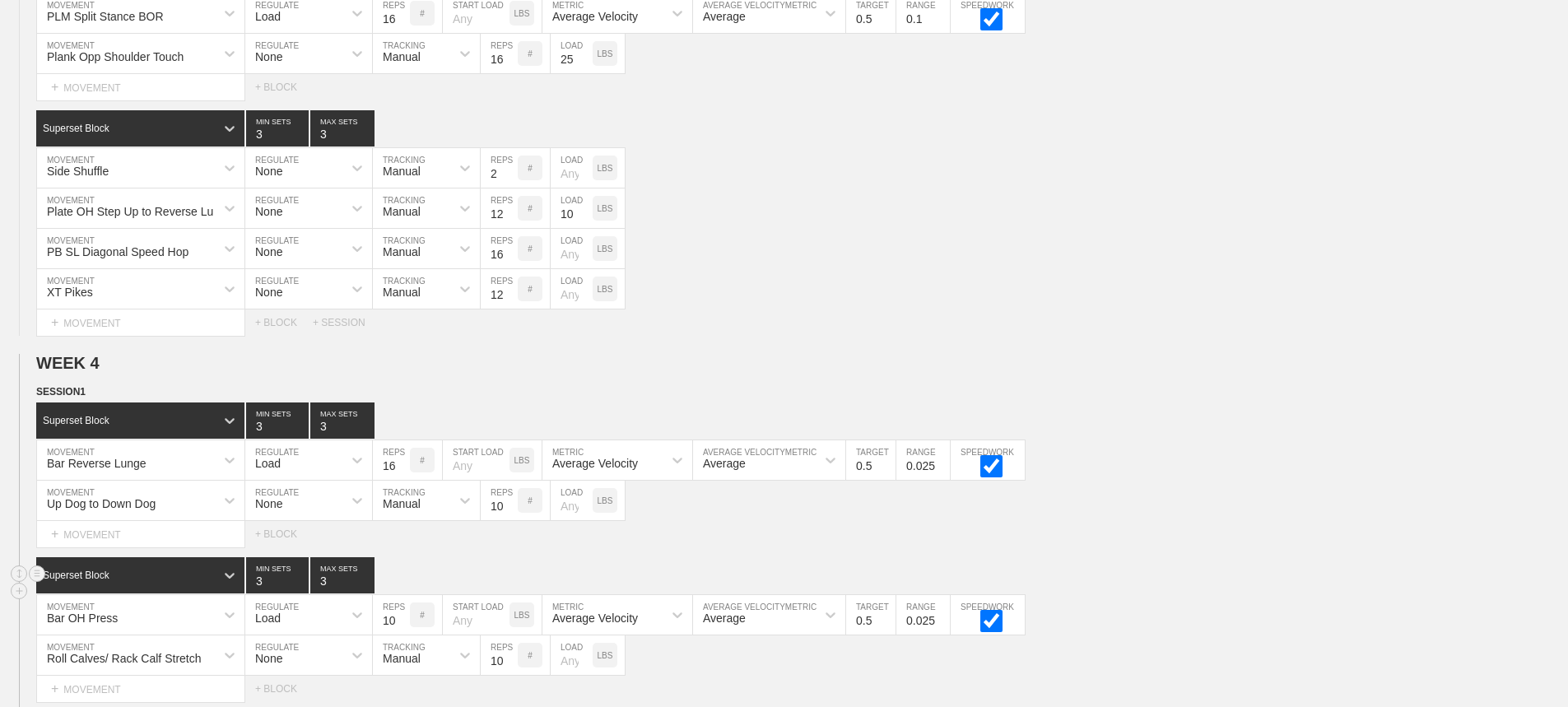
scroll to position [3325, 0]
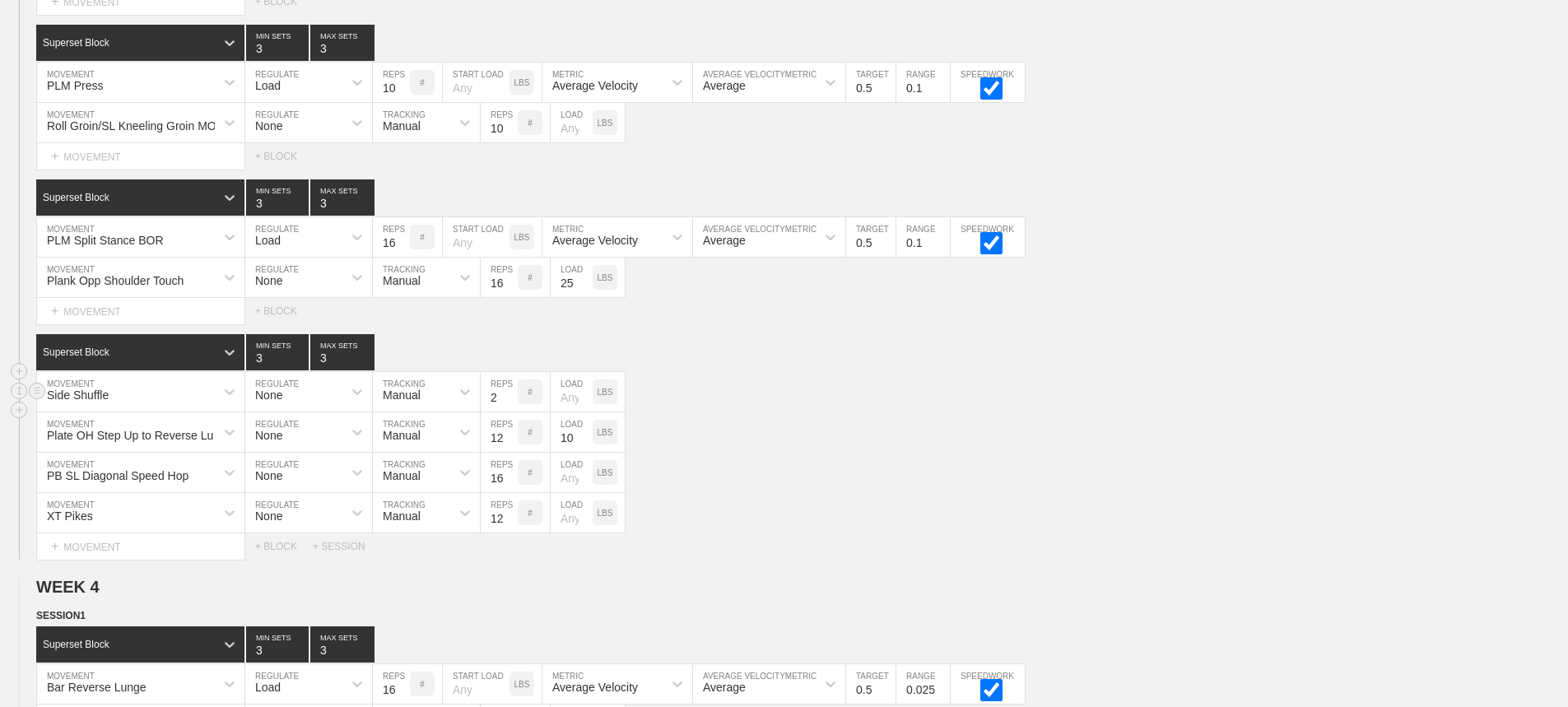
click at [1159, 412] on div "Side Shuffle MOVEMENT None REGULATE Manual TRACKING 2 REPS # LOAD LBS" at bounding box center [784, 393] width 1568 height 41
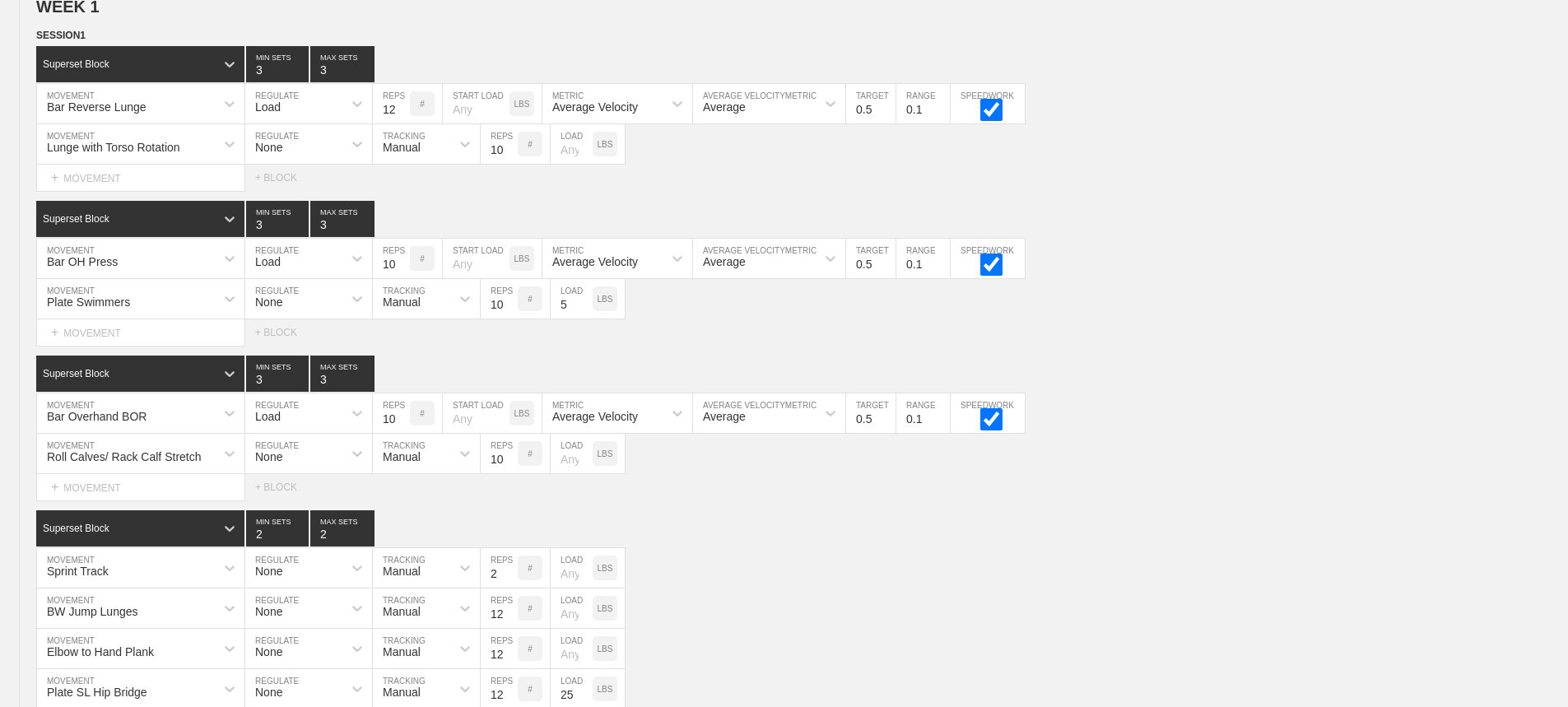
scroll to position [0, 0]
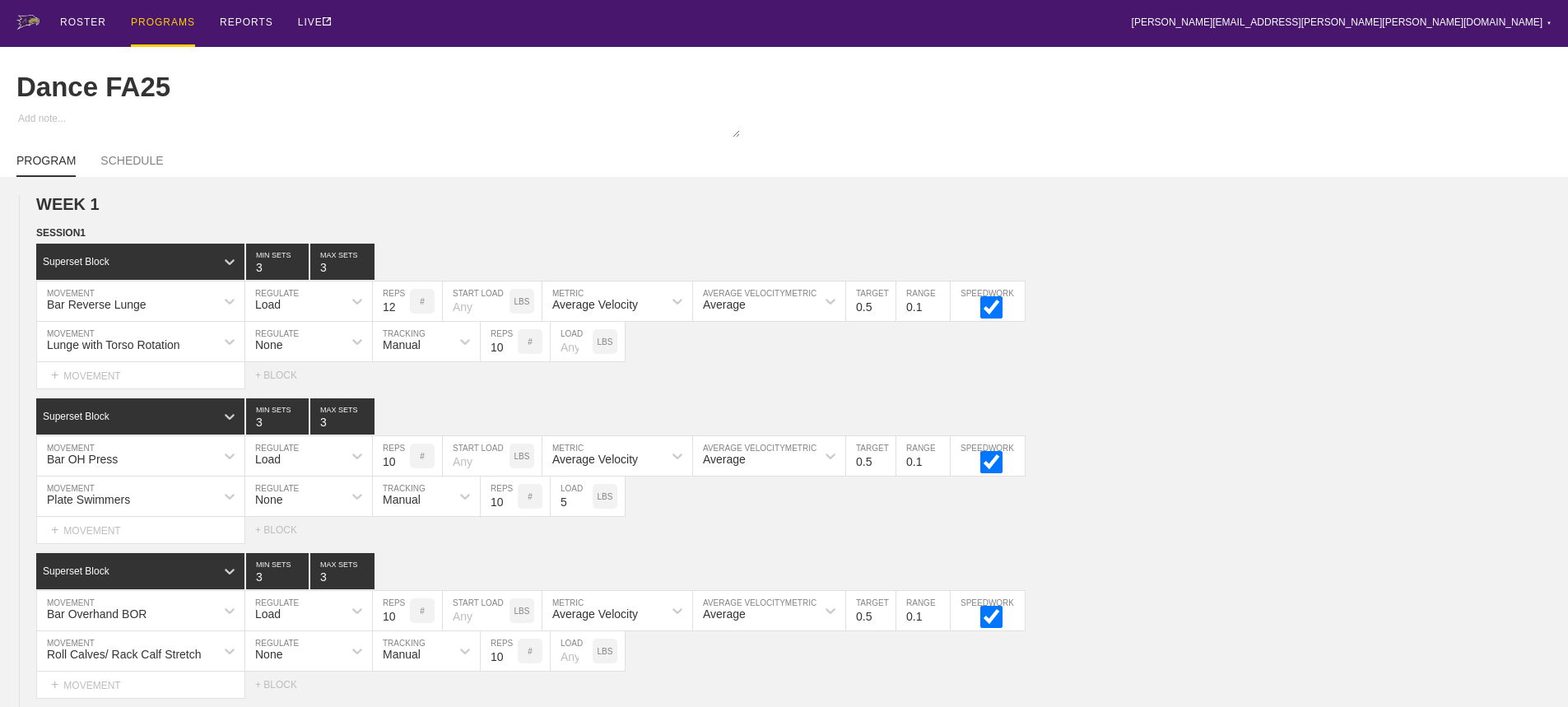
click at [162, 24] on div "PROGRAMS" at bounding box center [163, 23] width 64 height 47
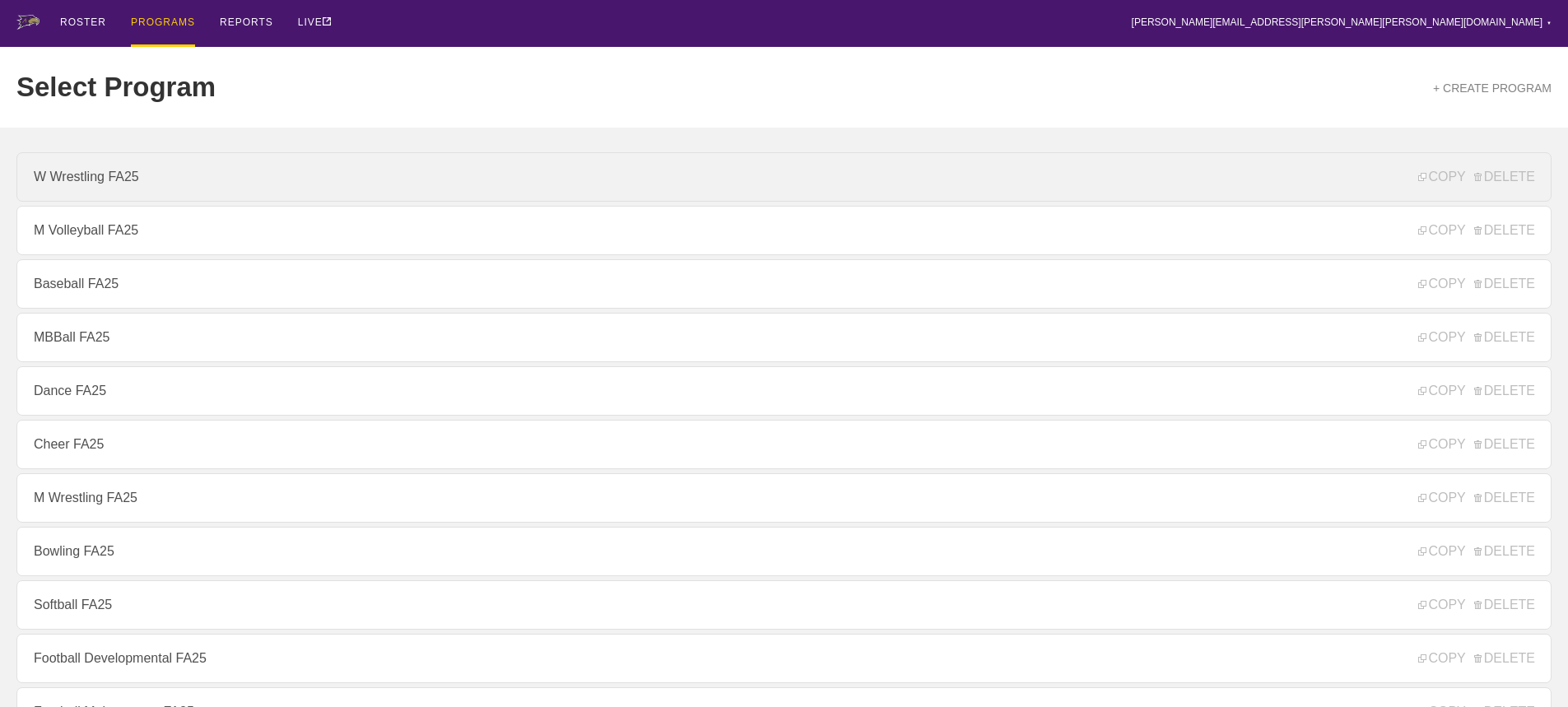
click at [72, 184] on link "W Wrestling FA25" at bounding box center [784, 177] width 1535 height 49
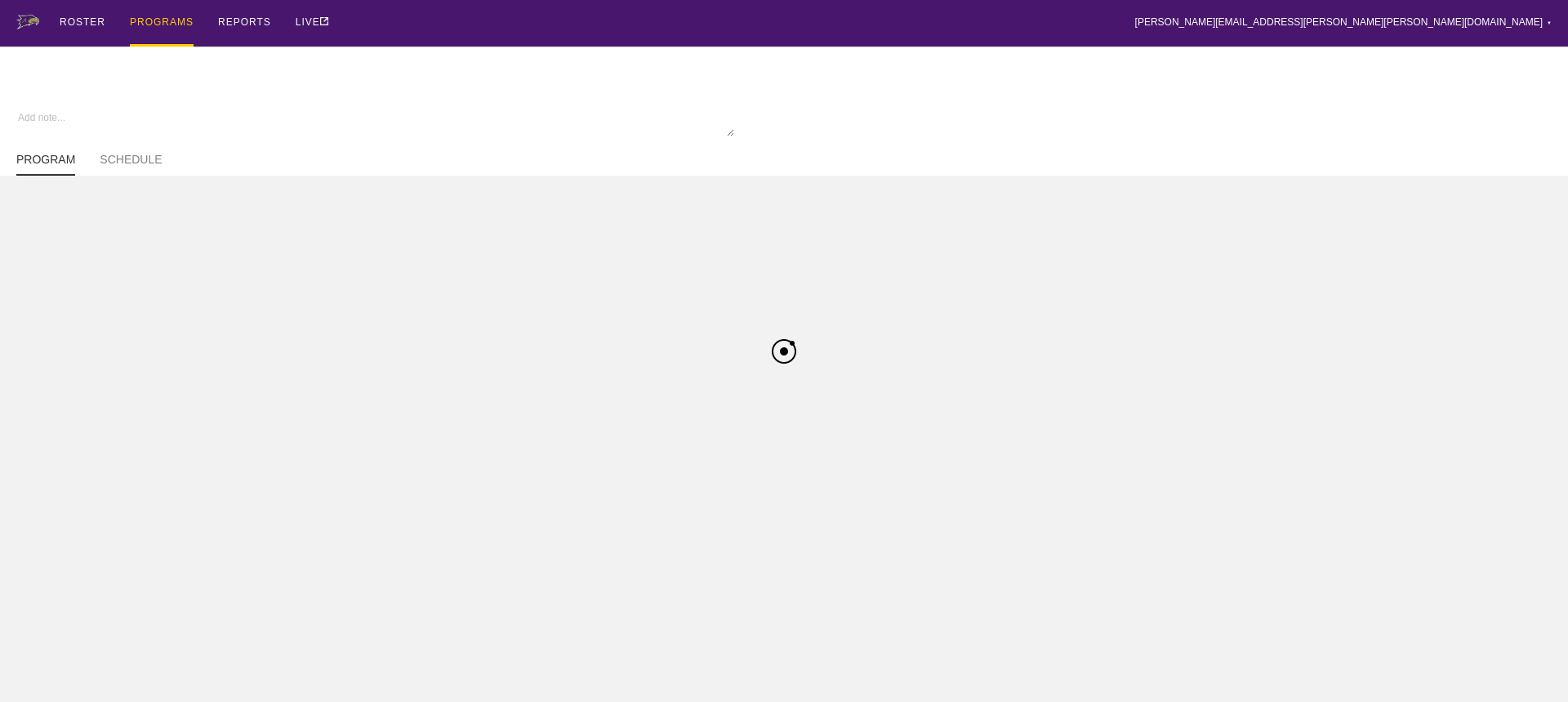
type textarea "x"
type input "W Wrestling FA25"
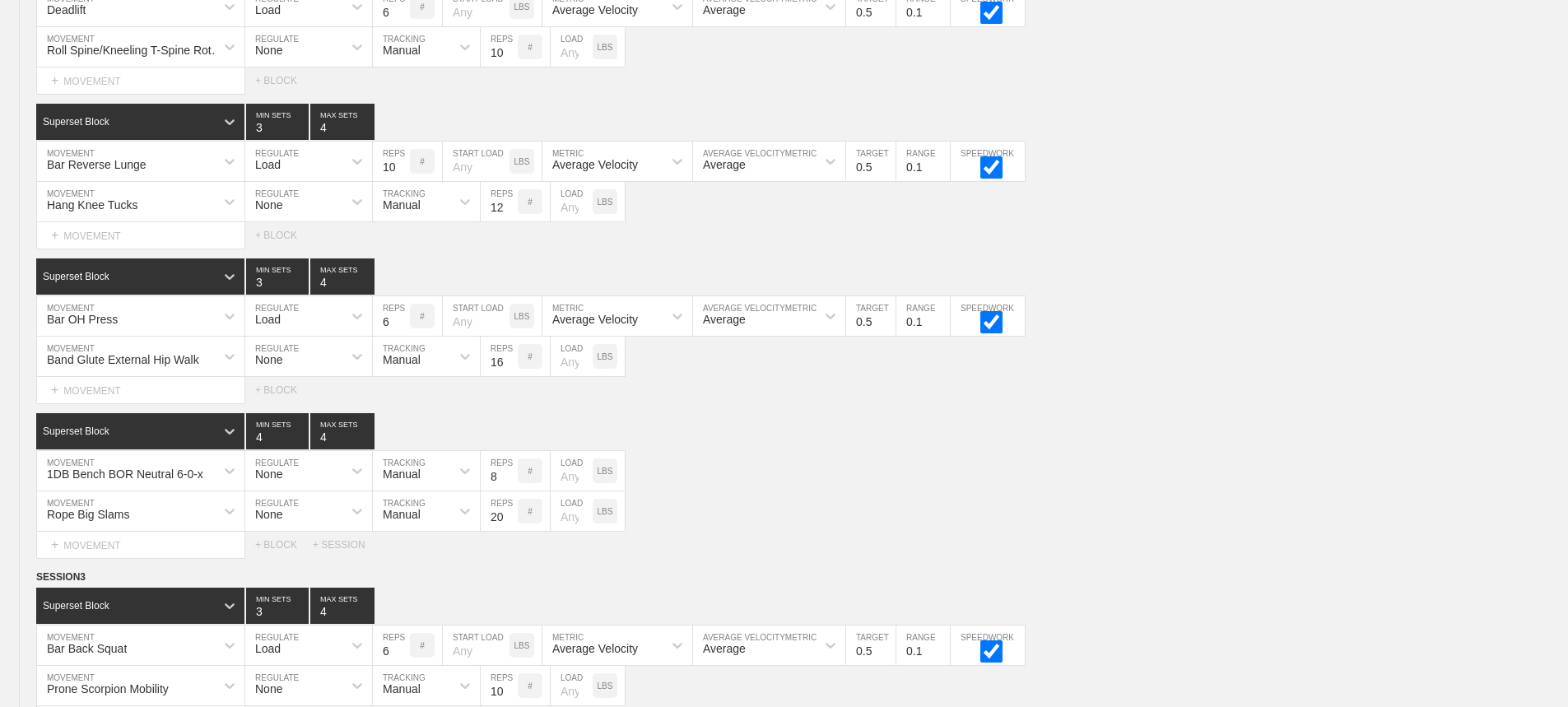
scroll to position [7117, 0]
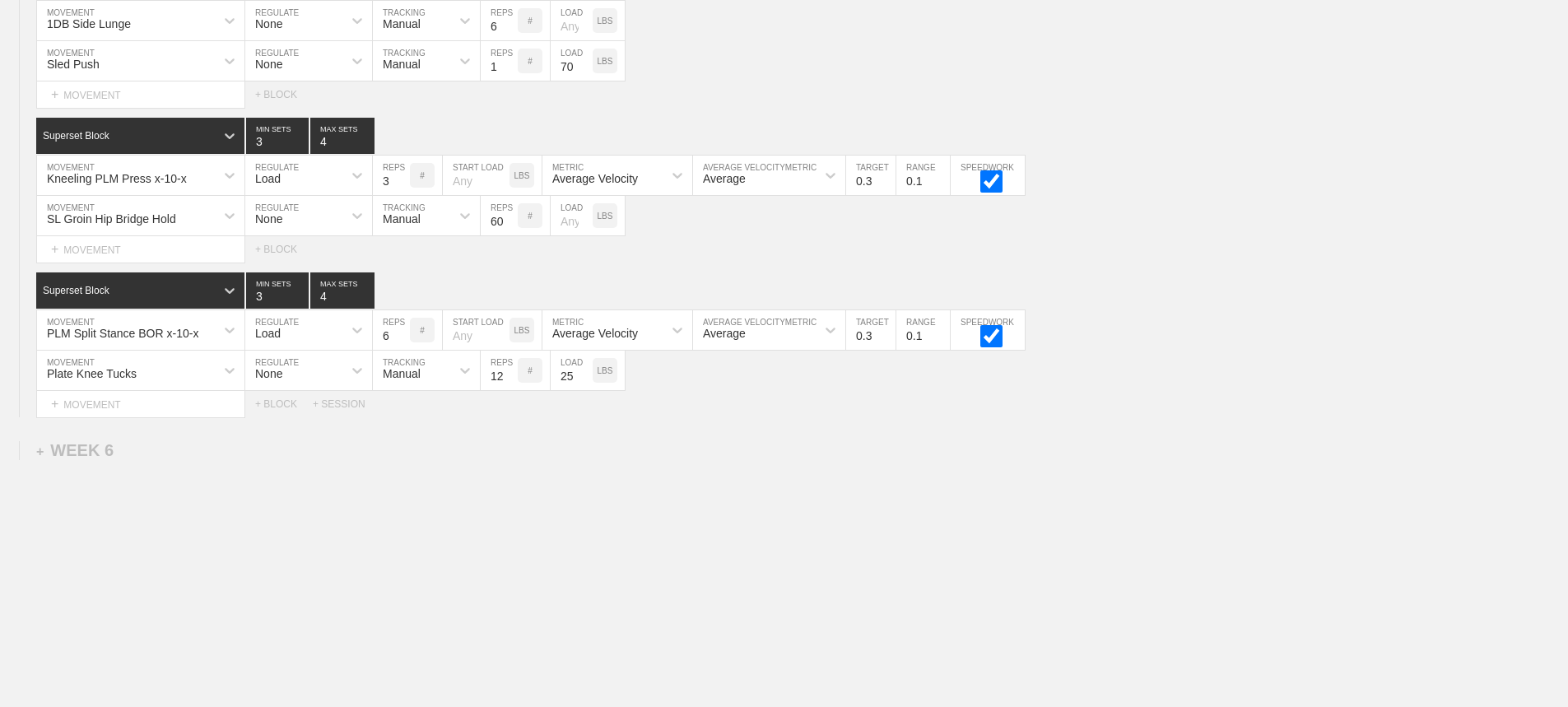
click at [1208, 349] on div "PLM Split Stance BOR x-10-x MOVEMENT Load REGULATE 6 REPS # START LOAD LBS Aver…" at bounding box center [784, 331] width 1568 height 41
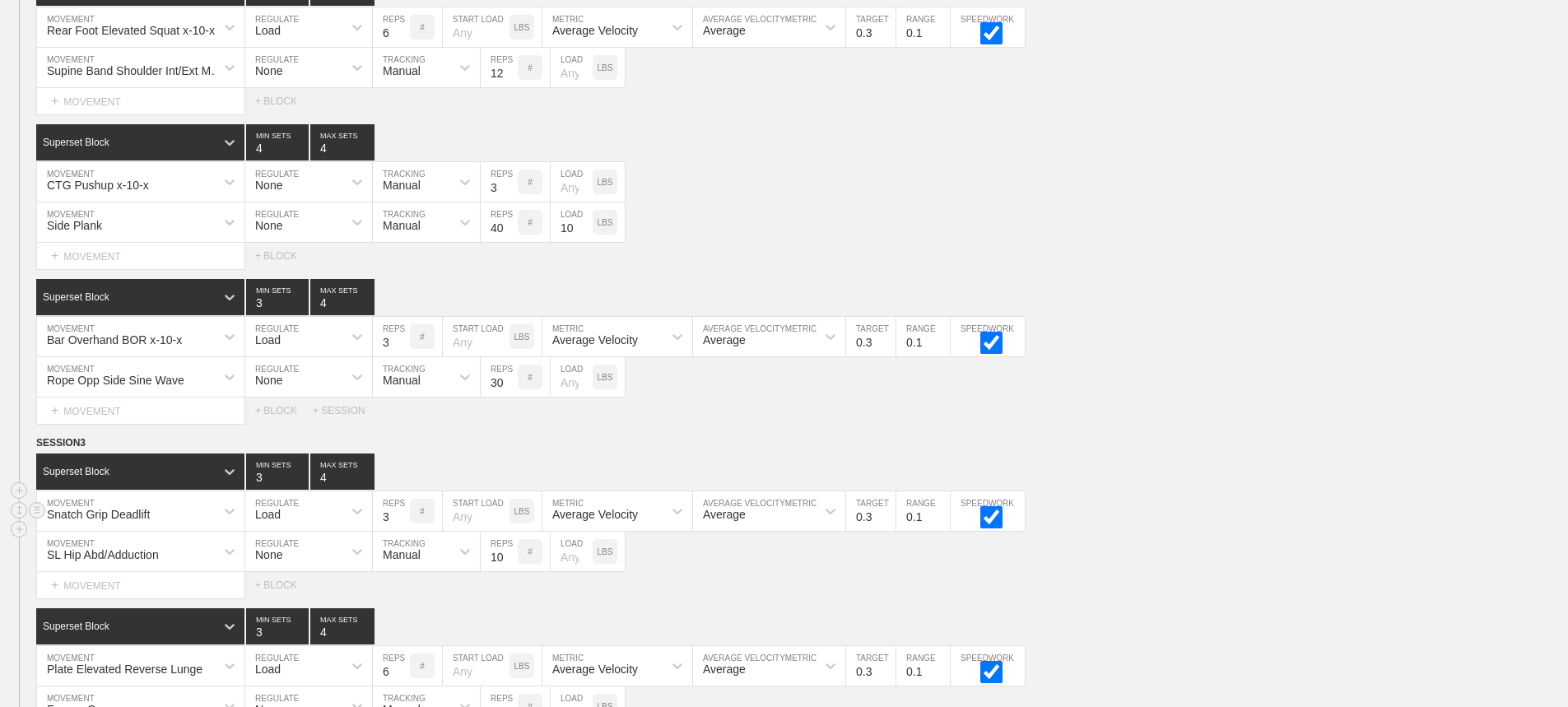
scroll to position [5635, 0]
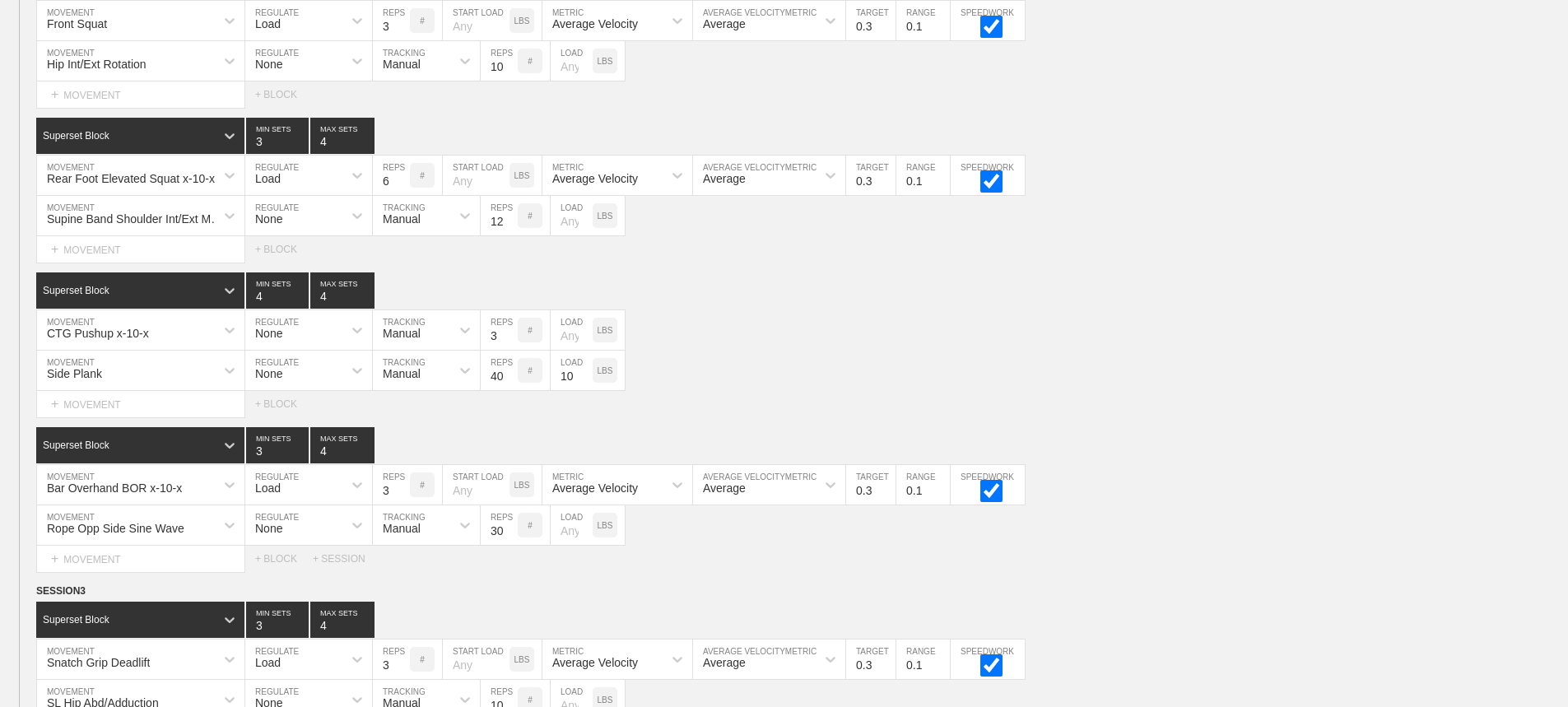
click at [1322, 417] on div "Select... MOVEMENT + MOVEMENT + BLOCK" at bounding box center [784, 403] width 1568 height 26
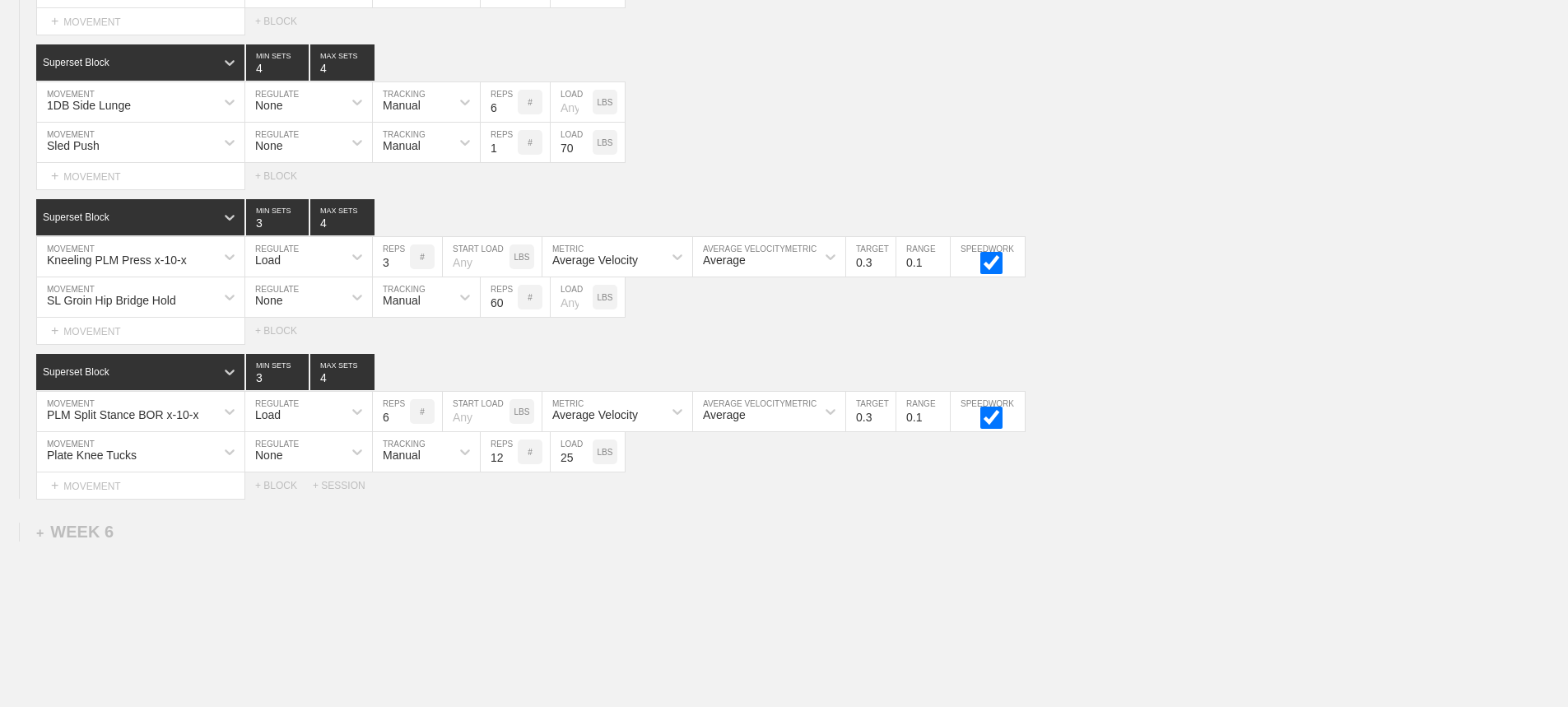
scroll to position [7117, 0]
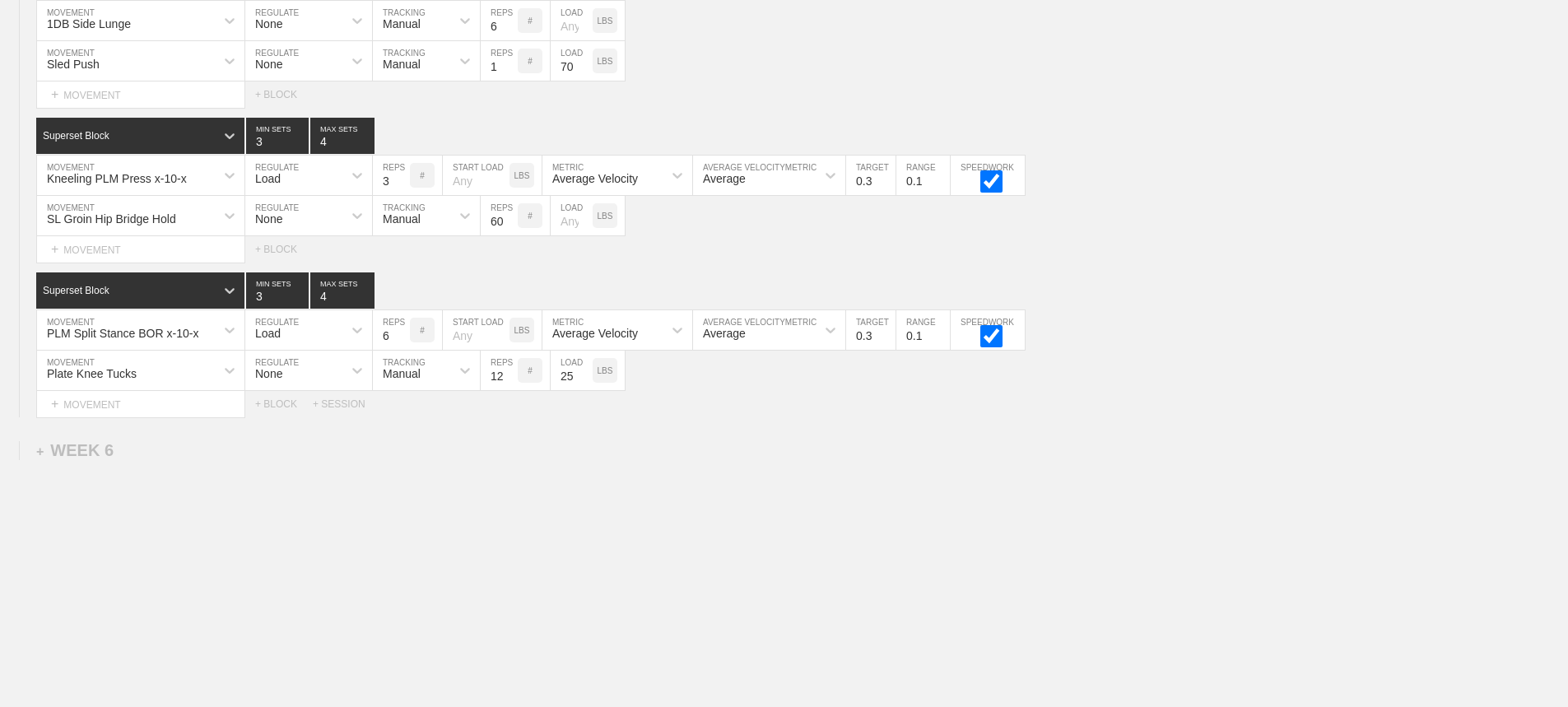
click at [1145, 371] on div "Plate Knee Tucks MOVEMENT None REGULATE Manual TRACKING 12 REPS # 25 LOAD LBS" at bounding box center [784, 371] width 1568 height 41
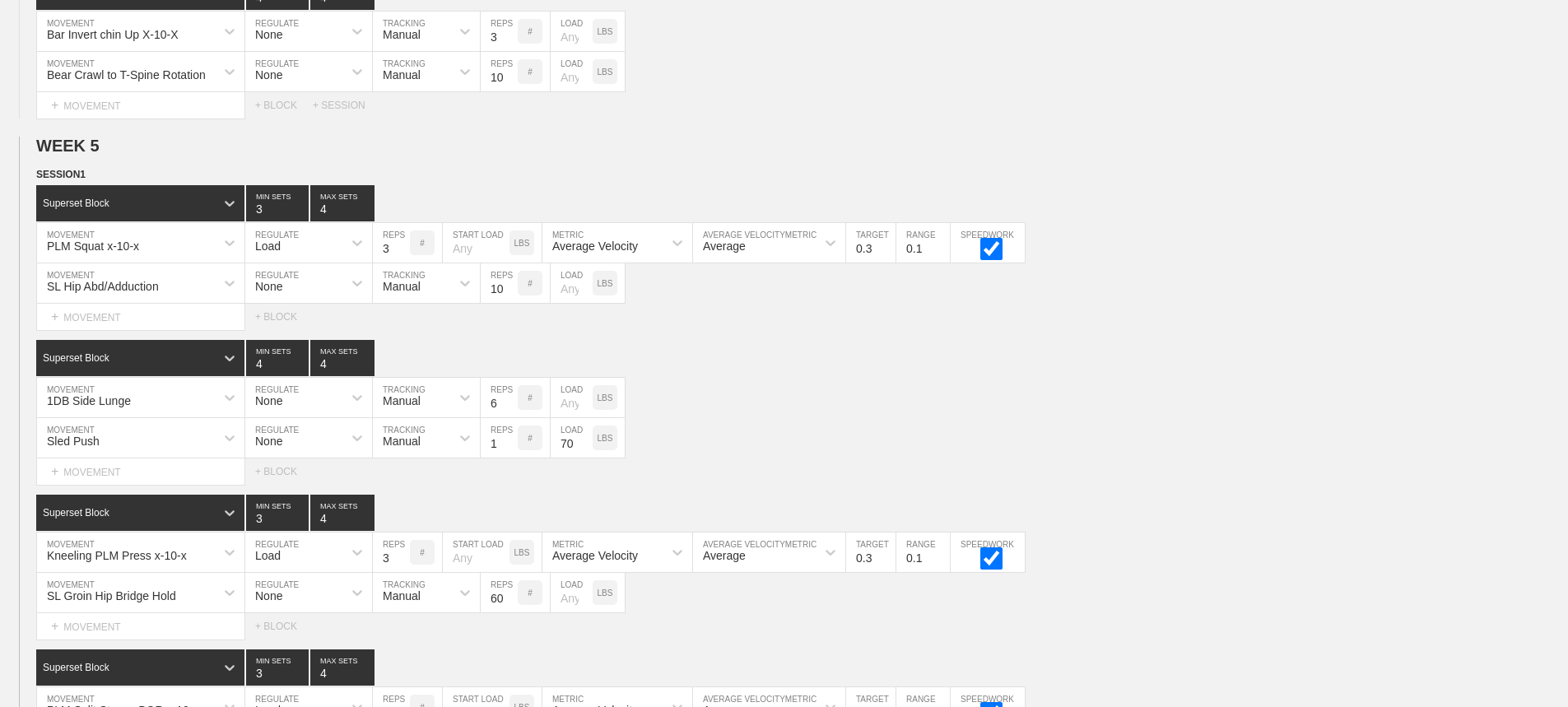
scroll to position [6705, 0]
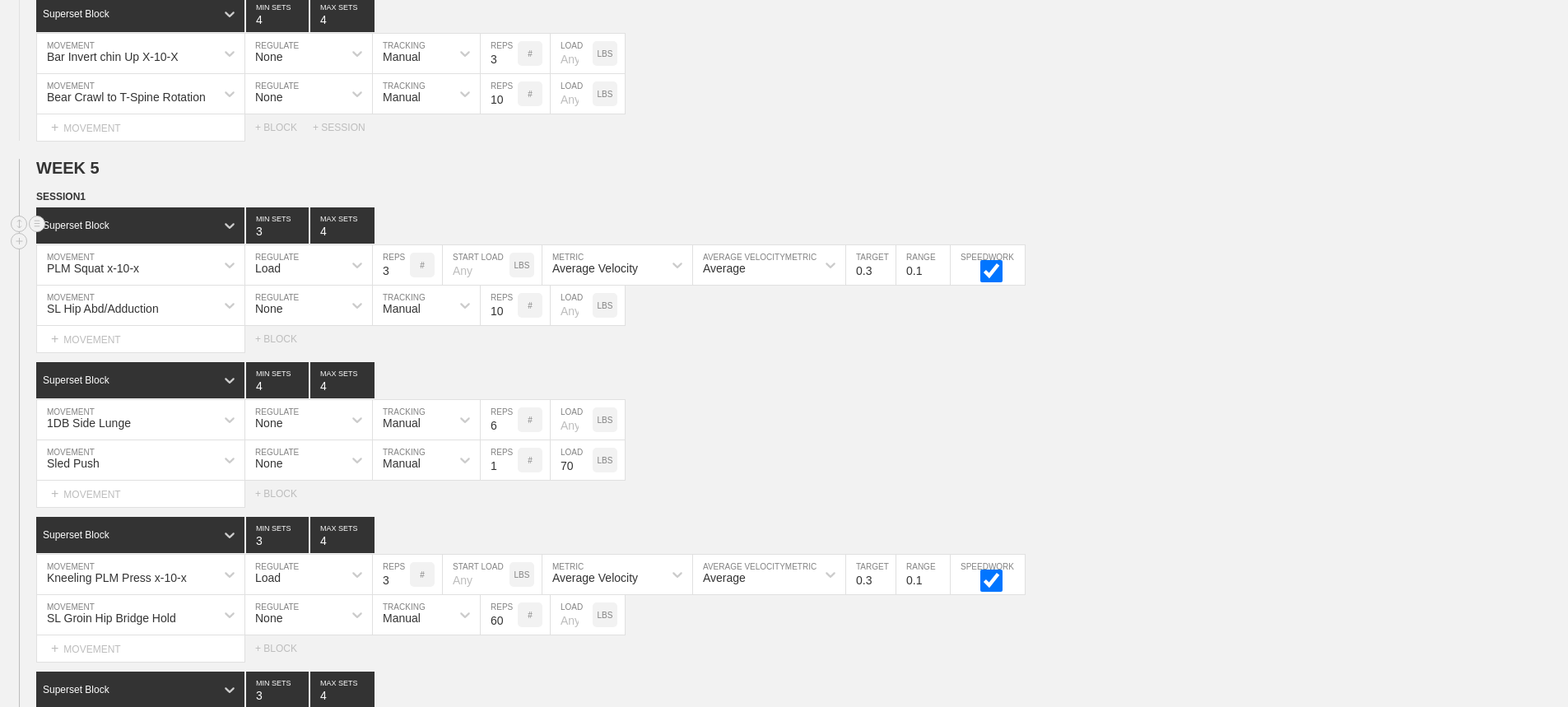
click at [1309, 243] on div "Superset Block 3 MIN SETS 4 MAX SETS" at bounding box center [801, 225] width 1531 height 36
click at [1222, 384] on div "Superset Block 4 MIN SETS 4 MAX SETS" at bounding box center [801, 379] width 1531 height 36
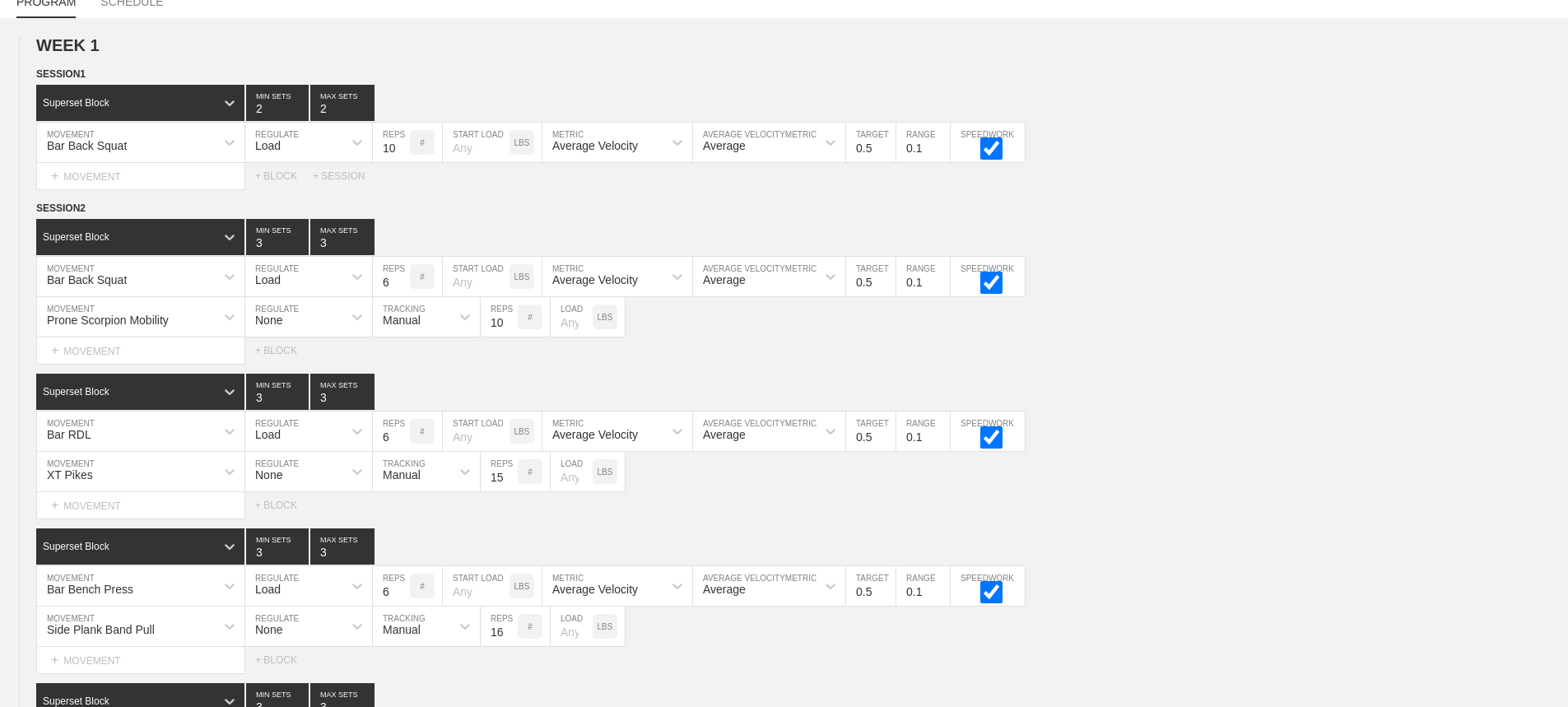
scroll to position [0, 0]
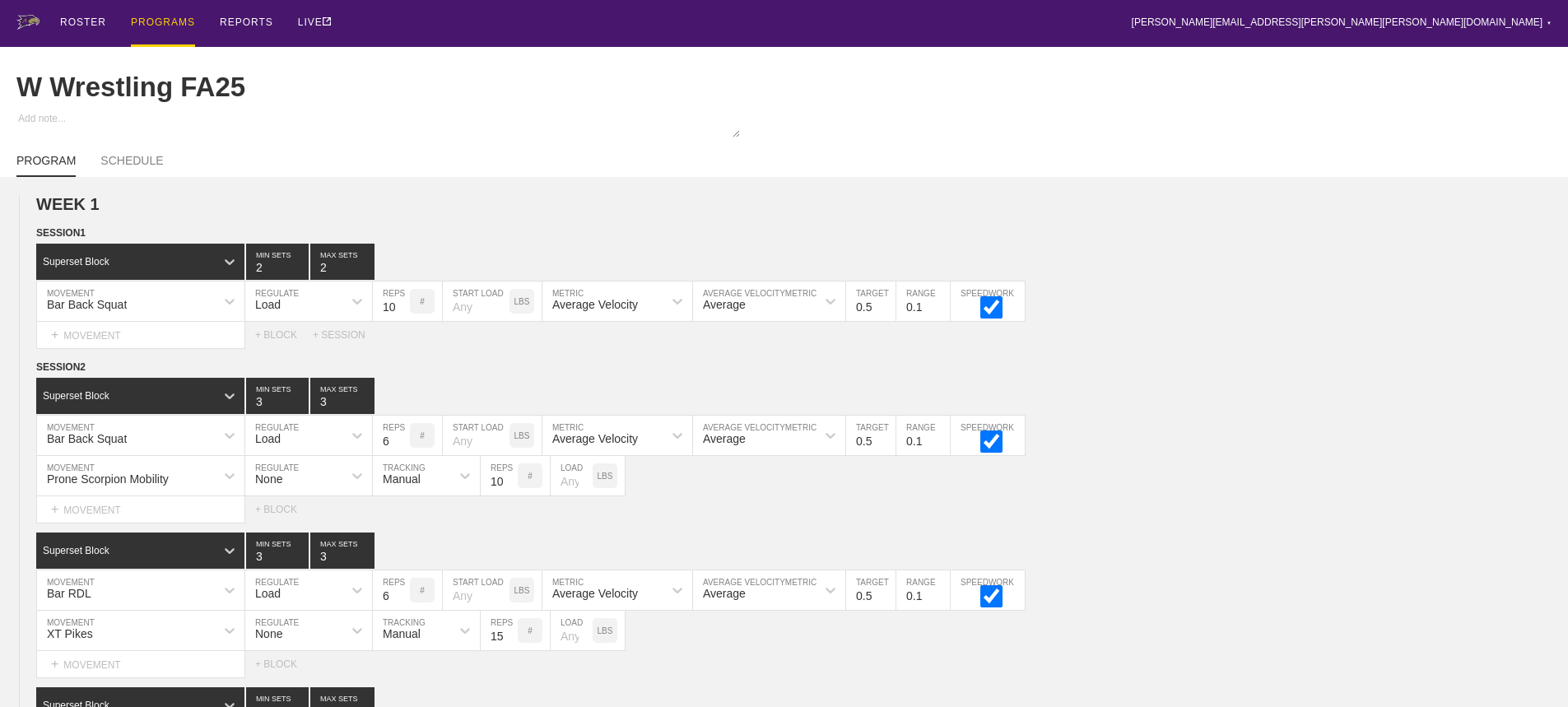
click at [152, 19] on div "PROGRAMS" at bounding box center [163, 23] width 64 height 47
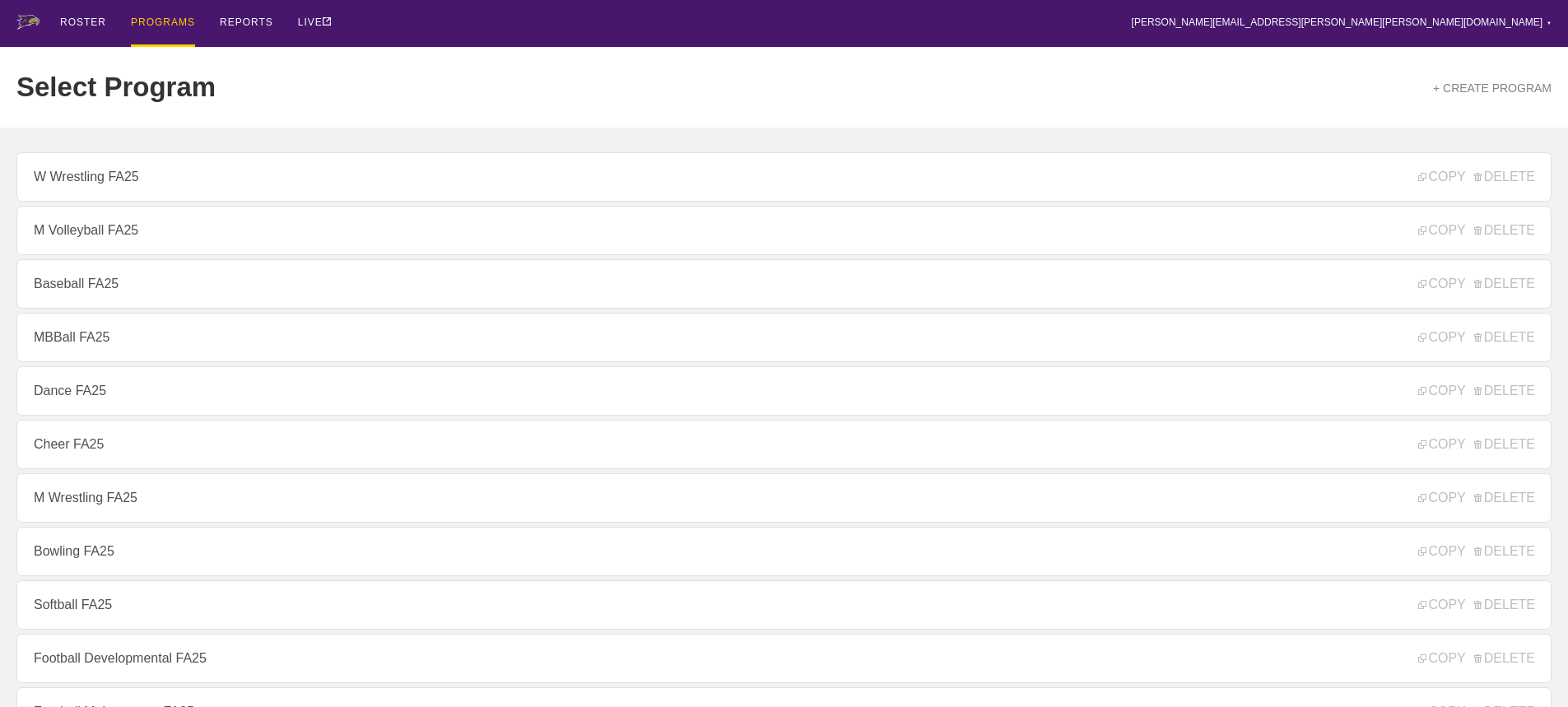
click at [405, 16] on div "ROSTER PROGRAMS REPORTS LIVE [PERSON_NAME][EMAIL_ADDRESS][PERSON_NAME][PERSON_N…" at bounding box center [784, 23] width 1535 height 47
click at [407, 24] on div "ROSTER PROGRAMS REPORTS LIVE [PERSON_NAME][EMAIL_ADDRESS][PERSON_NAME][PERSON_N…" at bounding box center [784, 23] width 1535 height 47
click at [421, 35] on div "ROSTER PROGRAMS REPORTS LIVE [PERSON_NAME][EMAIL_ADDRESS][PERSON_NAME][PERSON_N…" at bounding box center [784, 23] width 1535 height 47
click at [423, 13] on div "ROSTER PROGRAMS REPORTS LIVE [PERSON_NAME][EMAIL_ADDRESS][PERSON_NAME][PERSON_N…" at bounding box center [784, 23] width 1535 height 47
click at [422, 21] on div "ROSTER PROGRAMS REPORTS LIVE [PERSON_NAME][EMAIL_ADDRESS][PERSON_NAME][PERSON_N…" at bounding box center [784, 23] width 1535 height 47
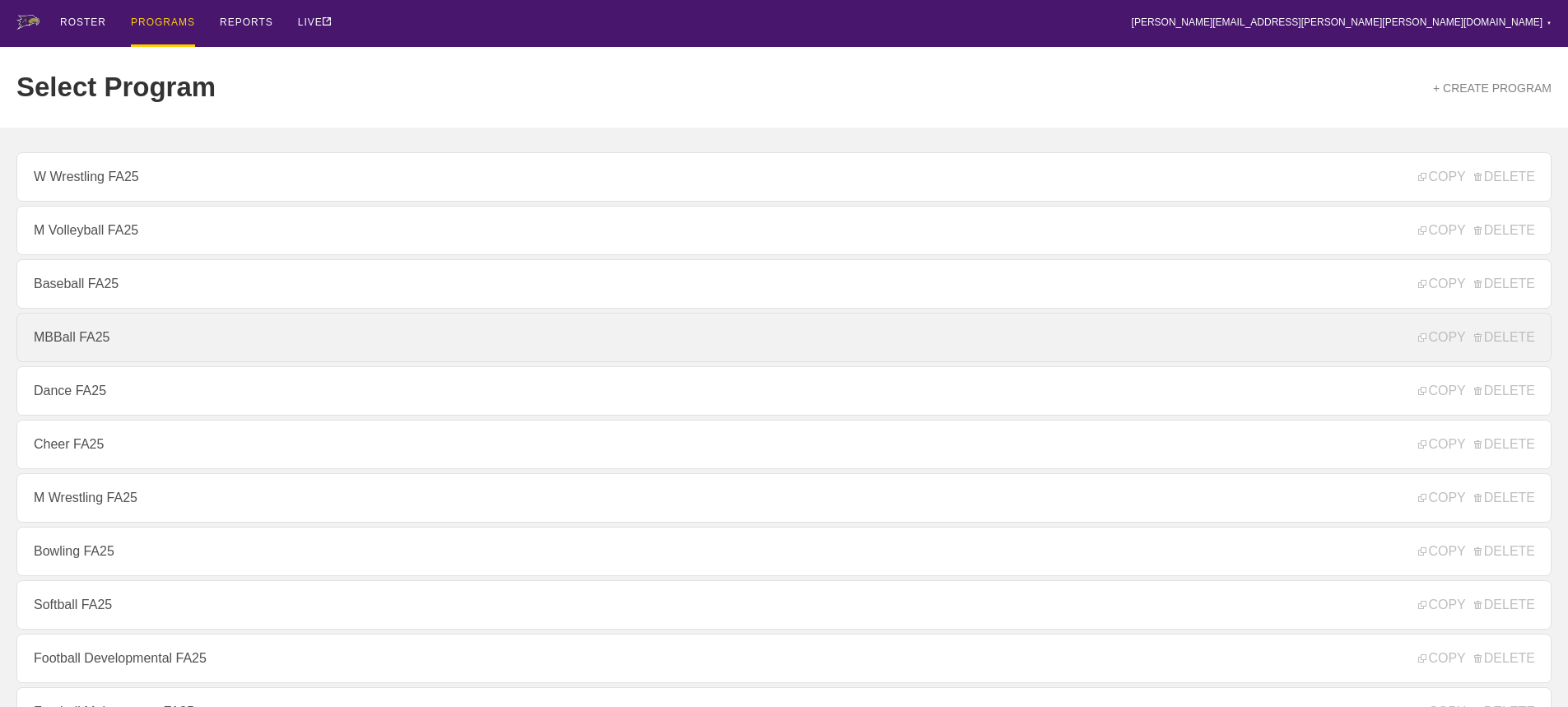
click at [96, 344] on link "MBBall FA25" at bounding box center [784, 337] width 1535 height 49
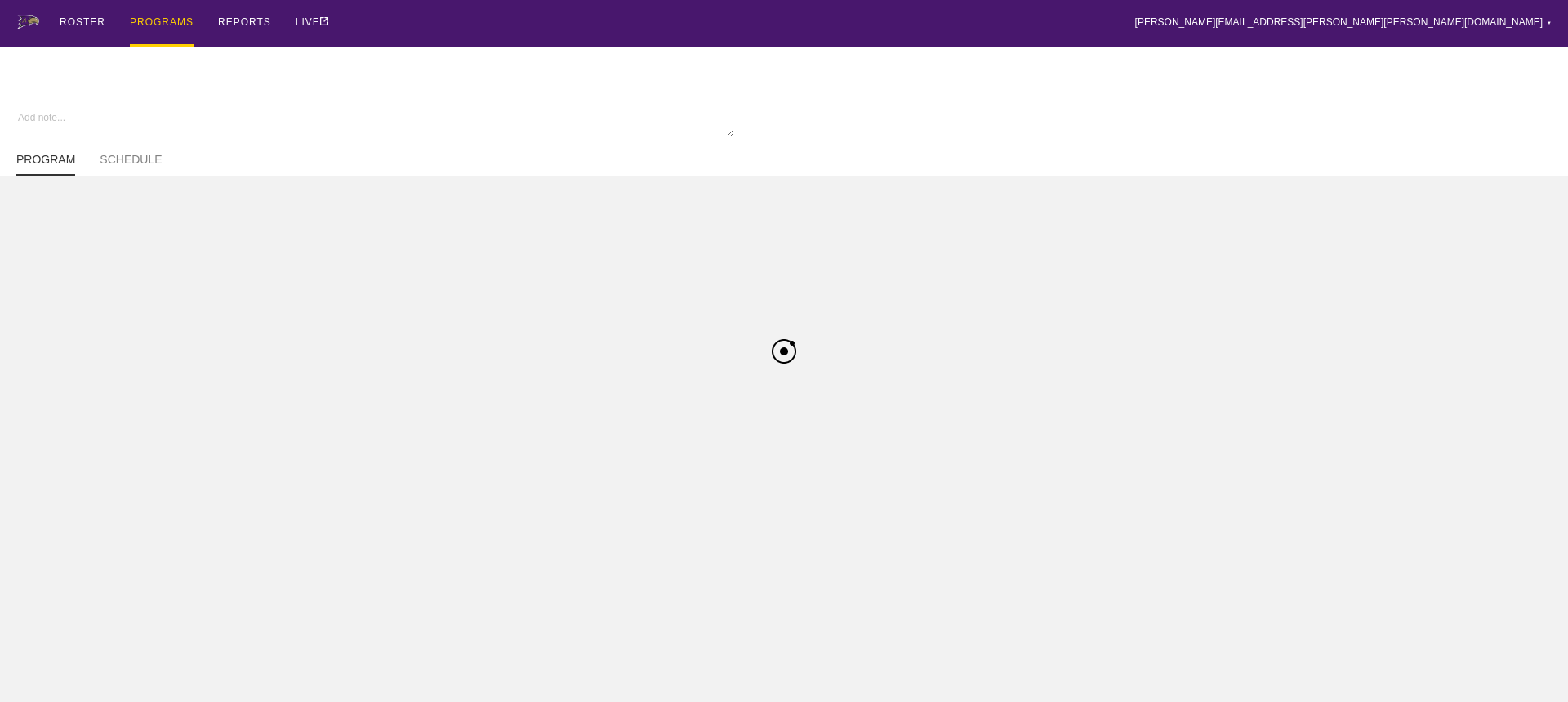
type textarea "x"
type input "MBBall FA25"
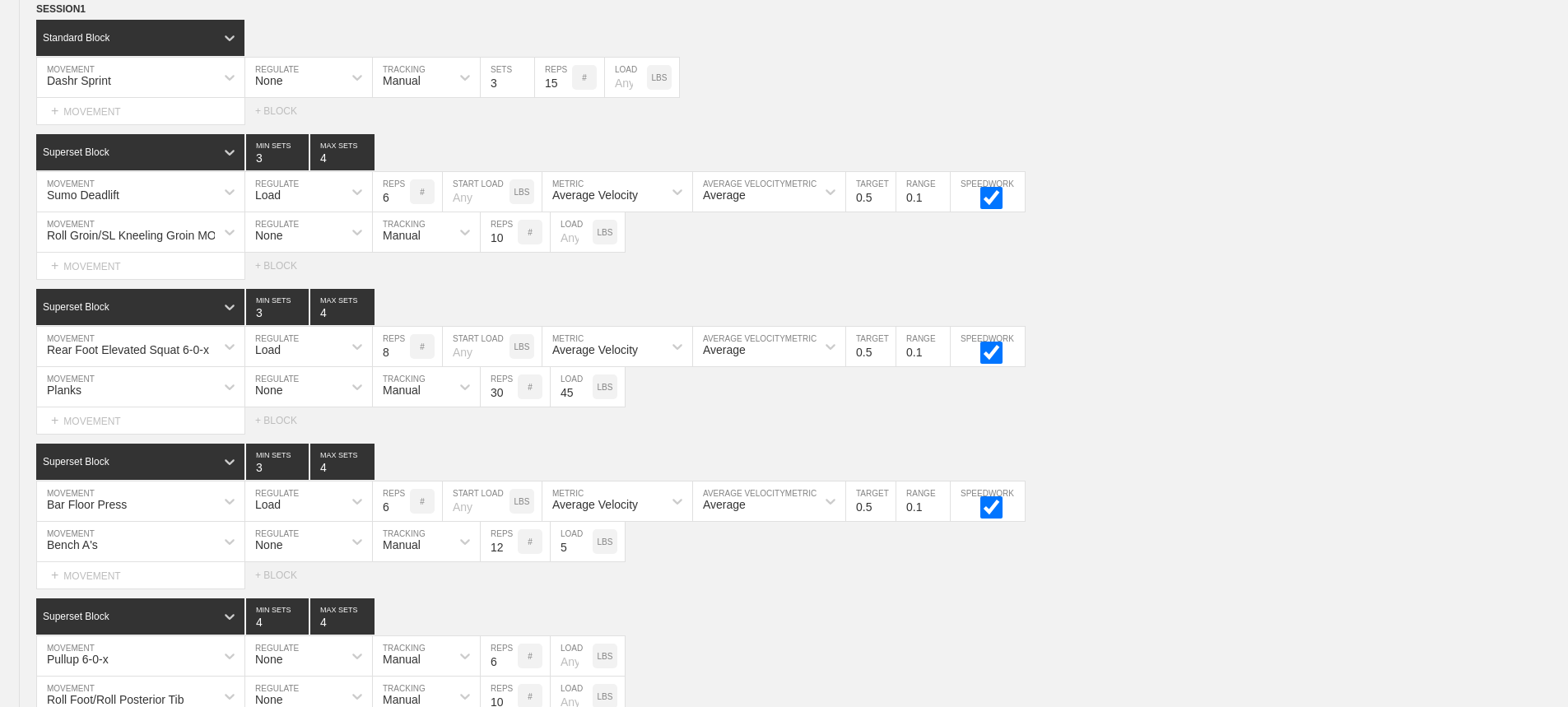
scroll to position [8717, 0]
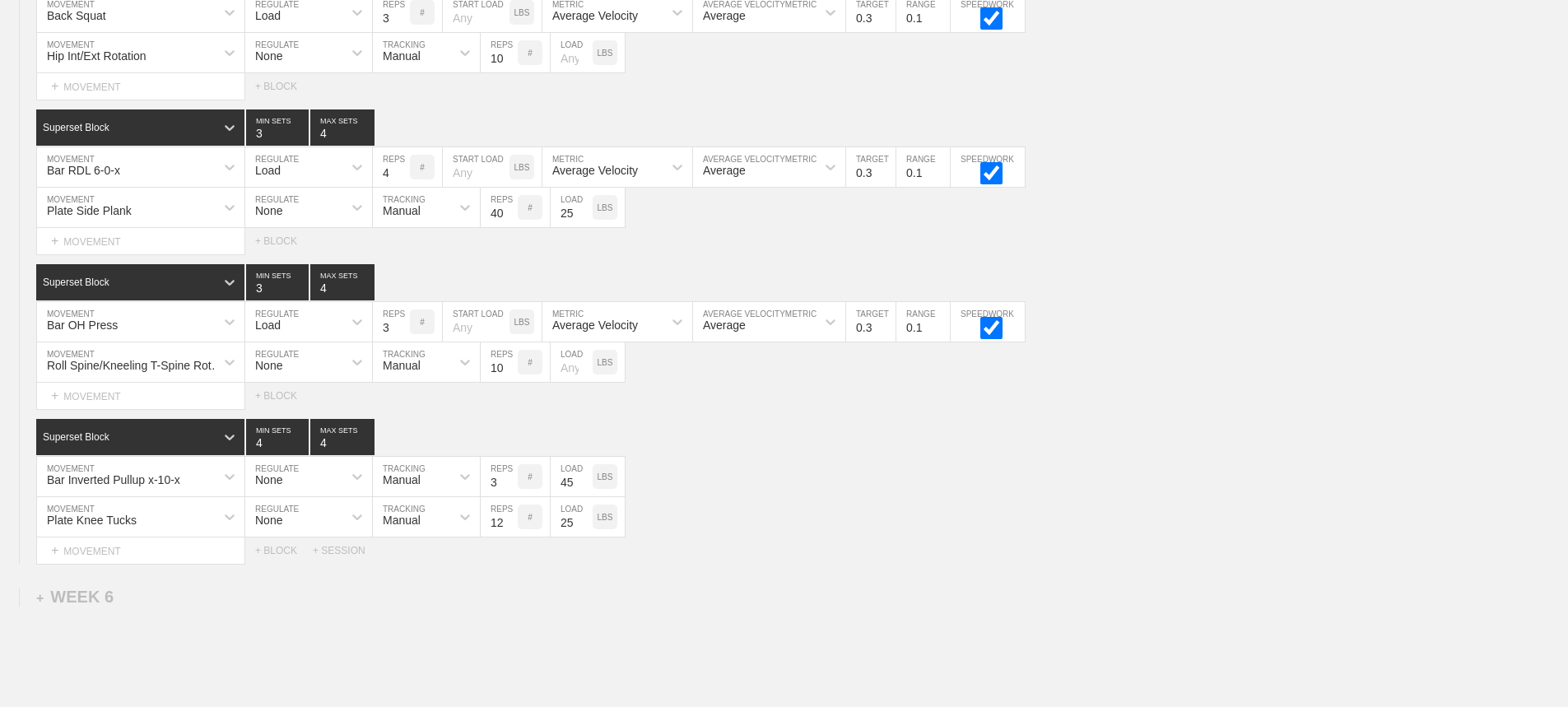
scroll to position [8553, 0]
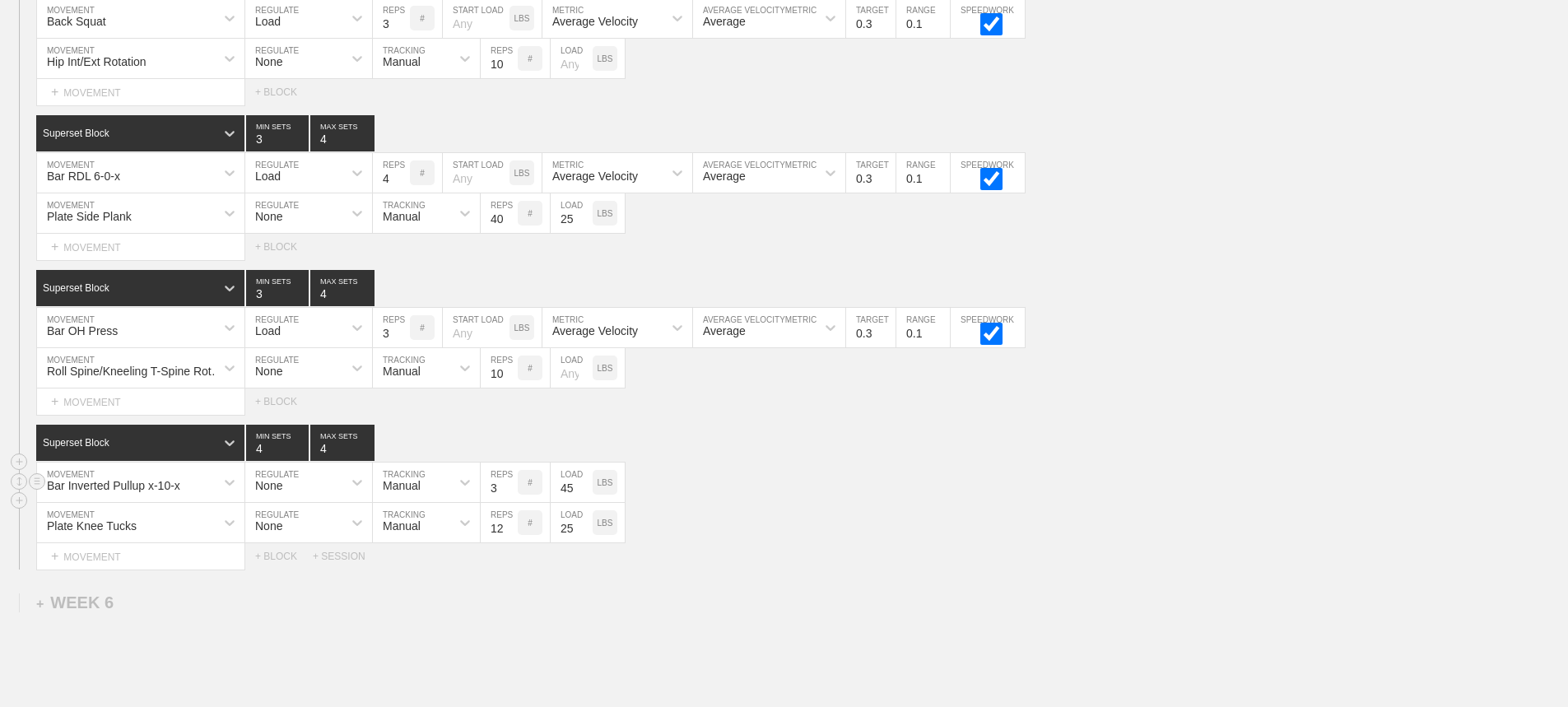
click at [999, 500] on div "Bar Inverted Pullup x-10-x MOVEMENT None REGULATE Manual TRACKING 3 REPS # 45 L…" at bounding box center [784, 483] width 1568 height 41
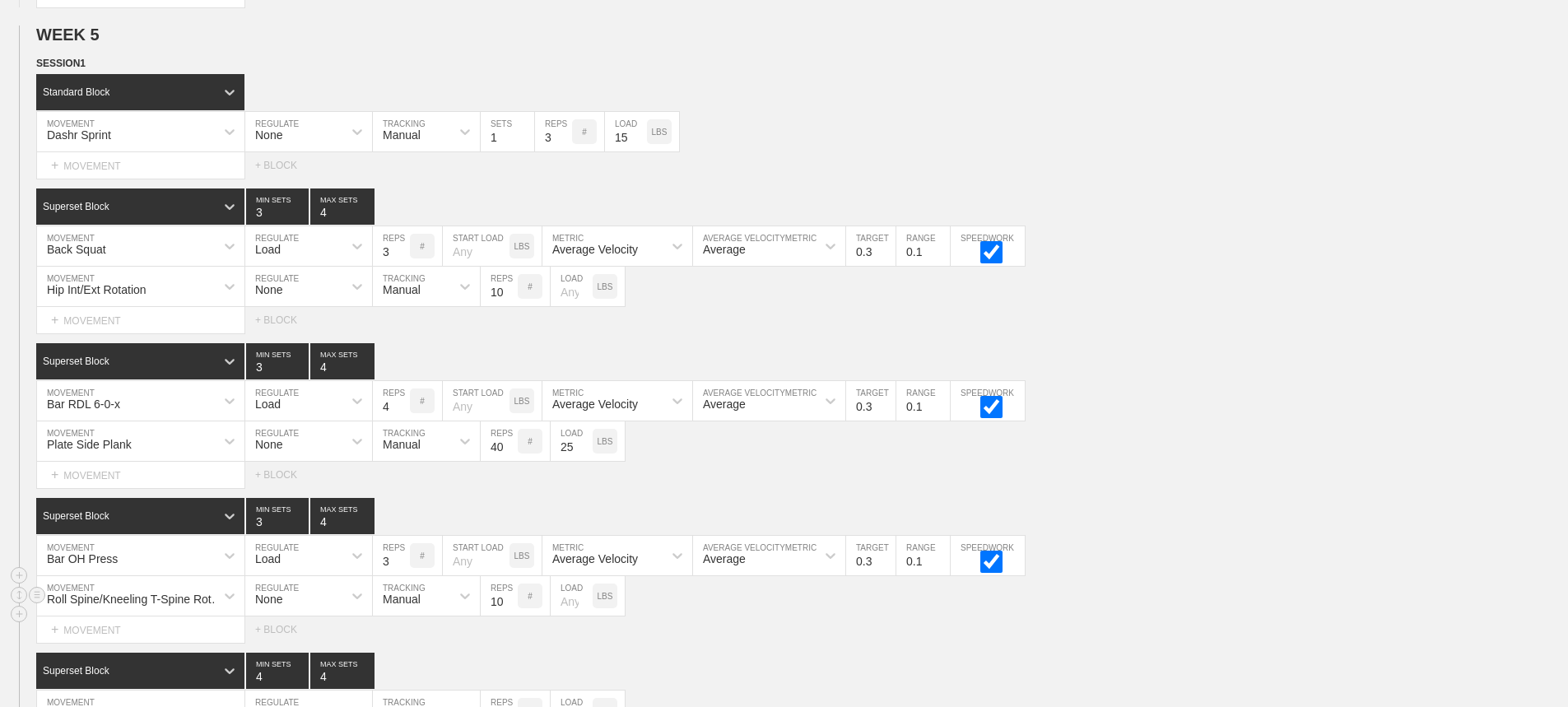
scroll to position [8306, 0]
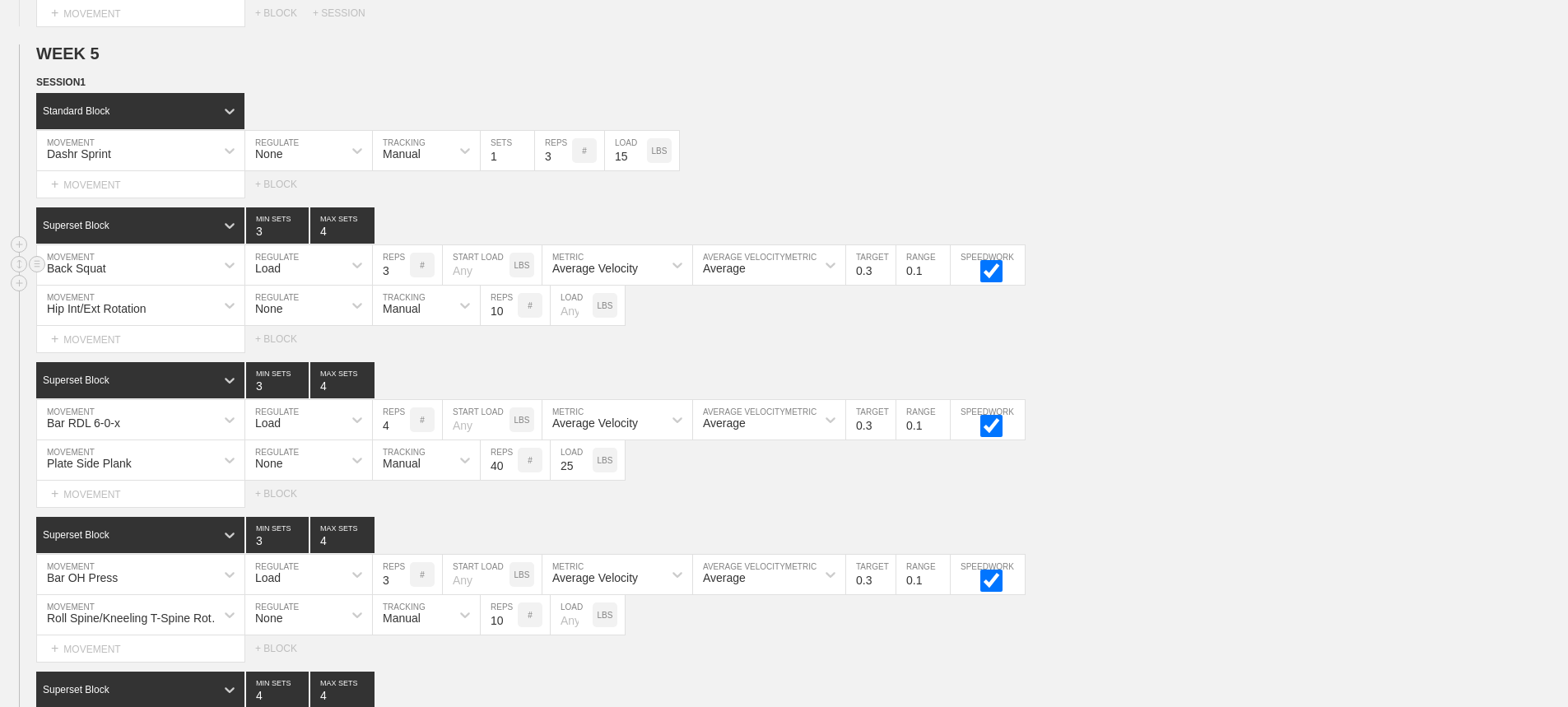
drag, startPoint x: 1404, startPoint y: 272, endPoint x: 1394, endPoint y: 276, distance: 10.8
click at [1399, 274] on div "Back Squat MOVEMENT Load REGULATE 3 REPS # START LOAD LBS Average Velocity METR…" at bounding box center [784, 266] width 1568 height 41
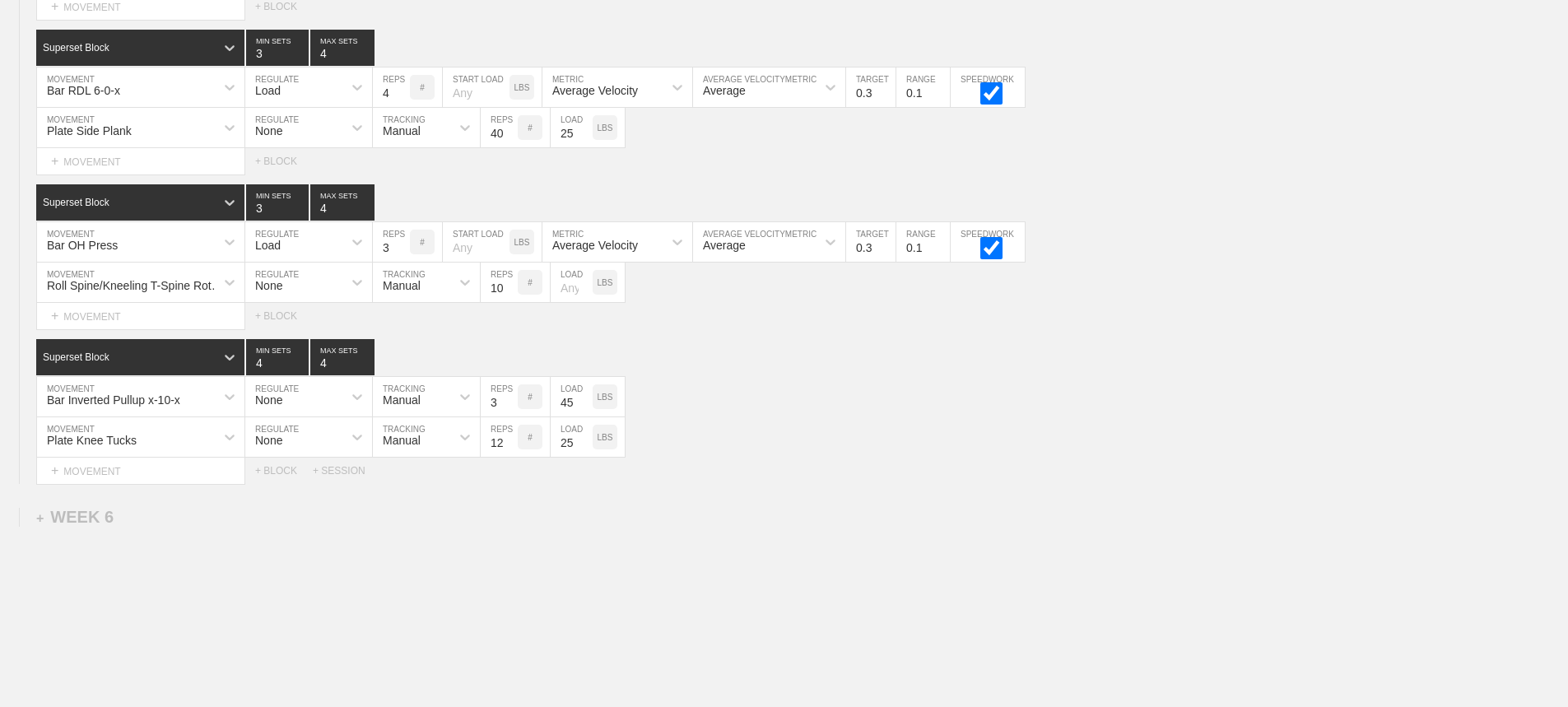
scroll to position [8717, 0]
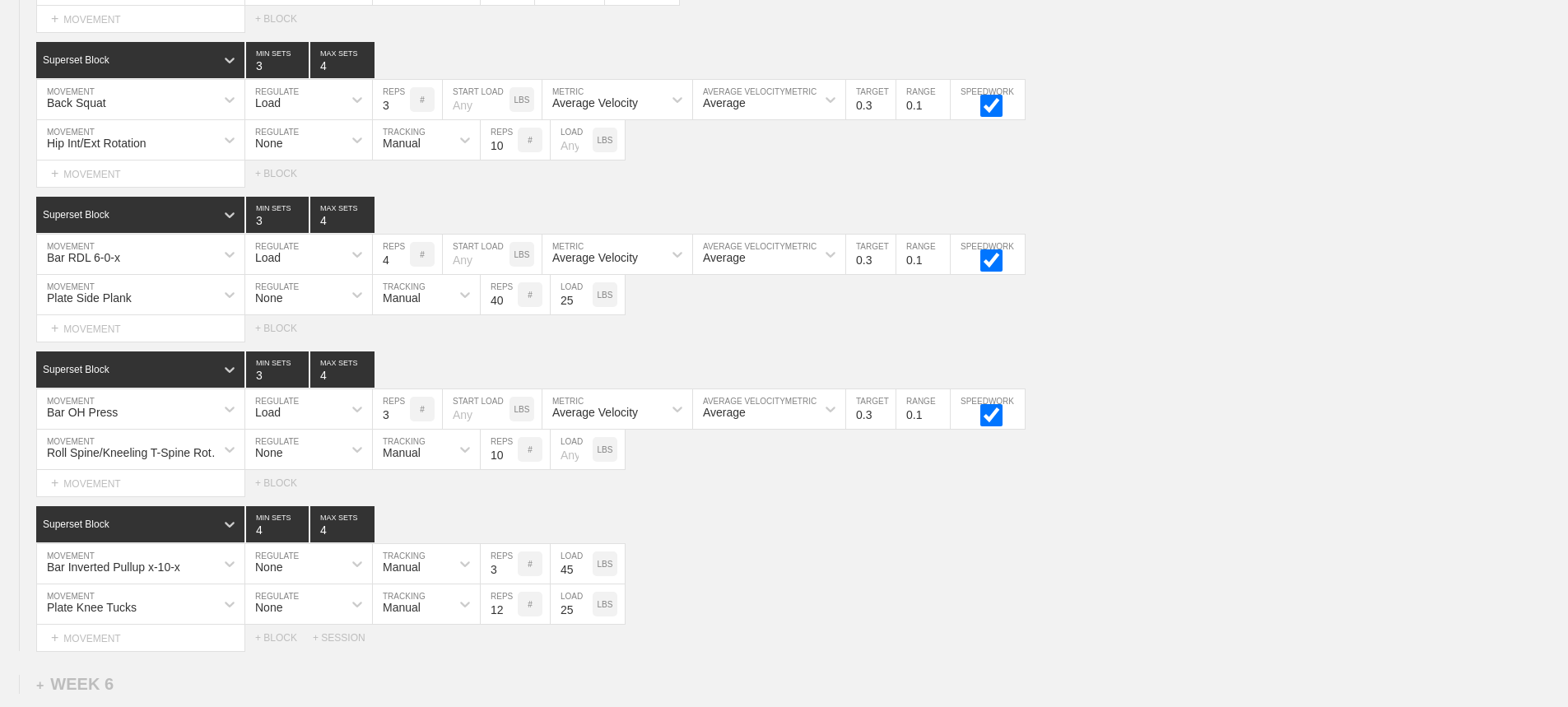
scroll to position [8470, 0]
click at [1232, 426] on div "Bar OH Press MOVEMENT Load REGULATE 3 REPS # START LOAD LBS Average Velocity ME…" at bounding box center [784, 410] width 1568 height 41
click at [1219, 316] on div "Plate Side Plank MOVEMENT None REGULATE Manual TRACKING 40 REPS # 25 LOAD LBS" at bounding box center [784, 296] width 1568 height 41
click at [795, 558] on div "Bar Inverted Pullup x-10-x MOVEMENT None REGULATE Manual TRACKING 3 REPS # 45 L…" at bounding box center [784, 565] width 1568 height 41
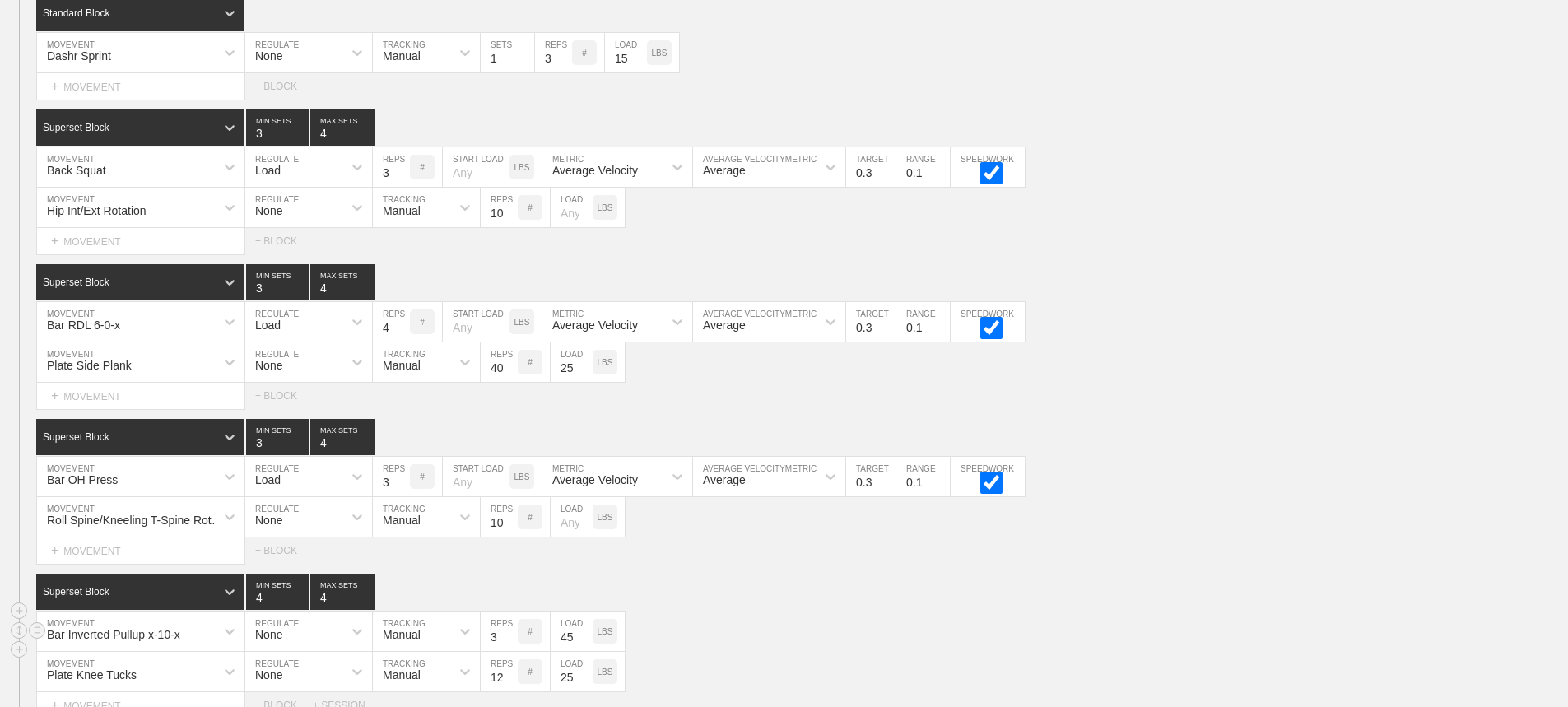
scroll to position [8141, 0]
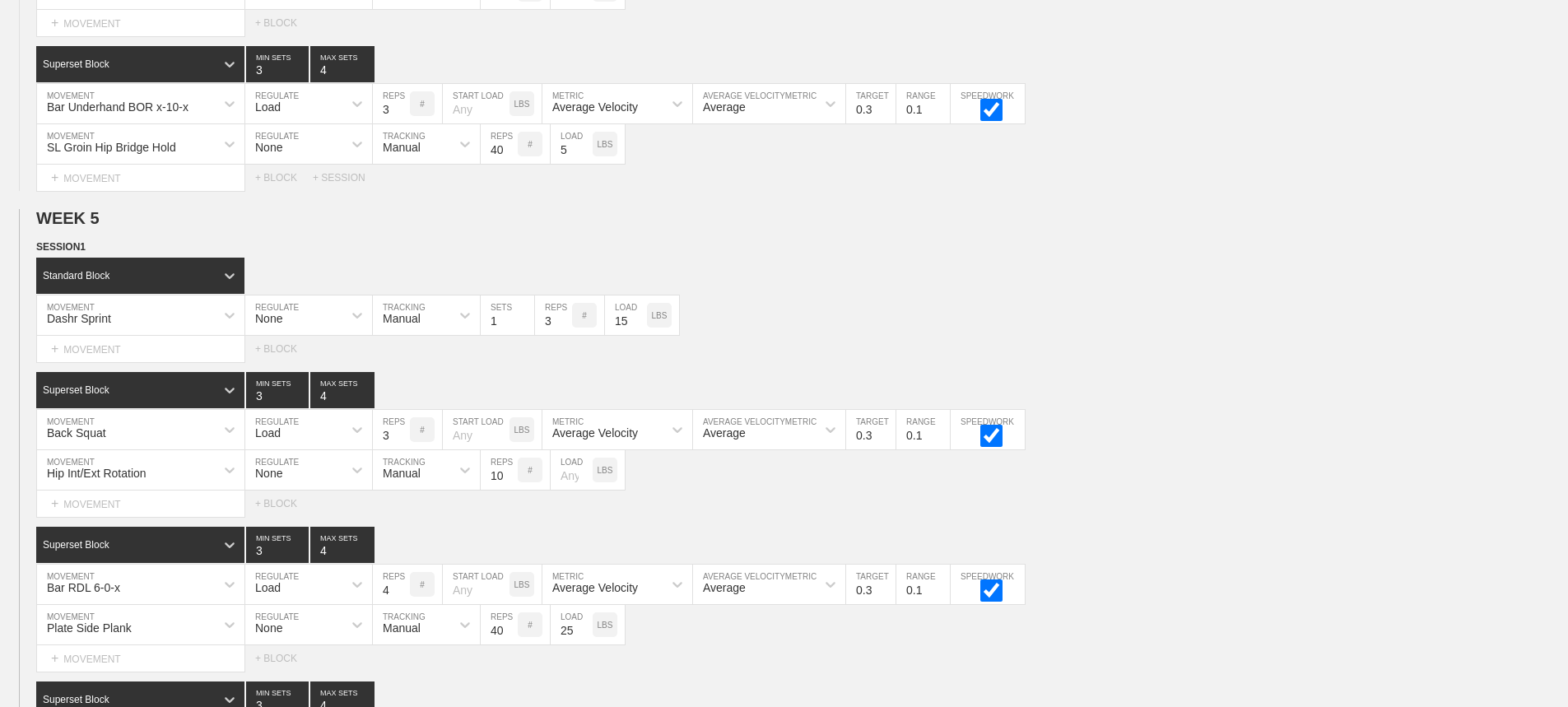
click at [1267, 352] on div "Select... MOVEMENT + MOVEMENT + BLOCK" at bounding box center [784, 348] width 1568 height 26
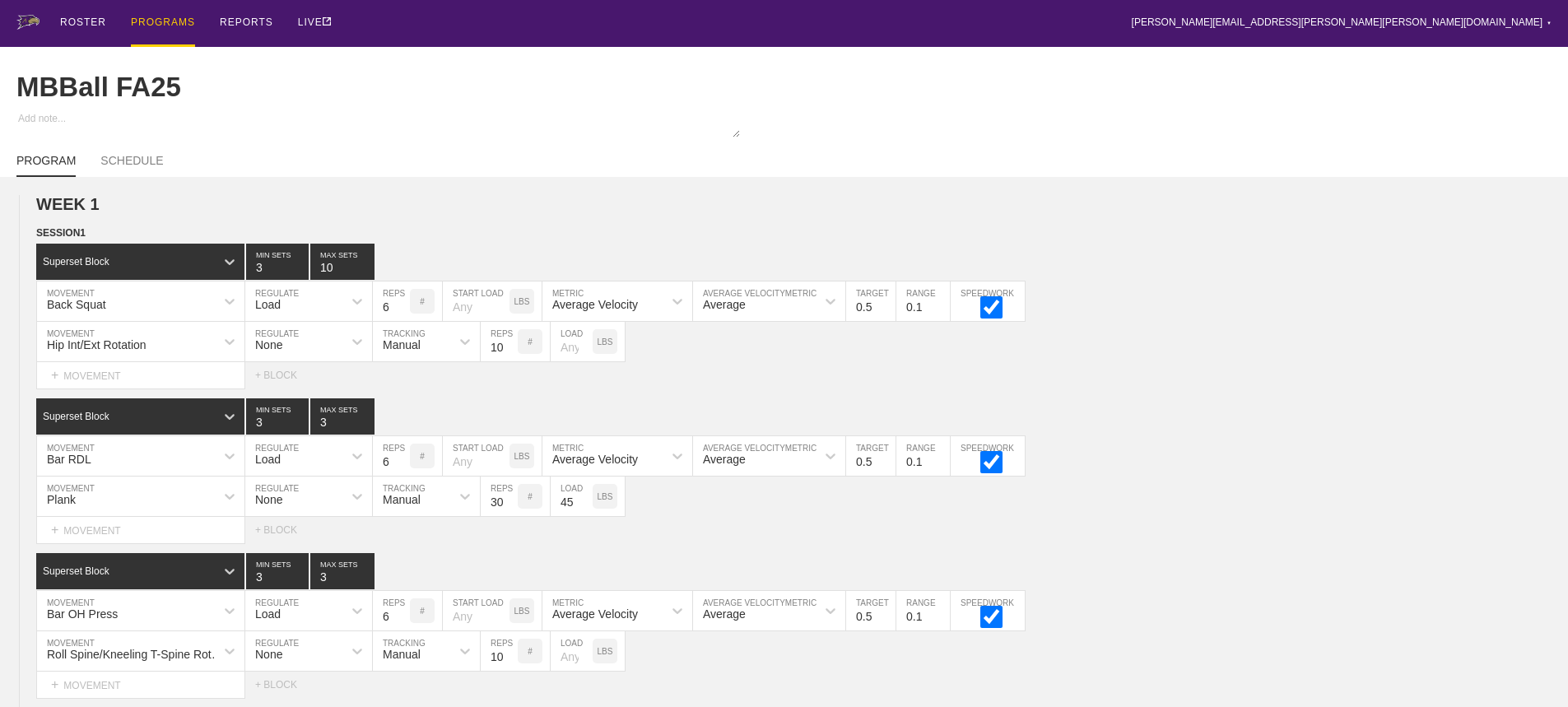
click at [161, 21] on div "PROGRAMS" at bounding box center [163, 23] width 64 height 47
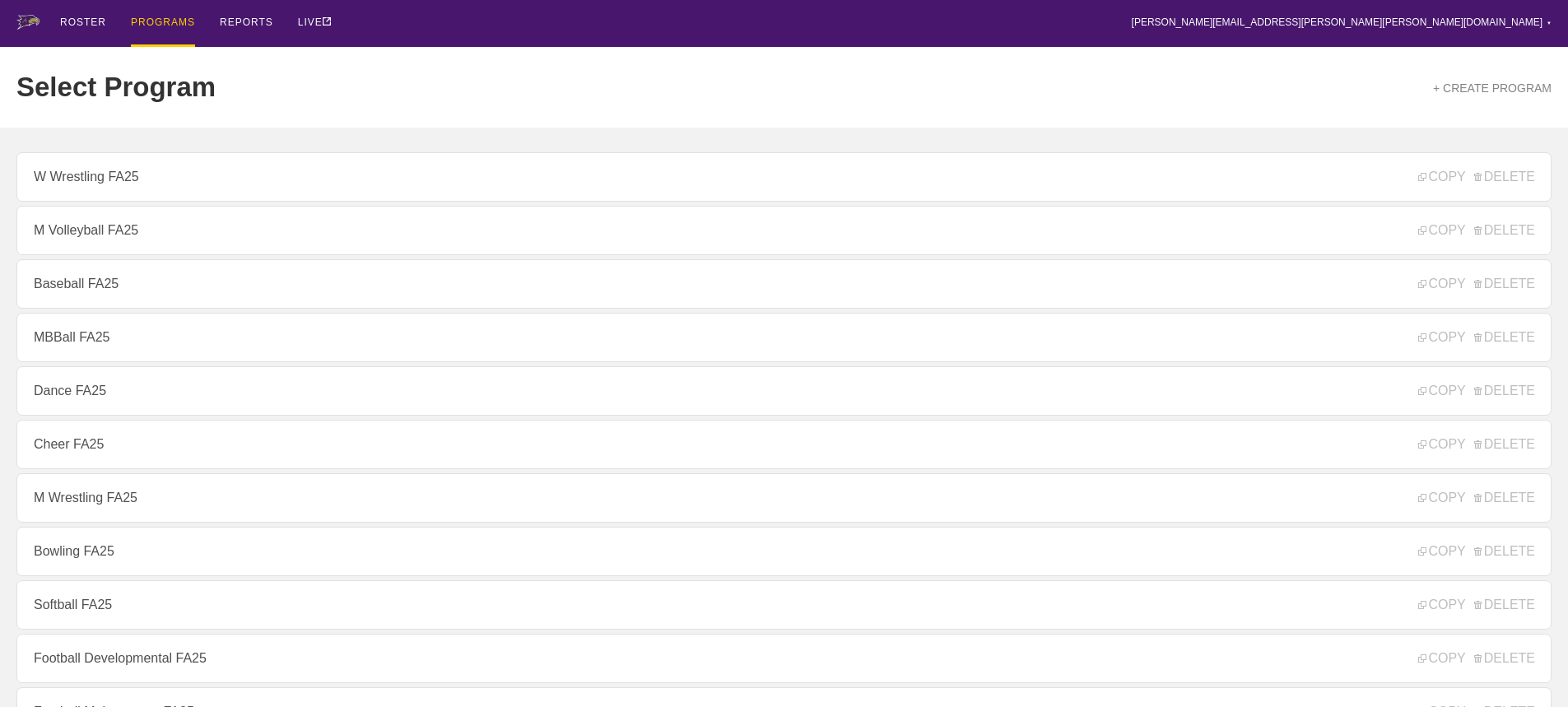
click at [416, 20] on div "ROSTER PROGRAMS REPORTS LIVE [PERSON_NAME][EMAIL_ADDRESS][PERSON_NAME][PERSON_N…" at bounding box center [784, 23] width 1535 height 47
click at [408, 69] on div "Select Program + CREATE PROGRAM" at bounding box center [784, 86] width 1535 height 80
click at [862, 18] on div "ROSTER PROGRAMS REPORTS LIVE [PERSON_NAME][EMAIL_ADDRESS][PERSON_NAME][PERSON_N…" at bounding box center [784, 23] width 1535 height 47
click at [608, 16] on div "ROSTER PROGRAMS REPORTS LIVE [PERSON_NAME][EMAIL_ADDRESS][PERSON_NAME][PERSON_N…" at bounding box center [784, 23] width 1535 height 47
click at [575, 17] on div "ROSTER PROGRAMS REPORTS LIVE [PERSON_NAME][EMAIL_ADDRESS][PERSON_NAME][PERSON_N…" at bounding box center [784, 23] width 1535 height 47
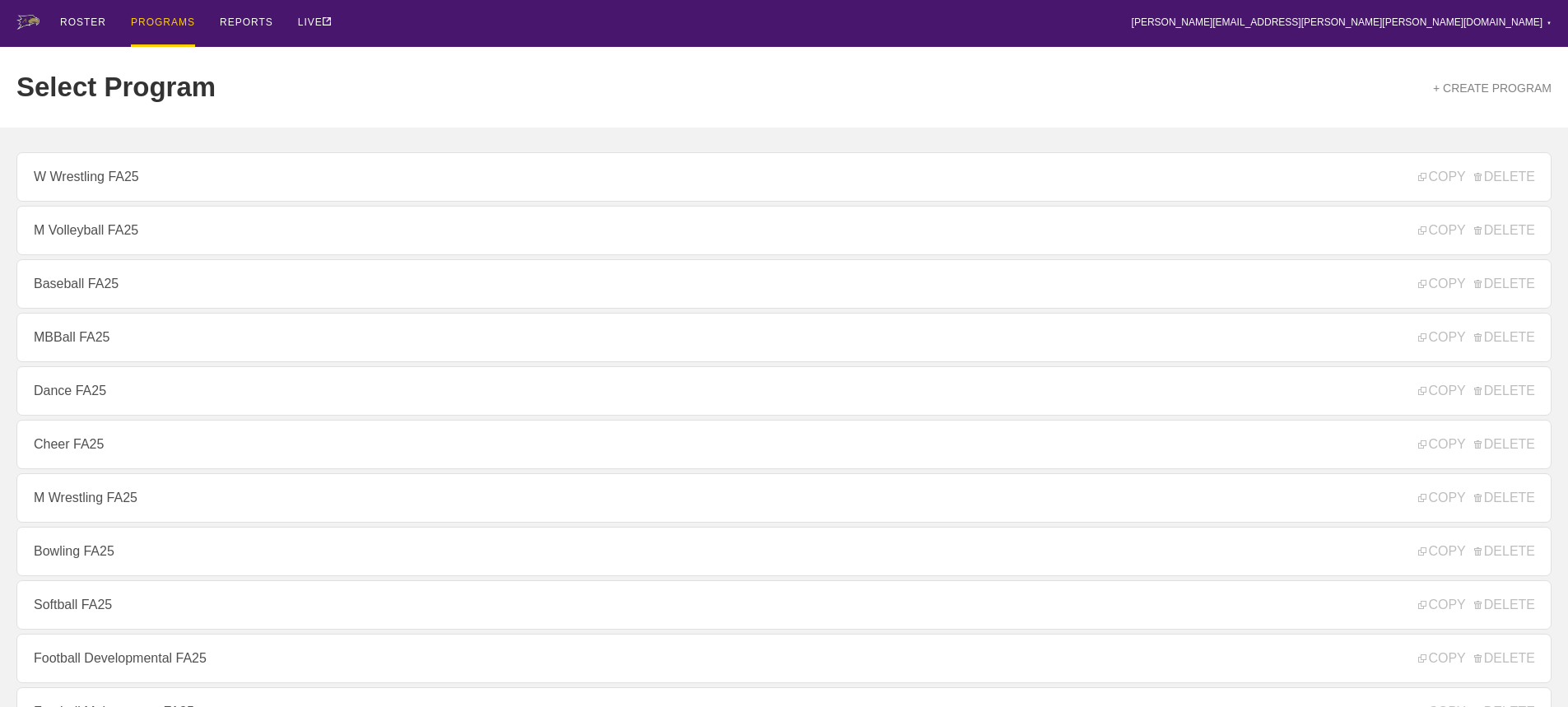
click at [554, 19] on div "ROSTER PROGRAMS REPORTS LIVE [PERSON_NAME][EMAIL_ADDRESS][PERSON_NAME][PERSON_N…" at bounding box center [784, 23] width 1535 height 47
click at [432, 19] on div "ROSTER PROGRAMS REPORTS LIVE [PERSON_NAME][EMAIL_ADDRESS][PERSON_NAME][PERSON_N…" at bounding box center [784, 23] width 1535 height 47
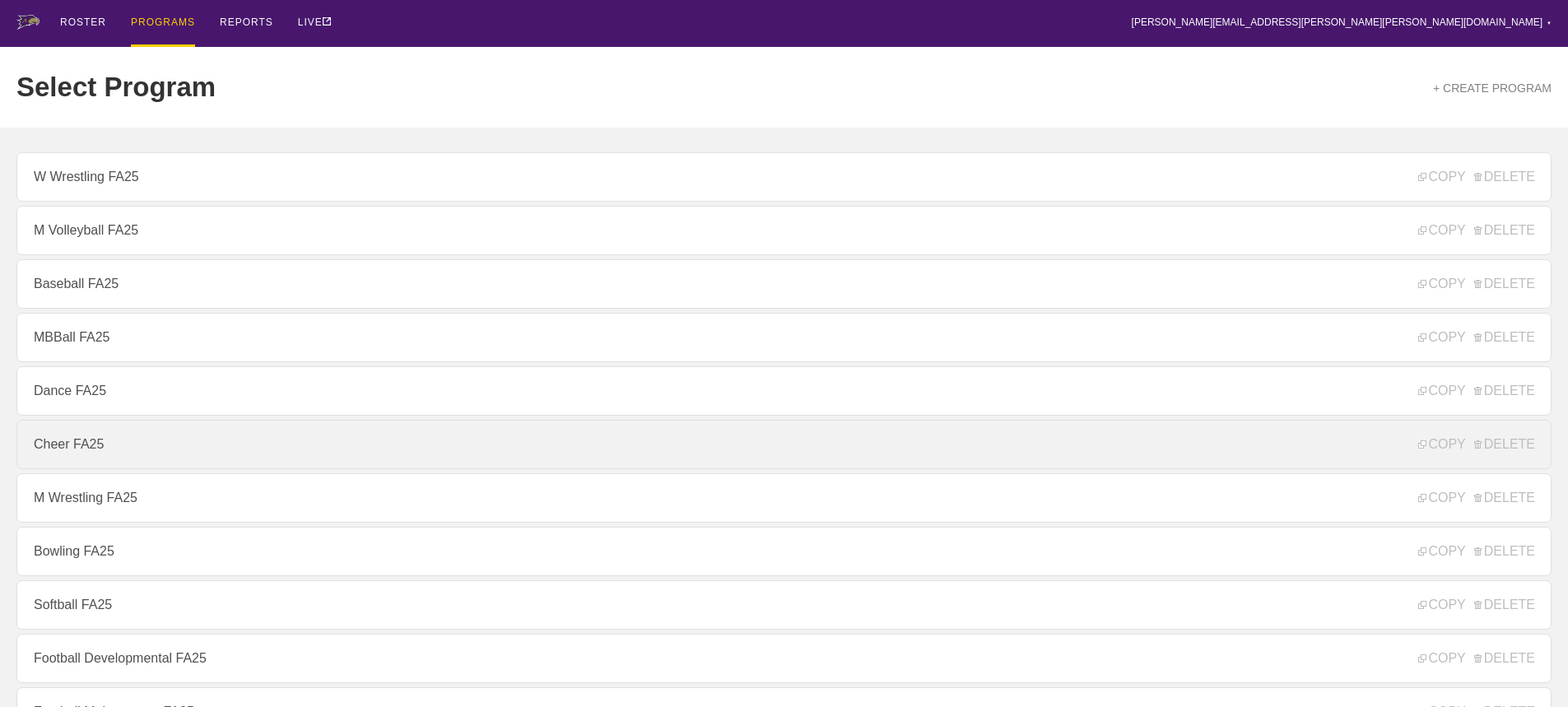
scroll to position [411, 0]
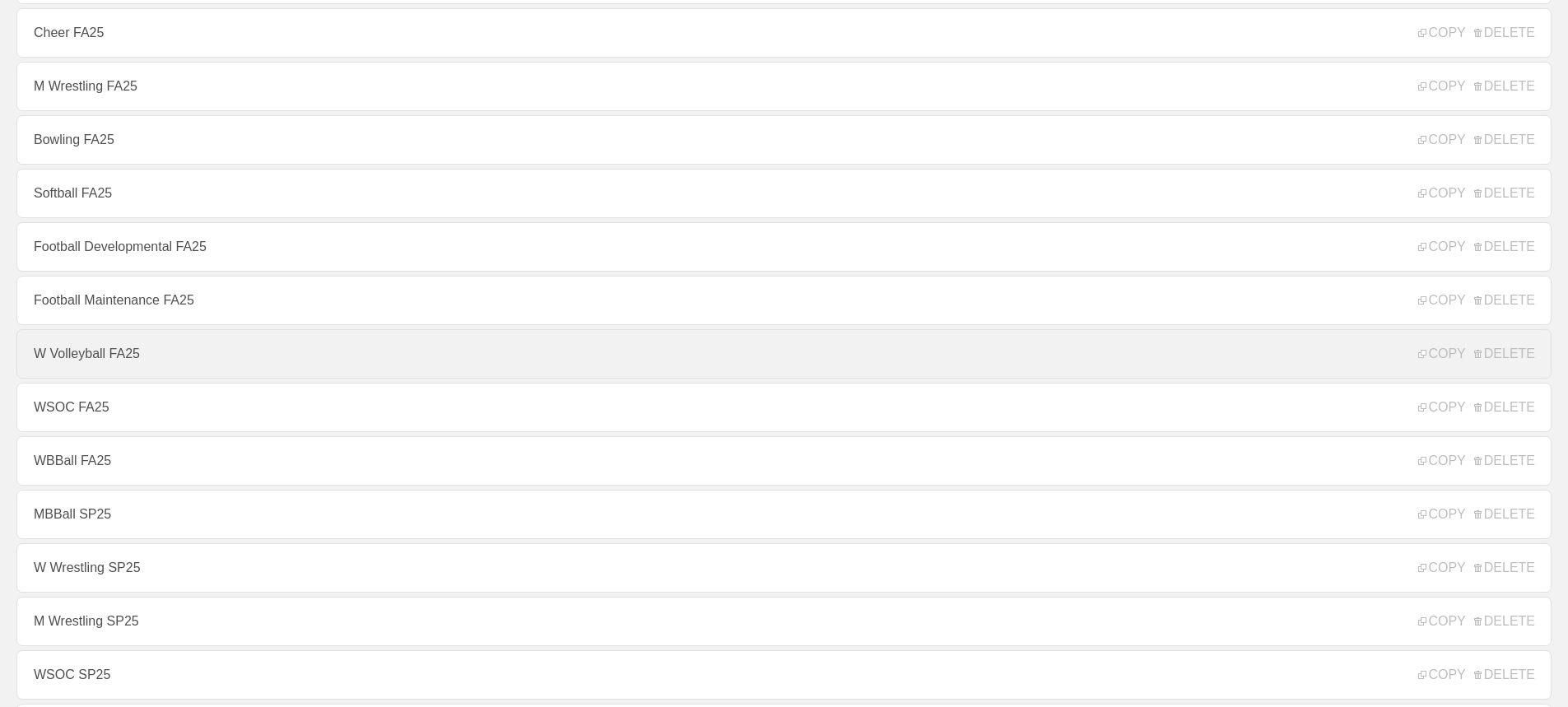
click at [99, 363] on link "W Volleyball FA25" at bounding box center [784, 353] width 1535 height 49
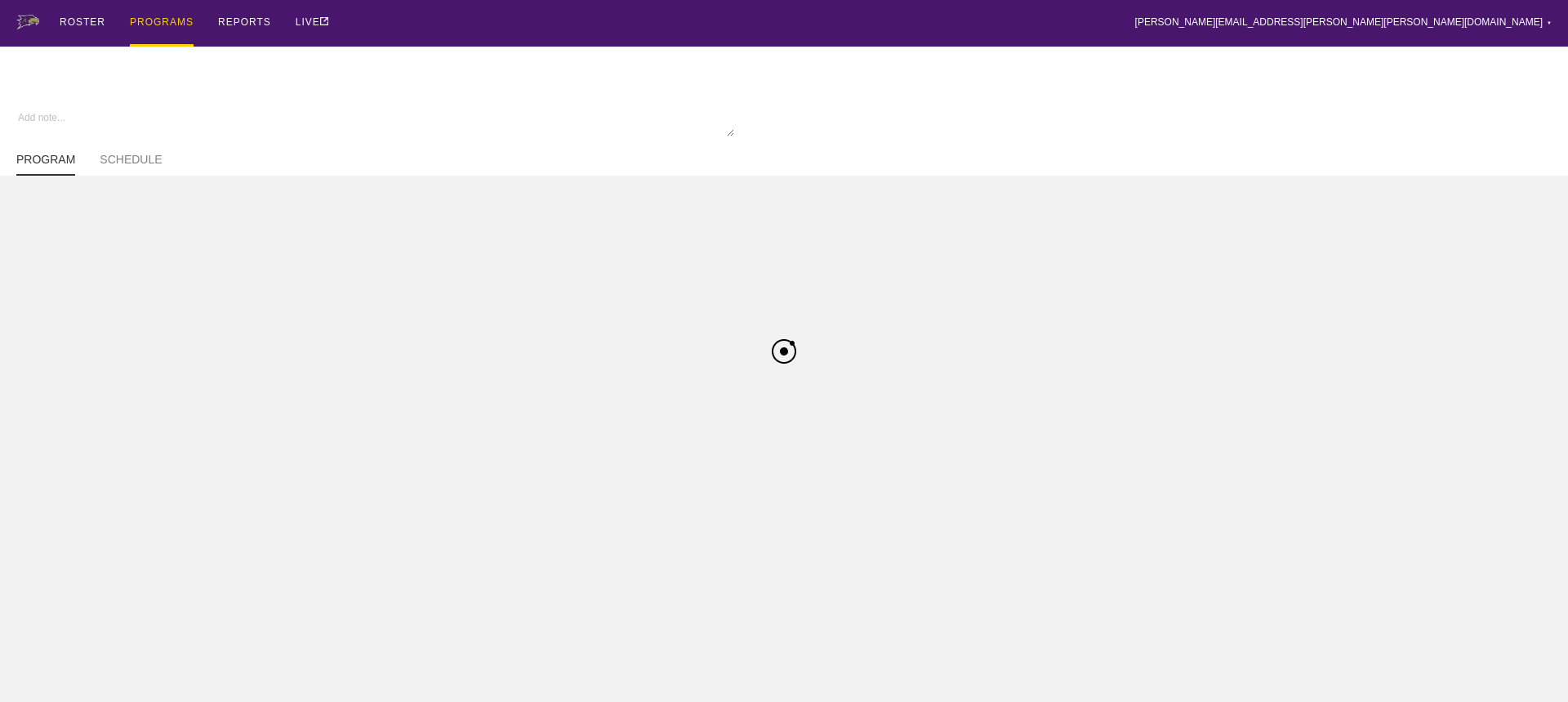
type textarea "x"
type input "W Volleyball FA25"
